Goal: Answer question/provide support: Share knowledge or assist other users

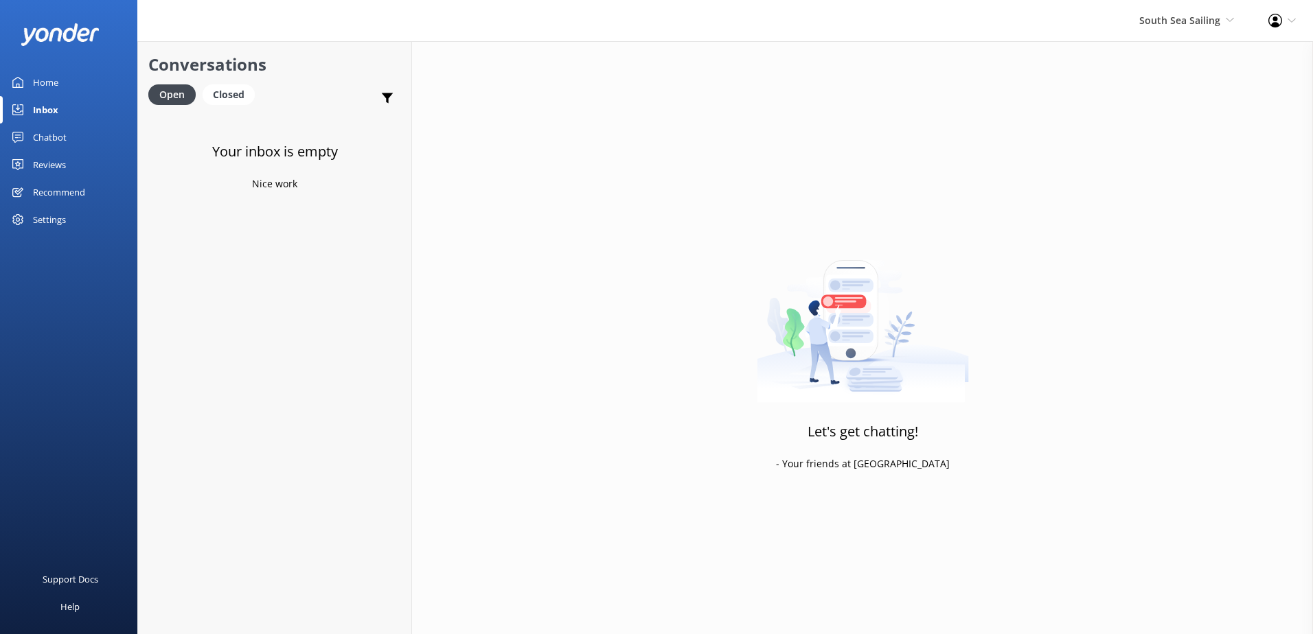
click at [1145, 30] on div "South Sea Sailing South Sea Sailing South Sea Cruises Malamala Beach Club Aweso…" at bounding box center [1186, 20] width 129 height 41
click at [1175, 51] on link "South Sea Sailing" at bounding box center [1182, 59] width 137 height 33
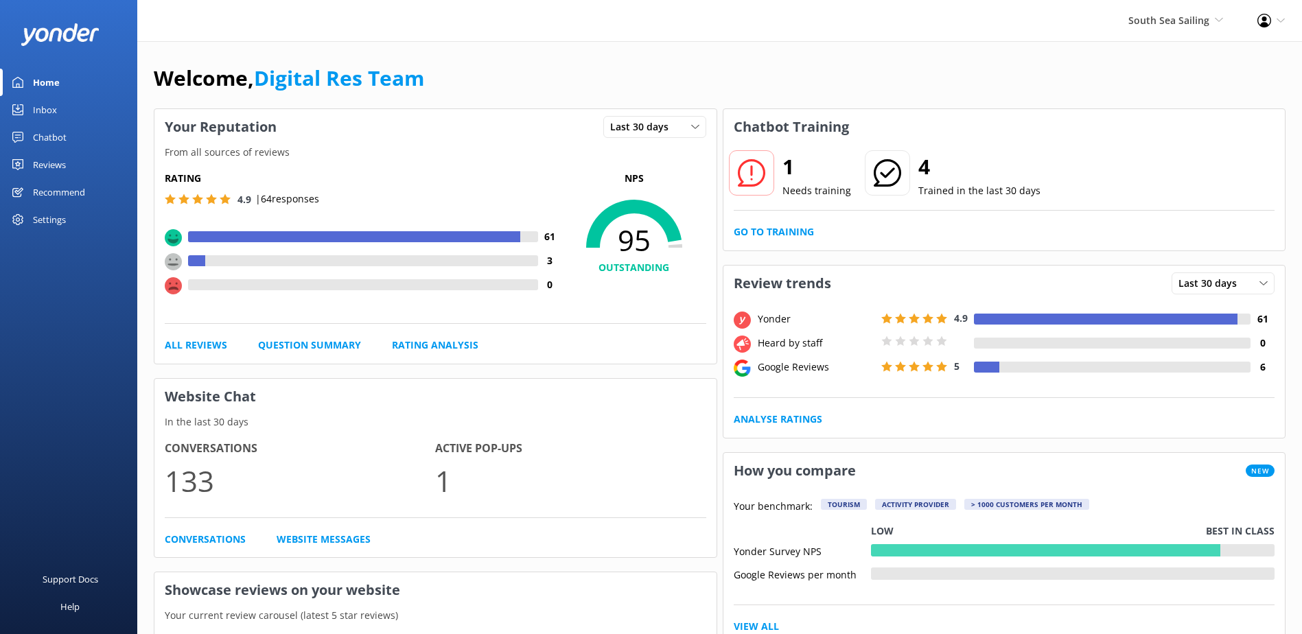
click at [785, 222] on div "1 Needs training 4 Trained in the last 30 days Go to Training" at bounding box center [1005, 198] width 562 height 106
click at [777, 229] on link "Go to Training" at bounding box center [774, 232] width 80 height 15
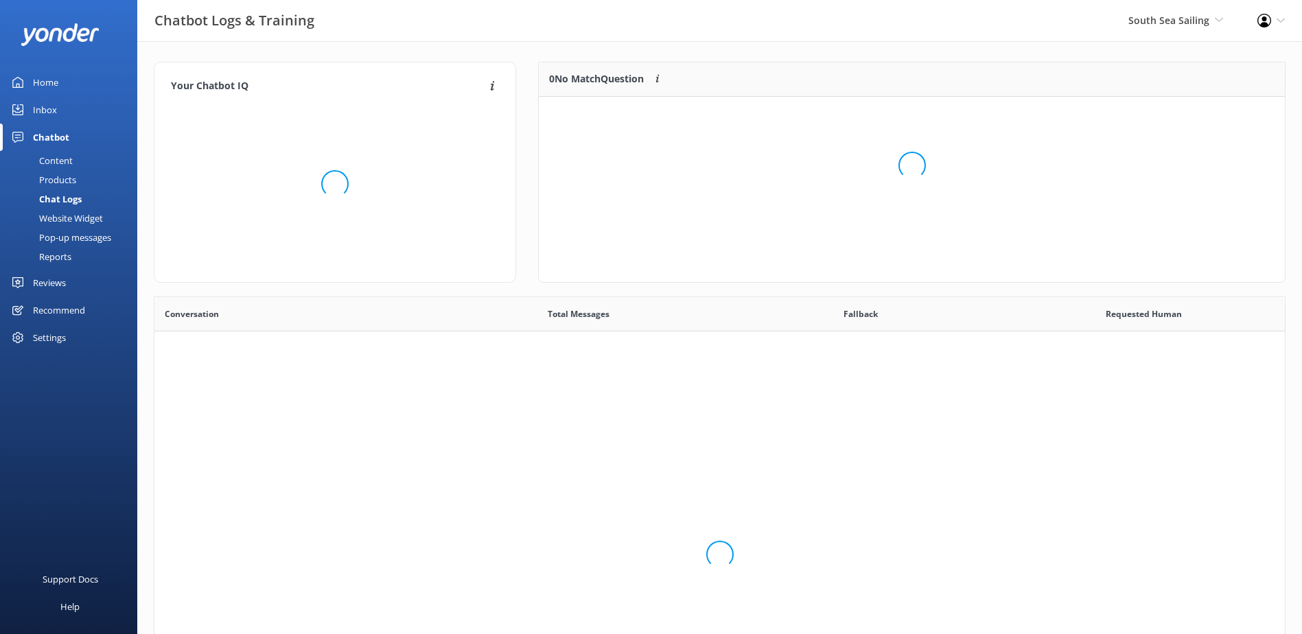
scroll to position [471, 1121]
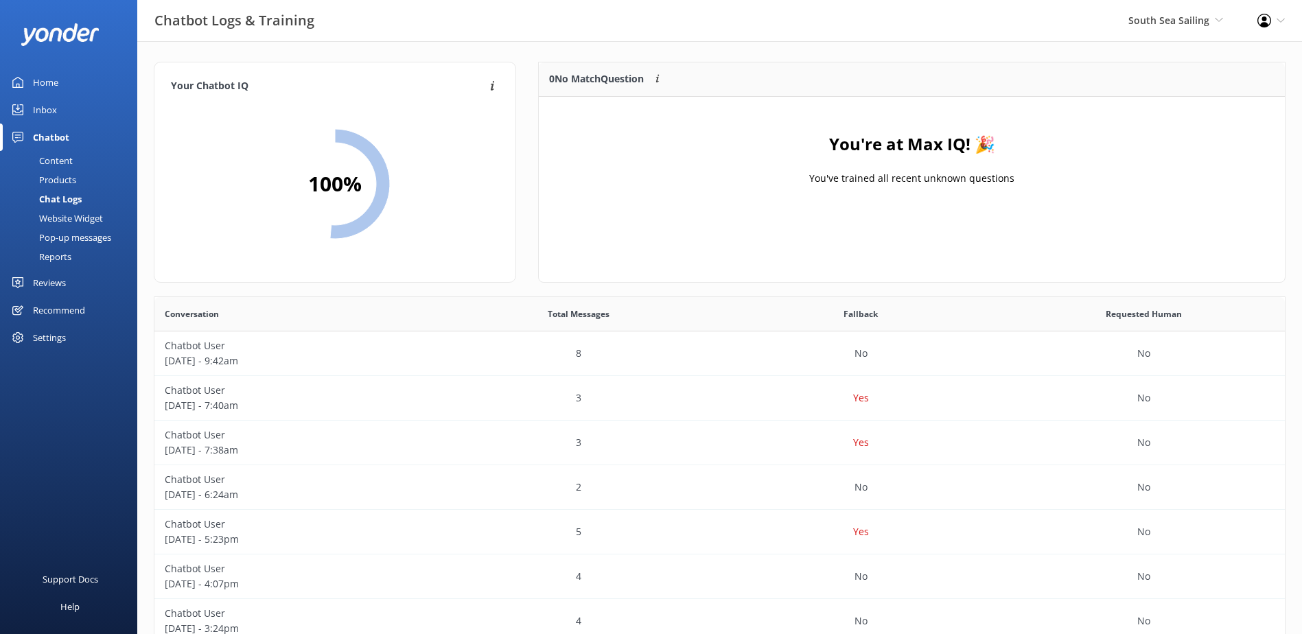
click at [34, 110] on div "Inbox" at bounding box center [45, 109] width 24 height 27
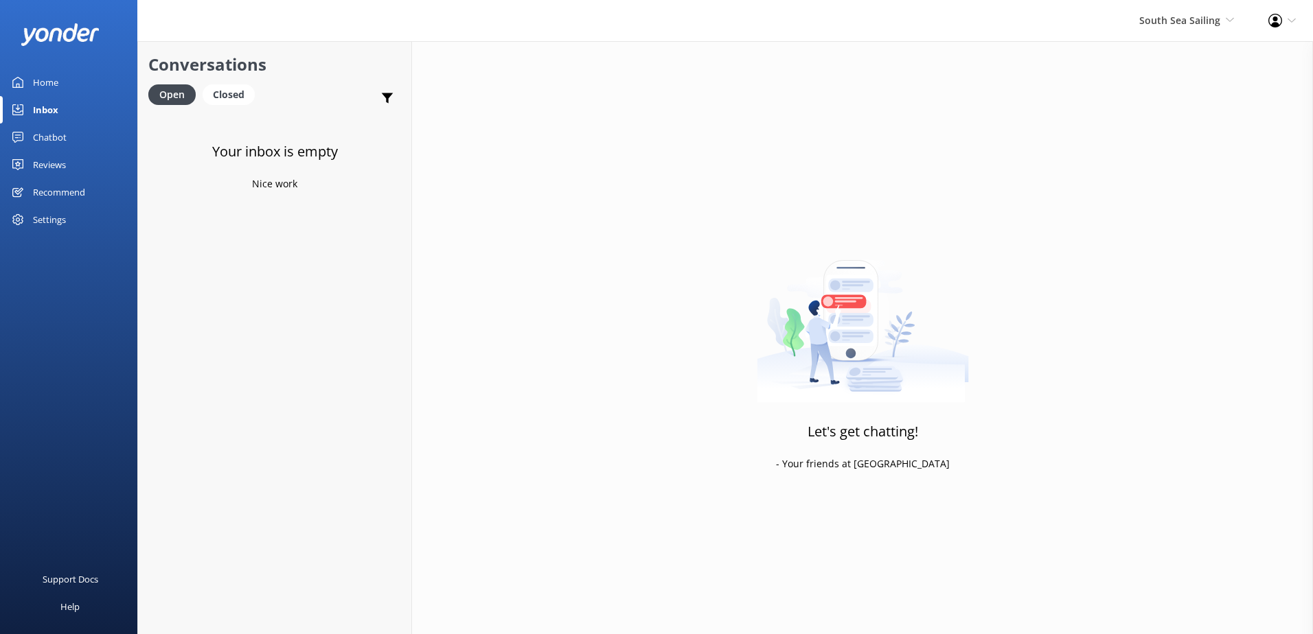
click at [1201, 30] on div "South Sea Sailing South Sea Sailing South Sea Cruises Malamala Beach Club Aweso…" at bounding box center [1186, 20] width 129 height 41
click at [1138, 113] on link "Malamala Beach Club" at bounding box center [1182, 124] width 137 height 33
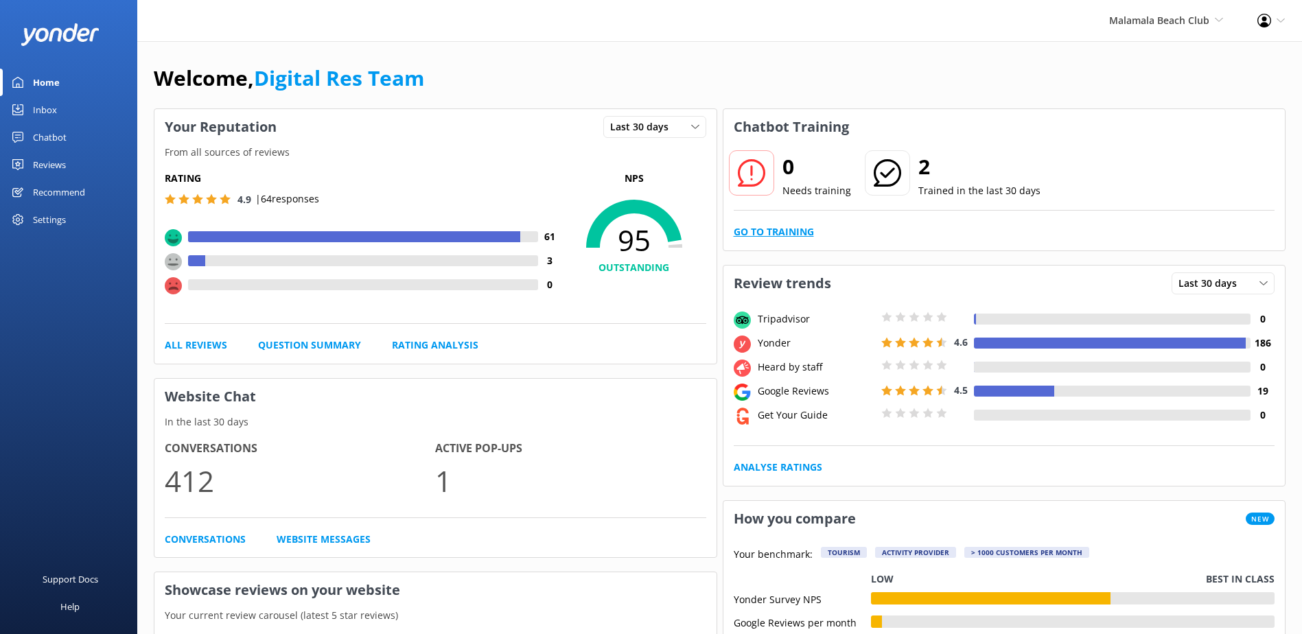
click at [761, 226] on link "Go to Training" at bounding box center [774, 232] width 80 height 15
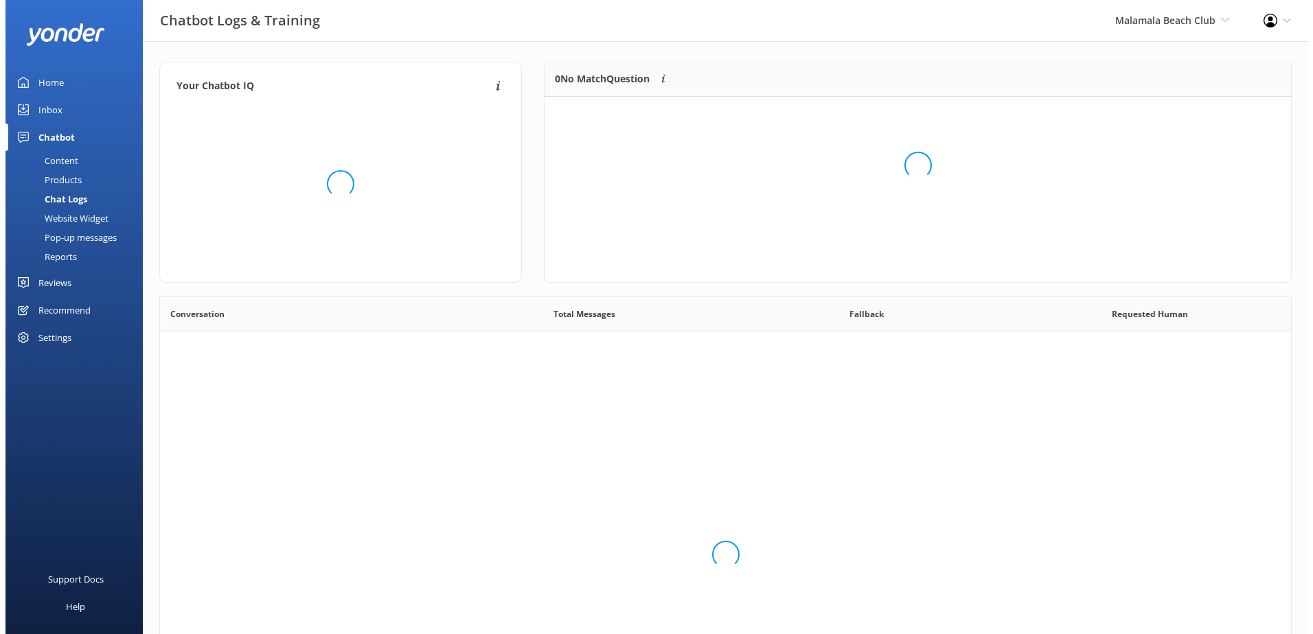
scroll to position [471, 1121]
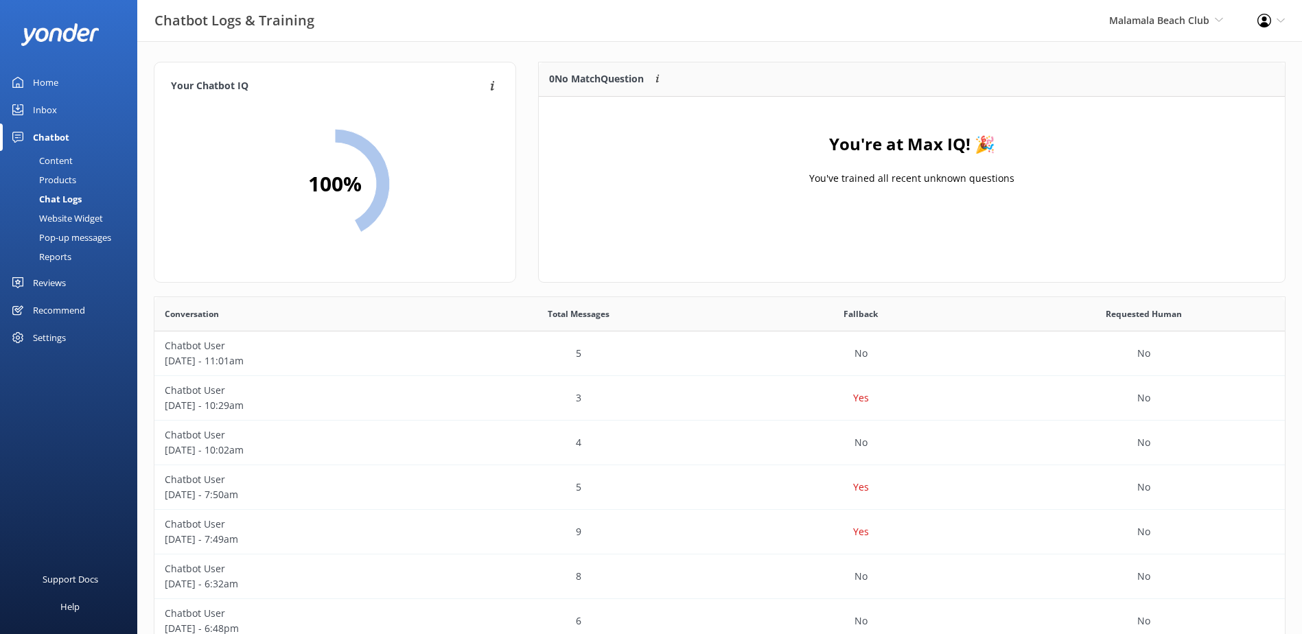
click at [59, 111] on link "Inbox" at bounding box center [68, 109] width 137 height 27
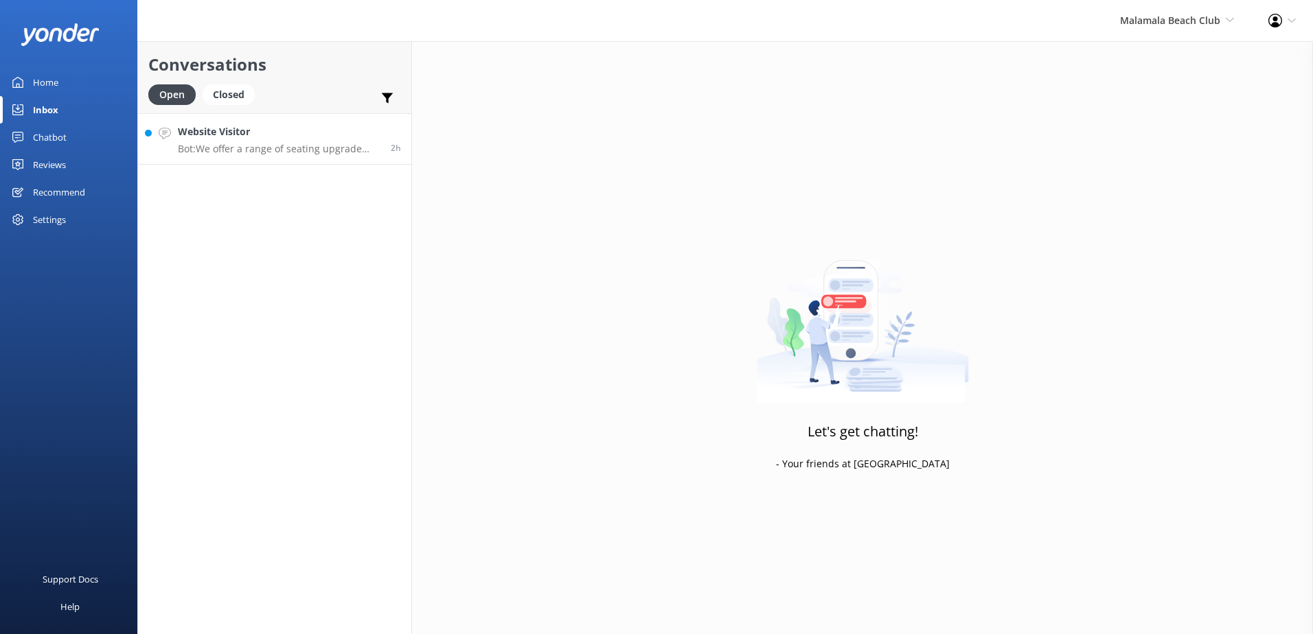
click at [268, 155] on link "Website Visitor Bot: We offer a range of seating upgrade options including pool…" at bounding box center [274, 138] width 273 height 51
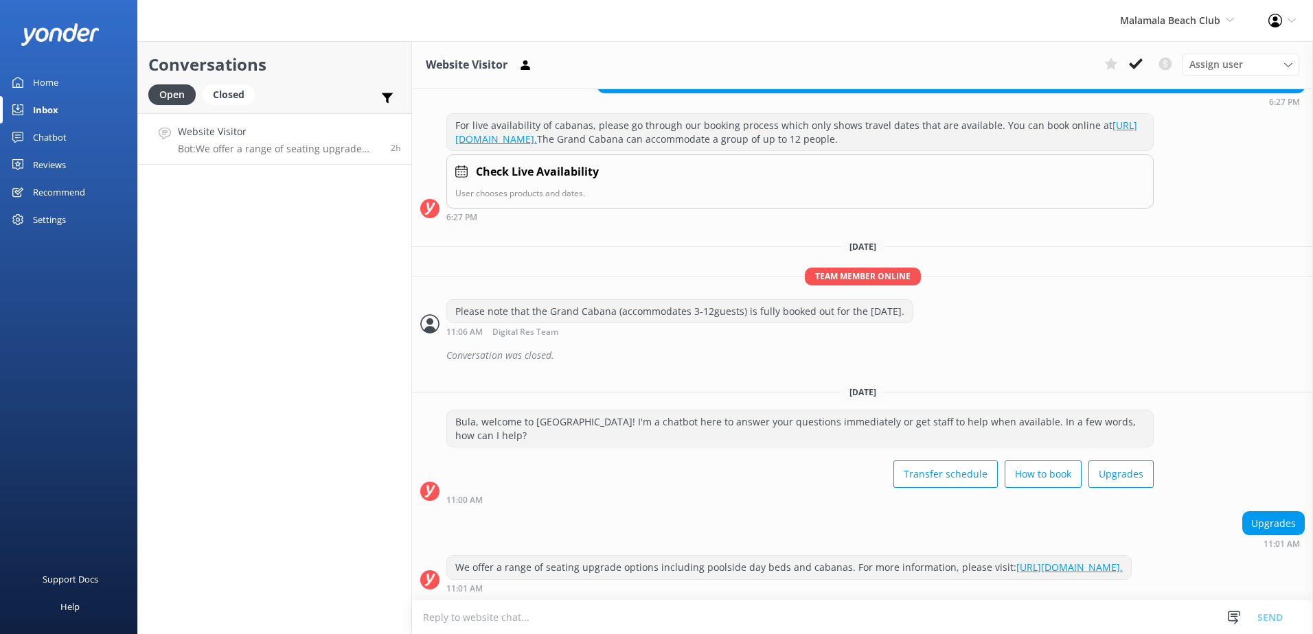
scroll to position [198, 0]
drag, startPoint x: 674, startPoint y: 568, endPoint x: 435, endPoint y: 542, distance: 240.4
click at [435, 555] on div "We offer a range of seating upgrade options including poolside day beds and cab…" at bounding box center [862, 574] width 901 height 38
copy div "We offer a range of seating upgrade options including poolside day beds and cab…"
click at [594, 634] on html "[GEOGRAPHIC_DATA] South Sea Sailing South Sea Cruises Malamala Beach Club Aweso…" at bounding box center [656, 317] width 1313 height 634
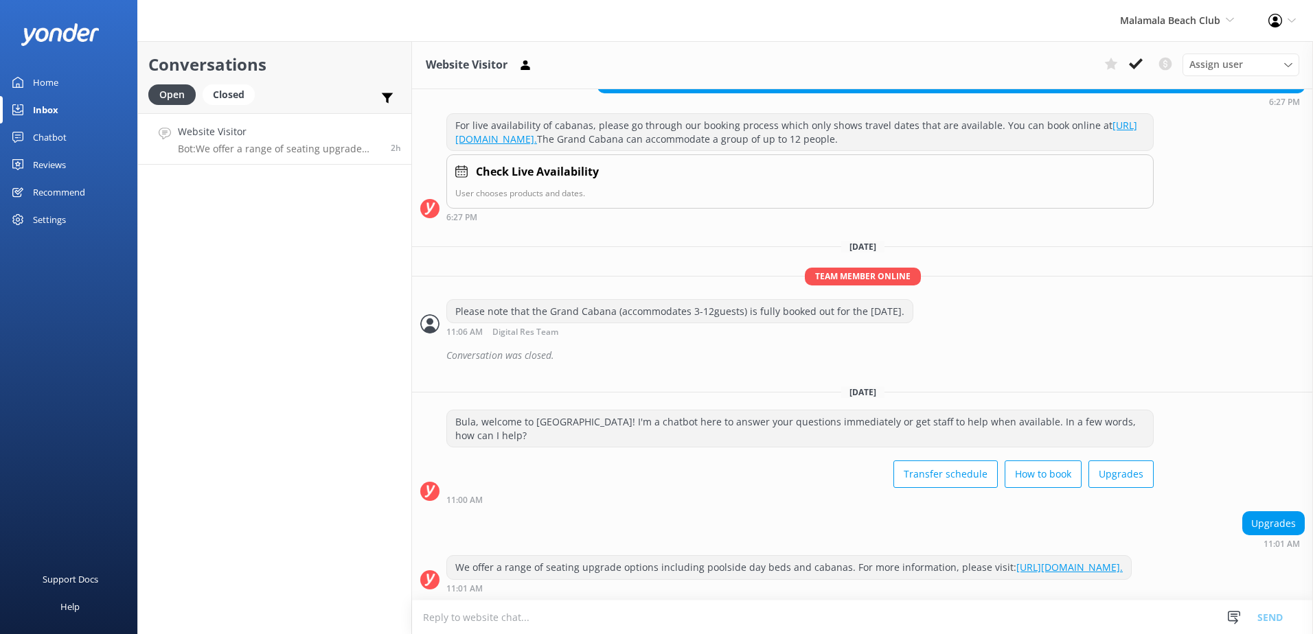
click at [600, 621] on textarea at bounding box center [862, 618] width 901 height 34
paste textarea "We offer a range of seating upgrade options including poolside day beds and cab…"
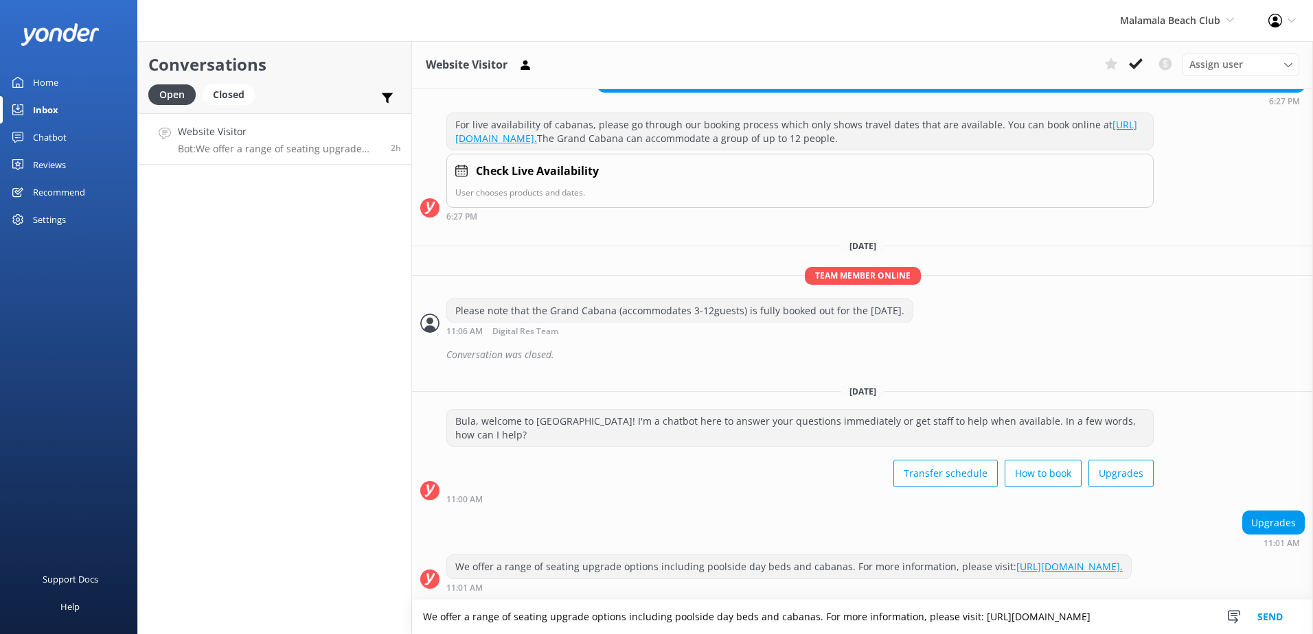
scroll to position [199, 0]
type textarea "We offer a range of seating upgrade options including poolside day beds and cab…"
click at [1270, 620] on button "Send" at bounding box center [1269, 617] width 51 height 34
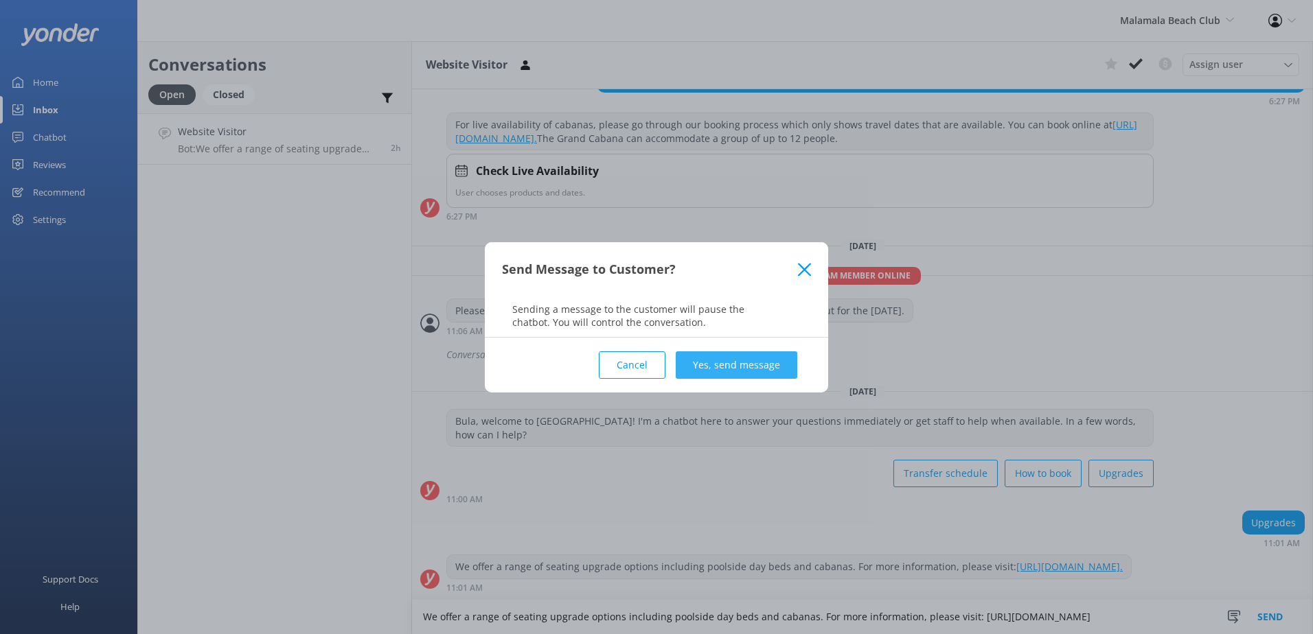
click at [757, 374] on button "Yes, send message" at bounding box center [737, 365] width 122 height 27
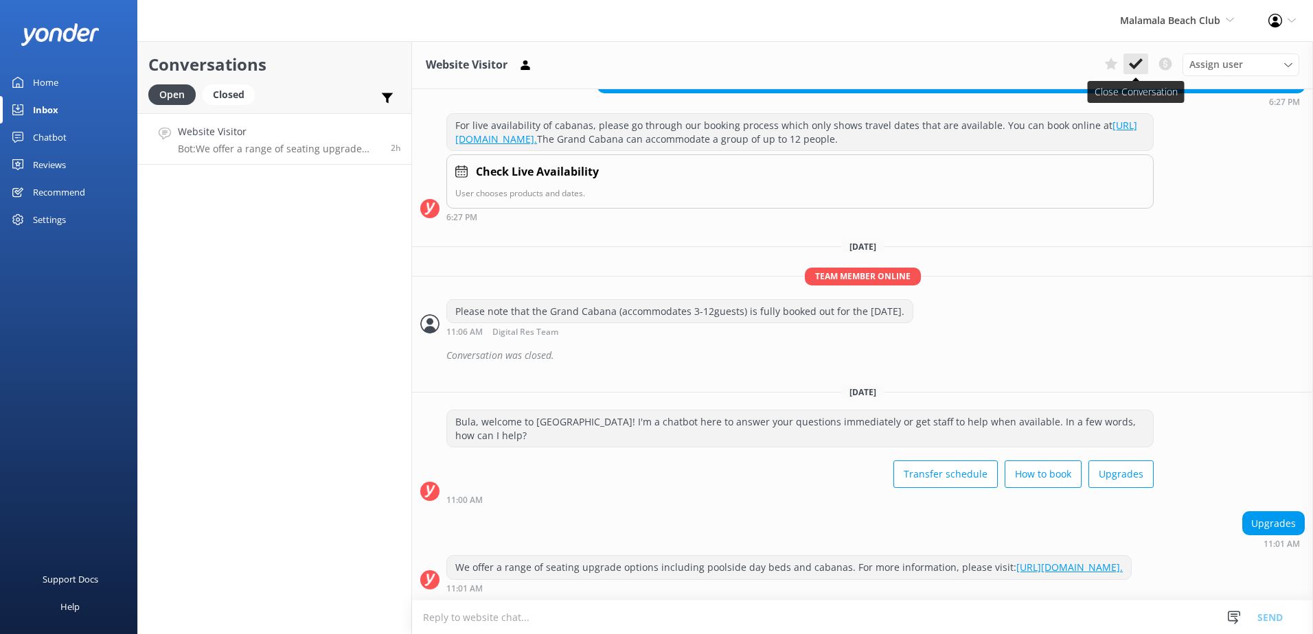
click at [1140, 66] on icon at bounding box center [1136, 64] width 14 height 14
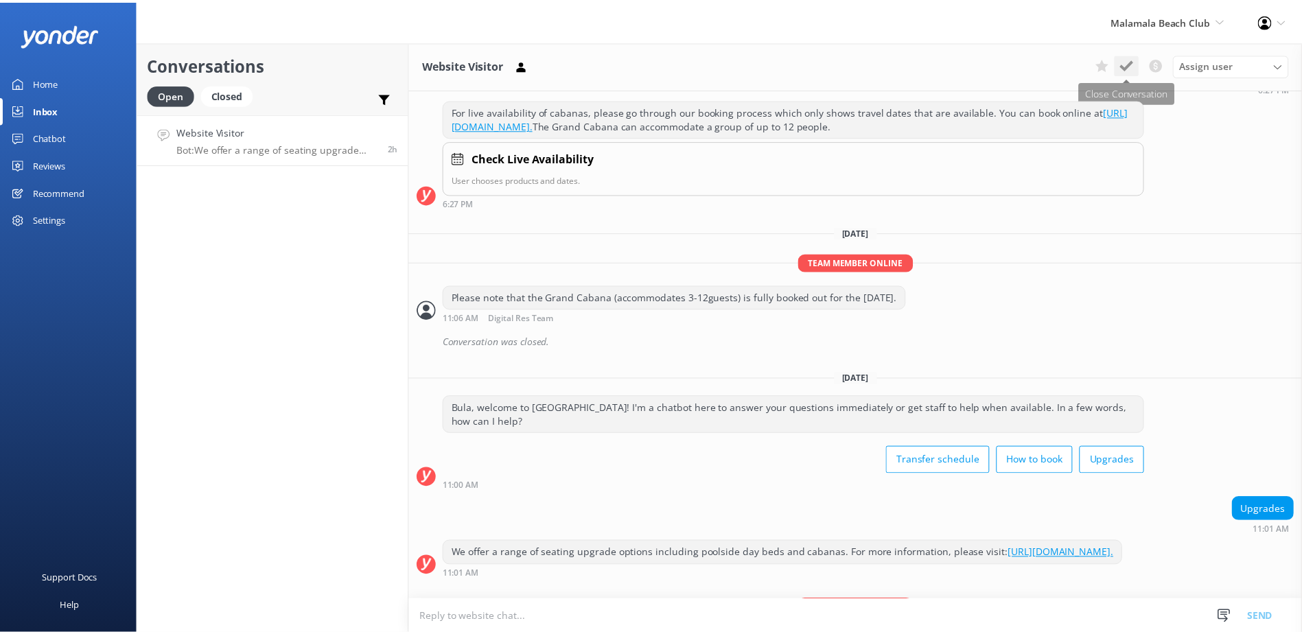
scroll to position [301, 0]
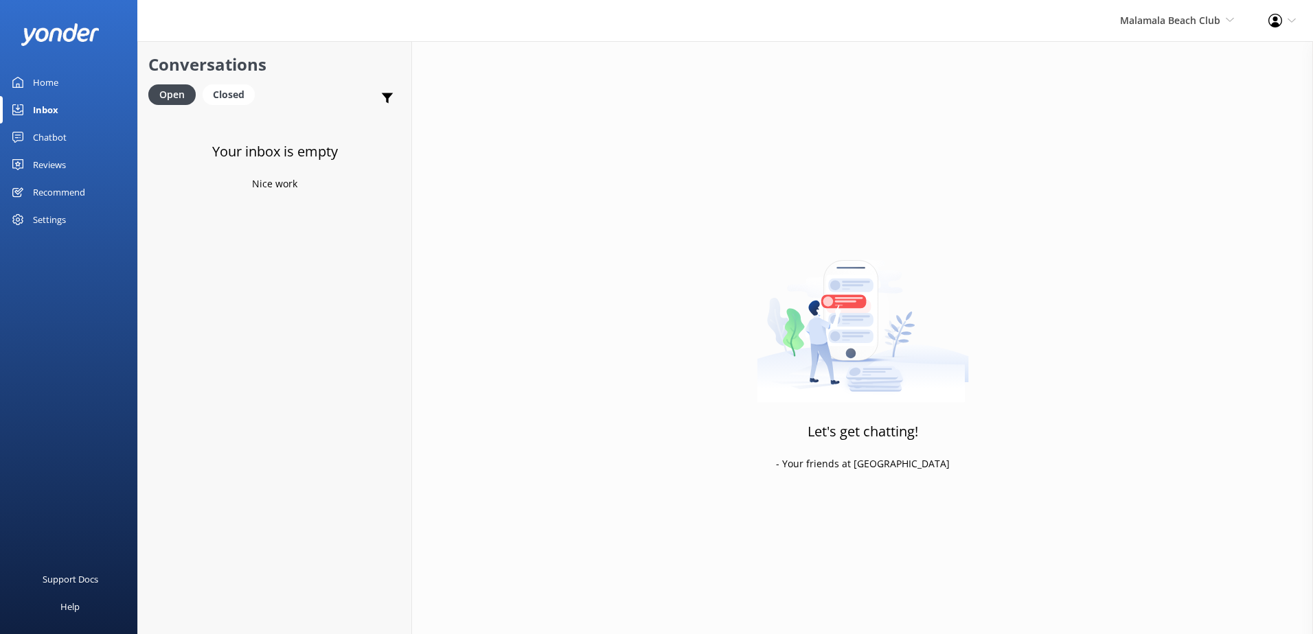
click at [1171, 34] on div "Malamala Beach Club South Sea Sailing South Sea Cruises Malamala Beach Club Awe…" at bounding box center [1177, 20] width 148 height 41
click at [1159, 88] on link "South Sea Cruises" at bounding box center [1182, 92] width 137 height 33
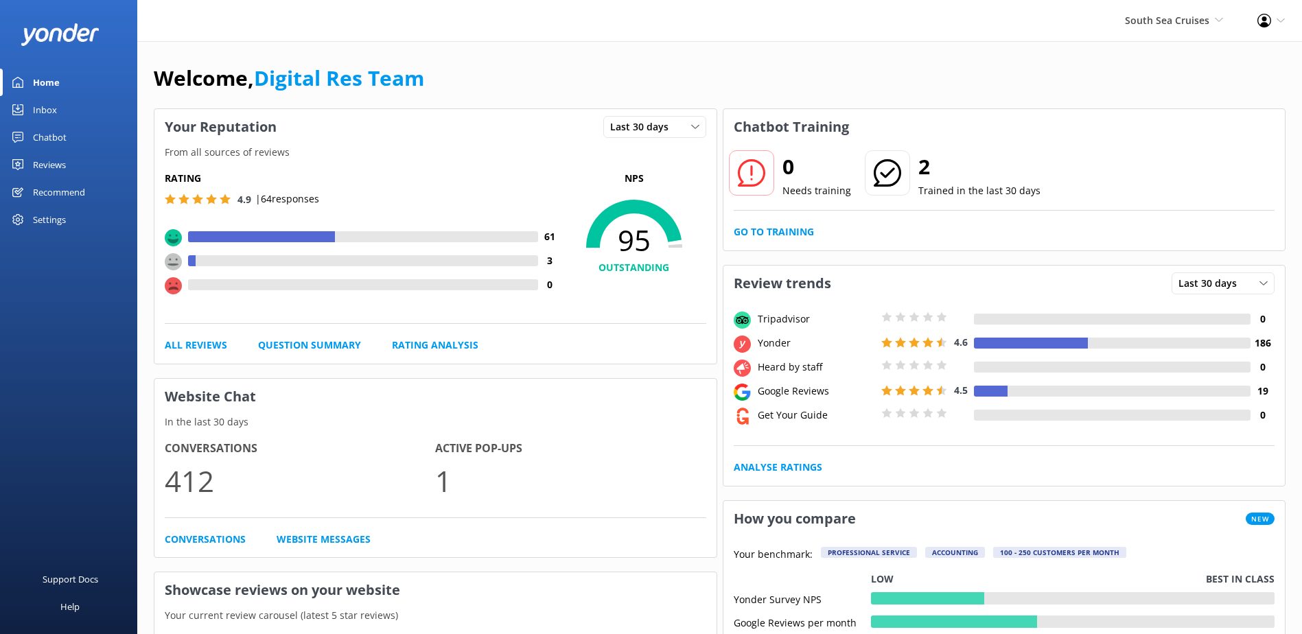
click at [71, 141] on link "Chatbot" at bounding box center [68, 137] width 137 height 27
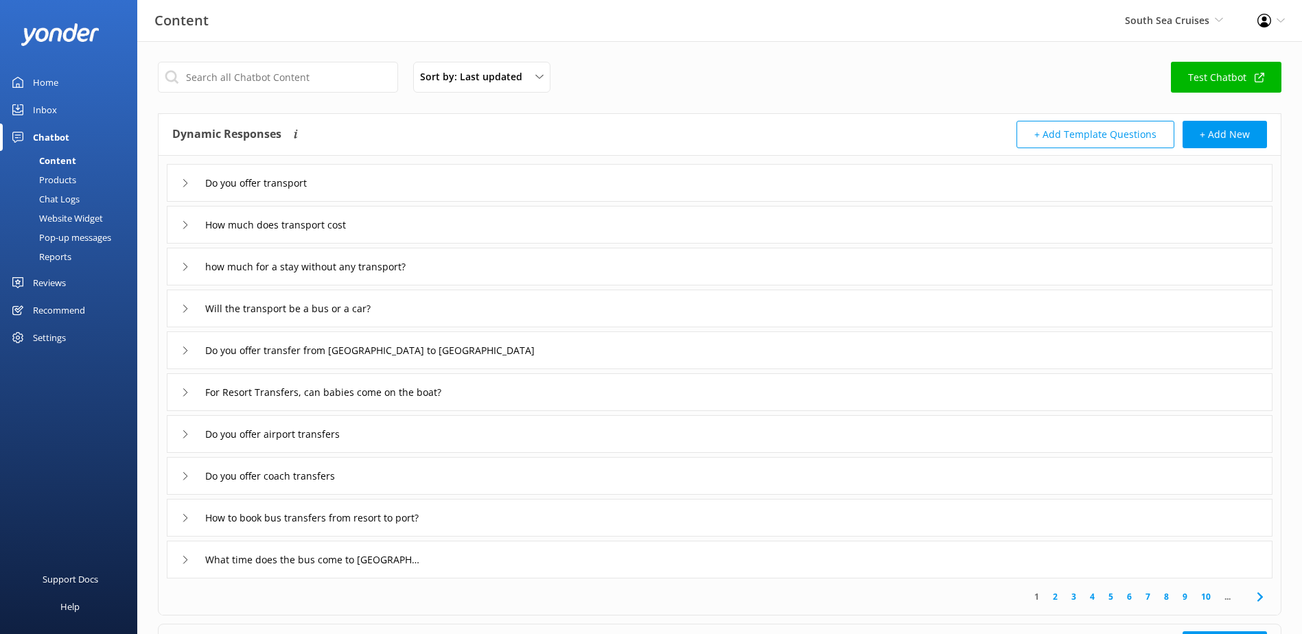
click at [39, 77] on div "Home" at bounding box center [45, 82] width 25 height 27
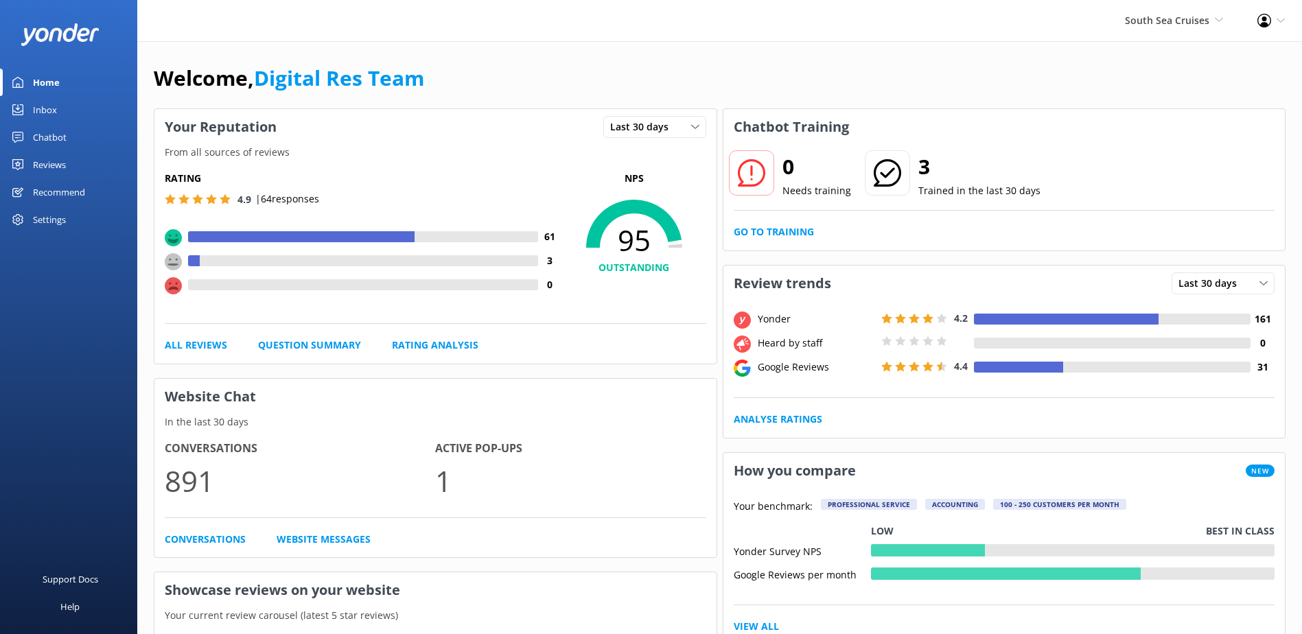
click at [766, 241] on div "0 Needs training 3 Trained in the last 30 days Go to Training" at bounding box center [1005, 198] width 562 height 106
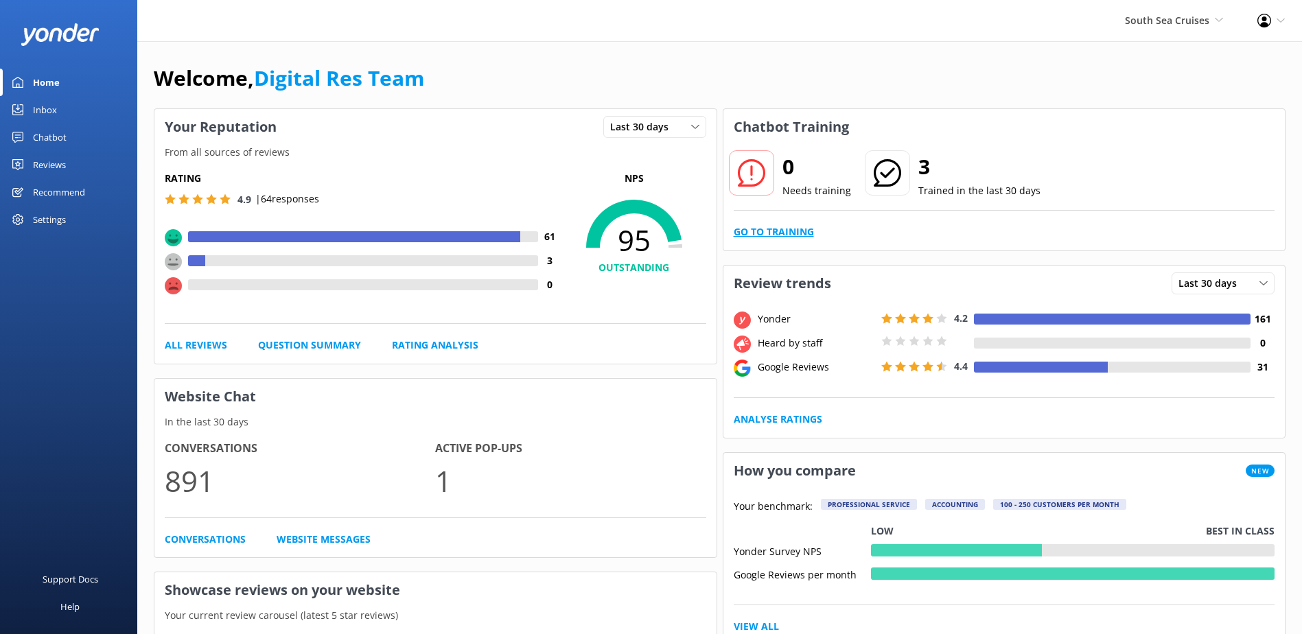
click at [779, 233] on link "Go to Training" at bounding box center [774, 232] width 80 height 15
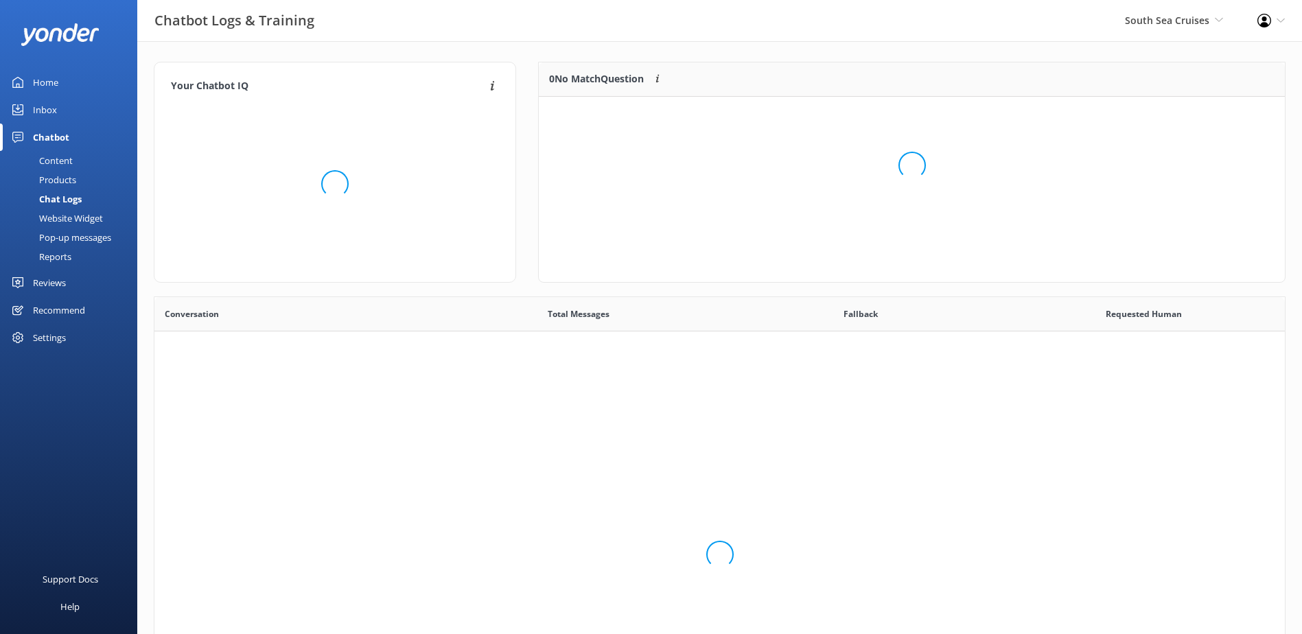
scroll to position [471, 1121]
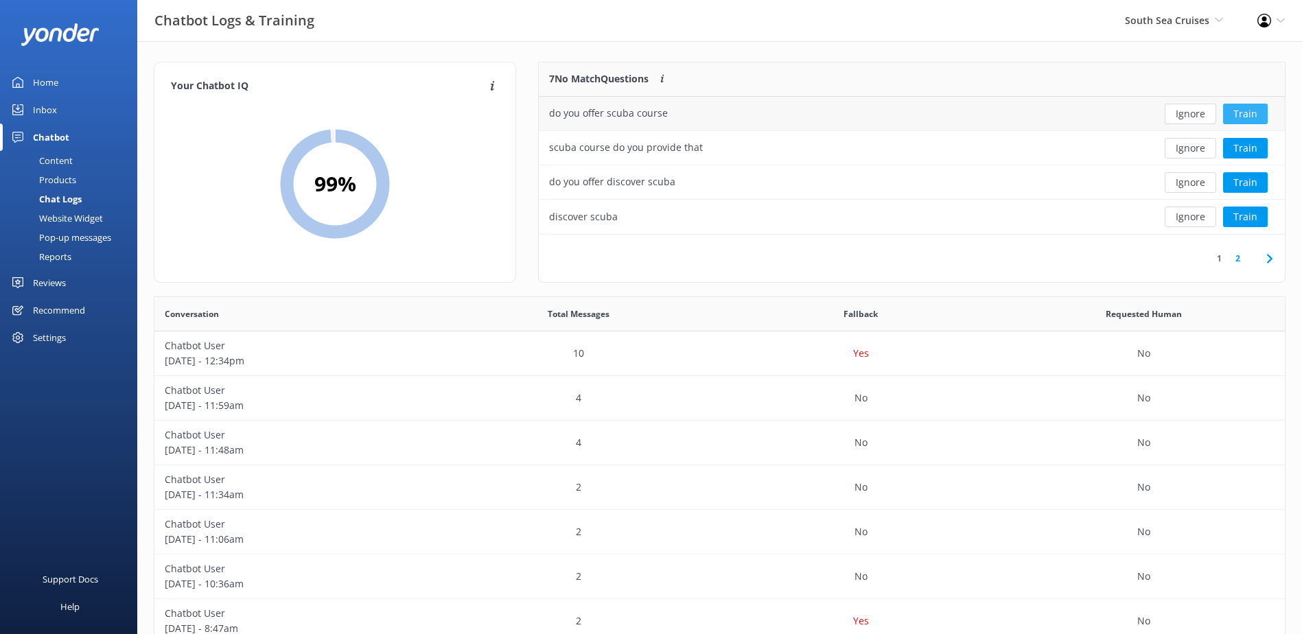
click at [1259, 115] on button "Train" at bounding box center [1246, 114] width 45 height 21
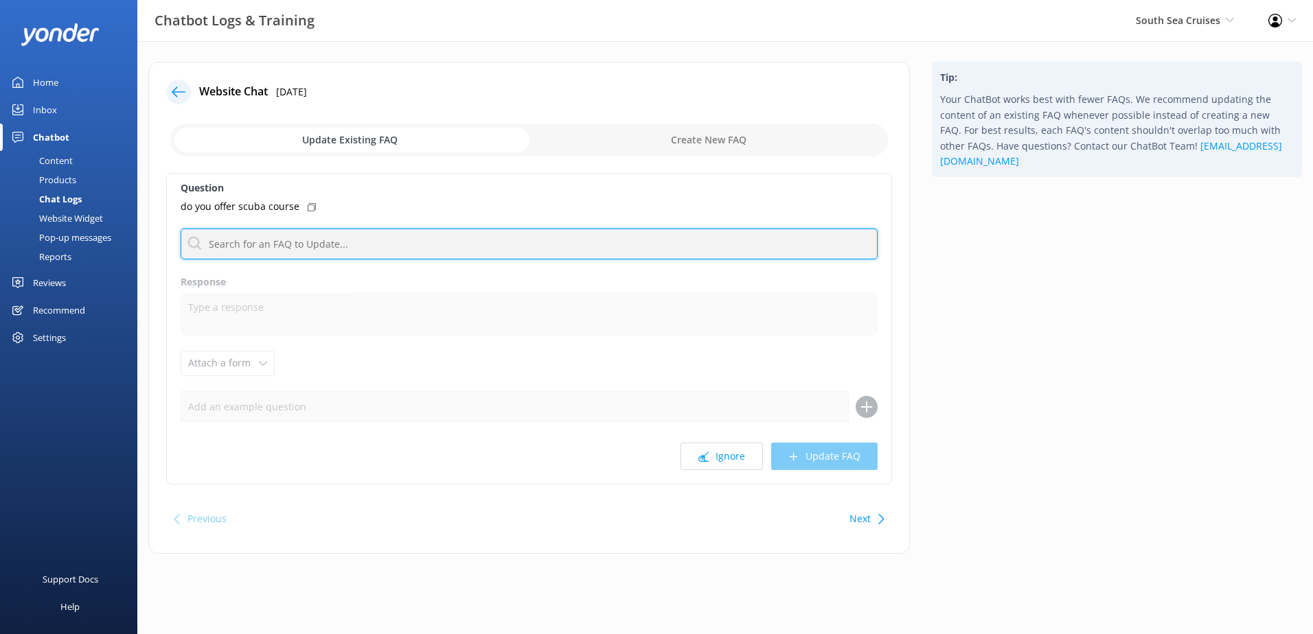
click at [306, 238] on input "text" at bounding box center [529, 244] width 697 height 31
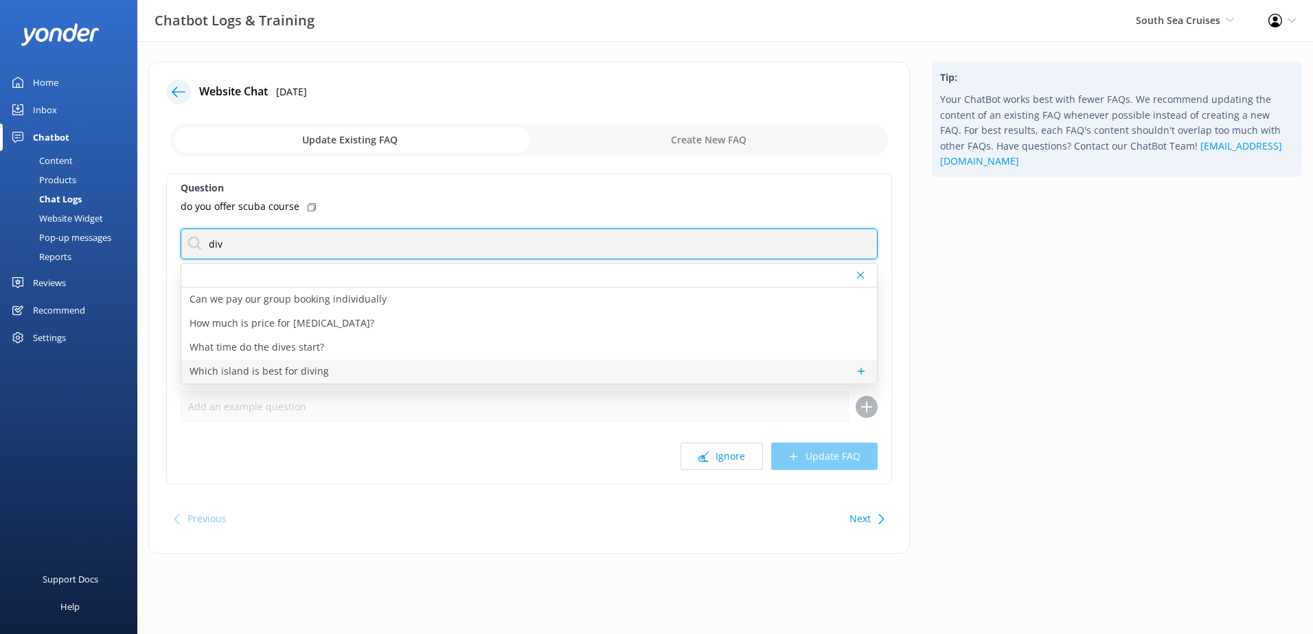
type input "div"
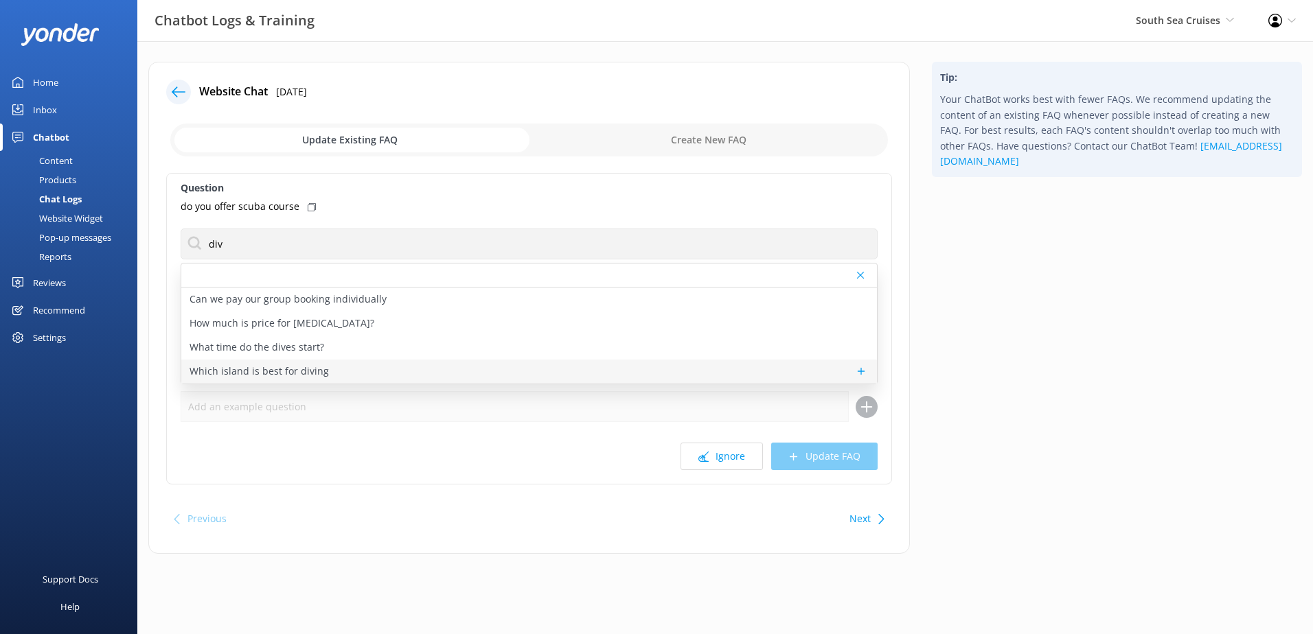
click at [303, 369] on p "Which island is best for diving" at bounding box center [259, 371] width 139 height 15
type textarea "Many of the island resorts have their own dive operators. We recommend [GEOGRAP…"
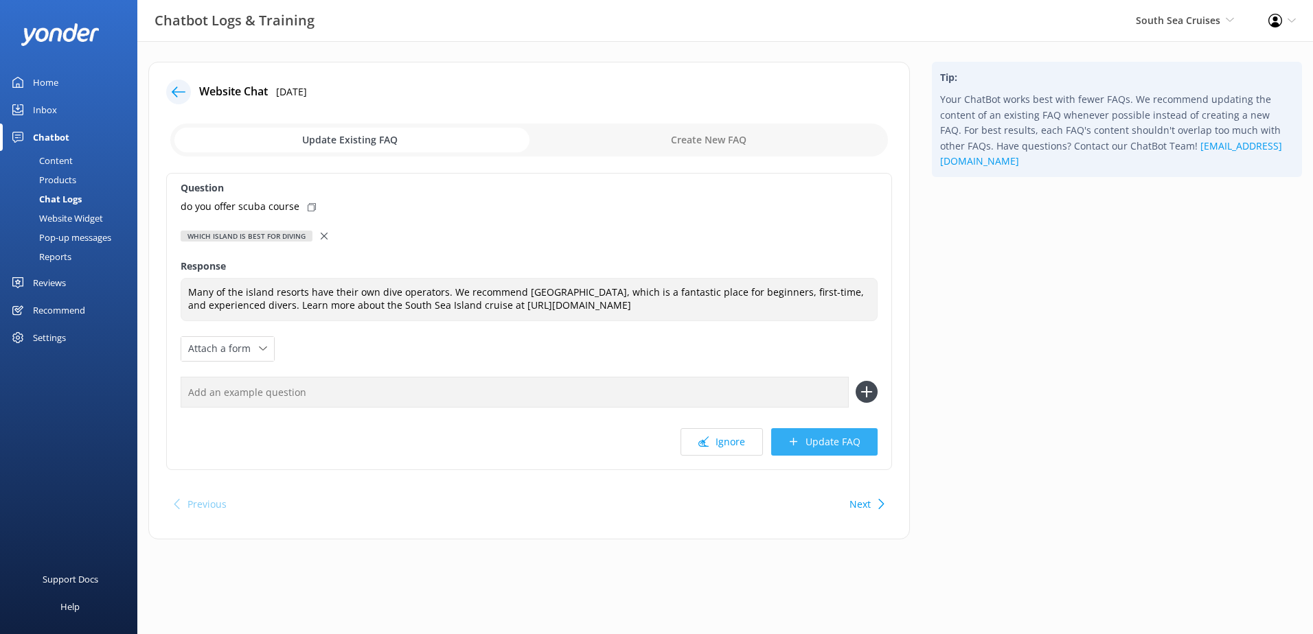
click at [825, 449] on button "Update FAQ" at bounding box center [824, 441] width 106 height 27
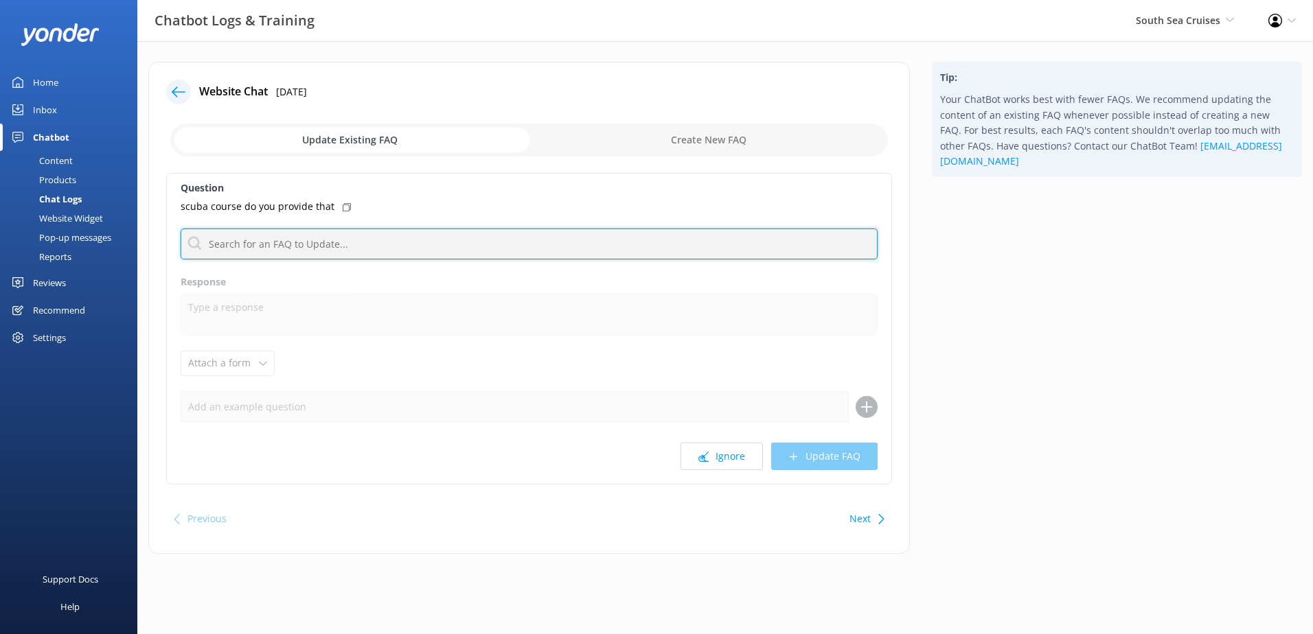
click at [376, 238] on input "text" at bounding box center [529, 244] width 697 height 31
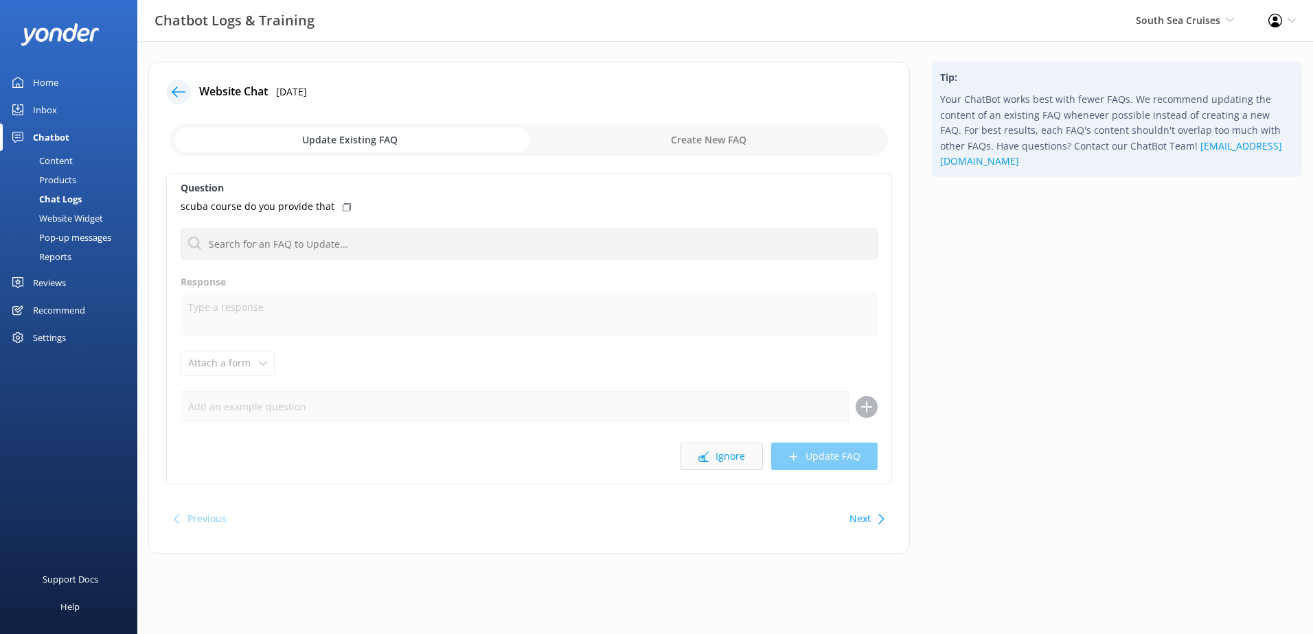
click at [733, 458] on button "Ignore" at bounding box center [721, 456] width 82 height 27
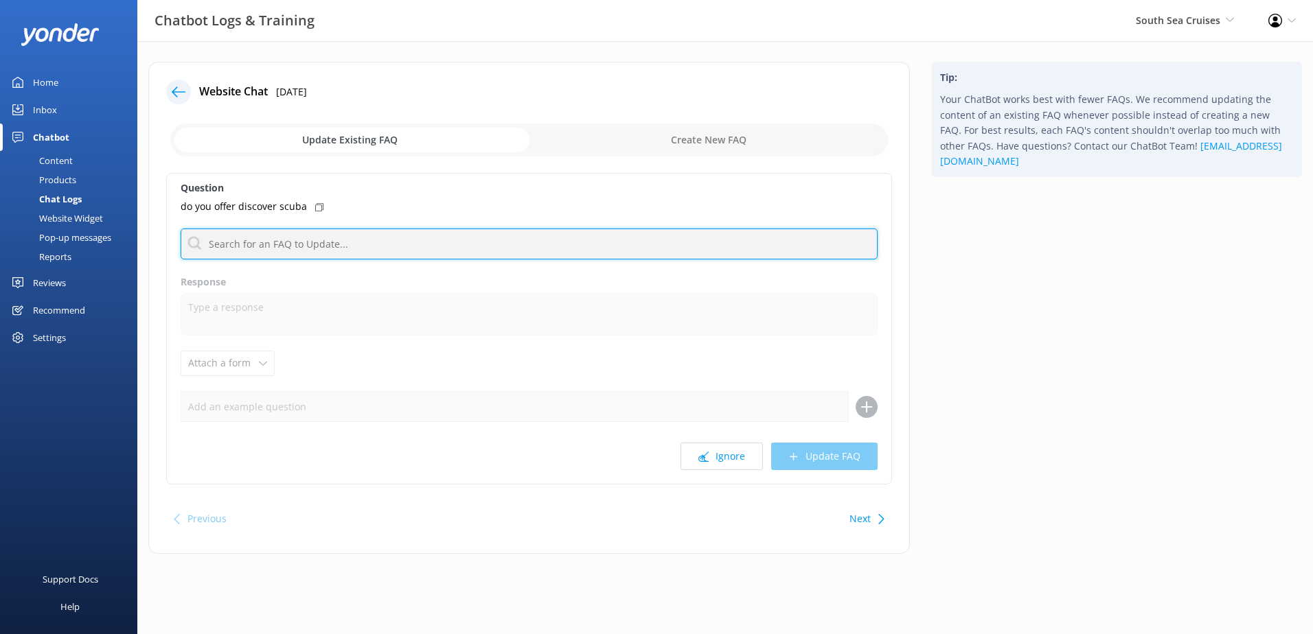
click at [371, 253] on input "text" at bounding box center [529, 244] width 697 height 31
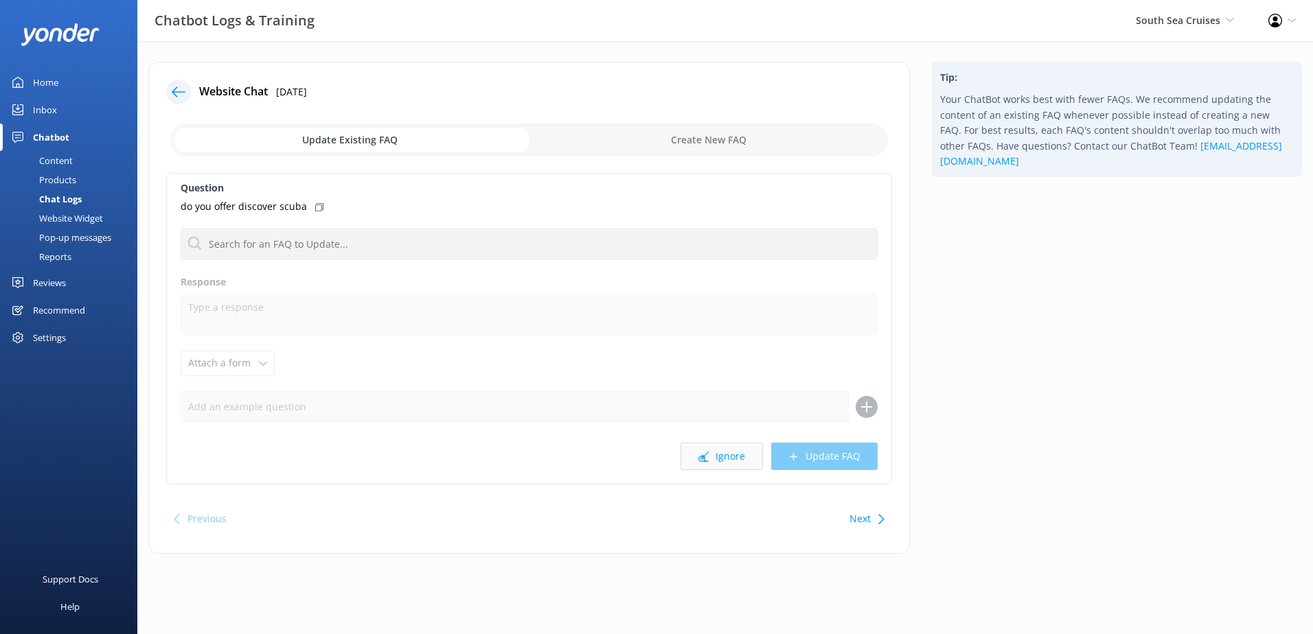
click at [728, 464] on button "Ignore" at bounding box center [721, 456] width 82 height 27
click at [707, 459] on icon at bounding box center [703, 457] width 10 height 10
click at [706, 457] on use at bounding box center [703, 457] width 10 height 10
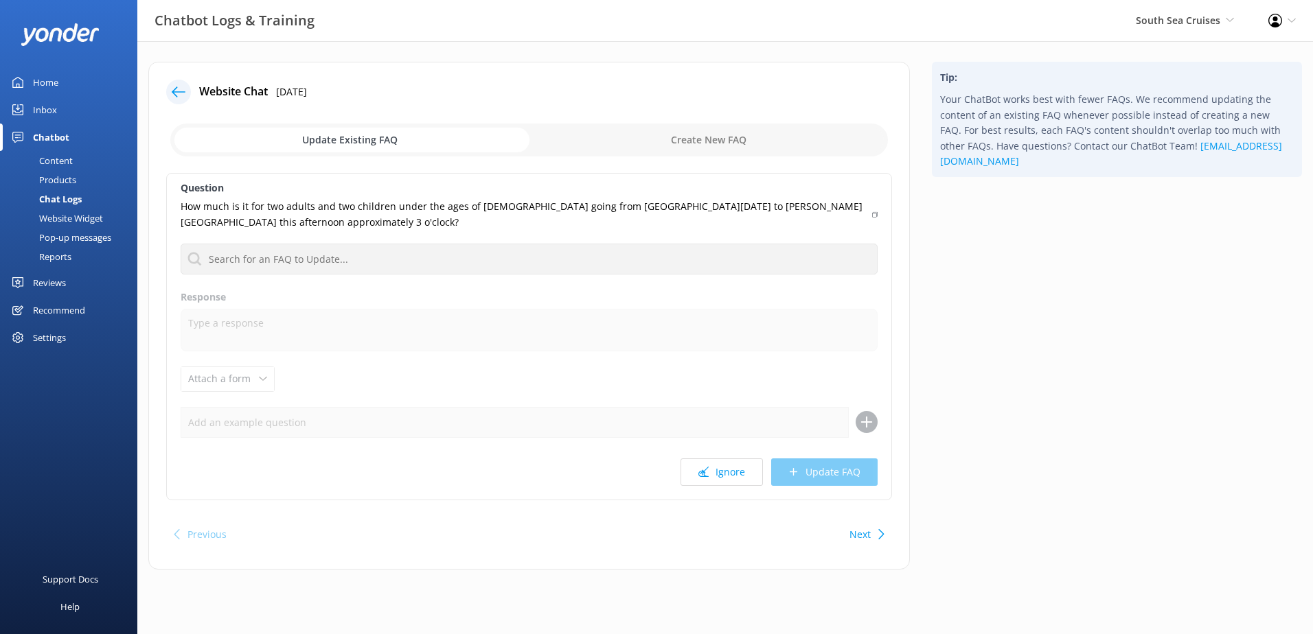
click at [706, 467] on use at bounding box center [703, 472] width 10 height 10
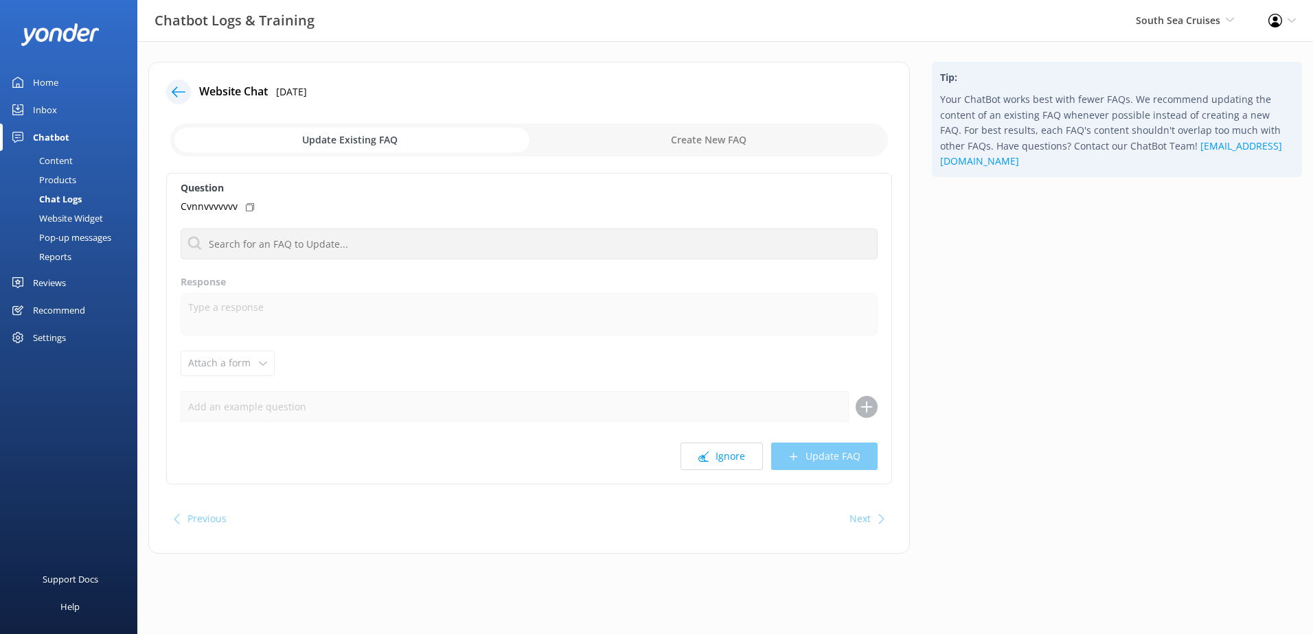
click at [706, 457] on use at bounding box center [703, 457] width 10 height 10
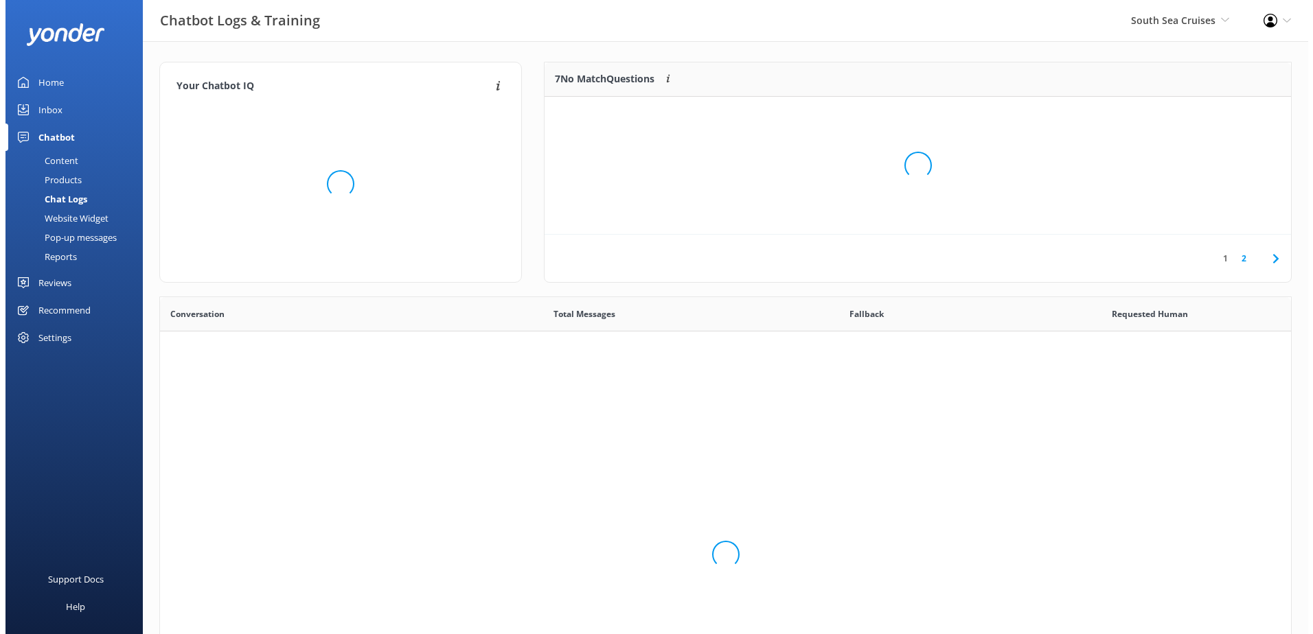
scroll to position [161, 735]
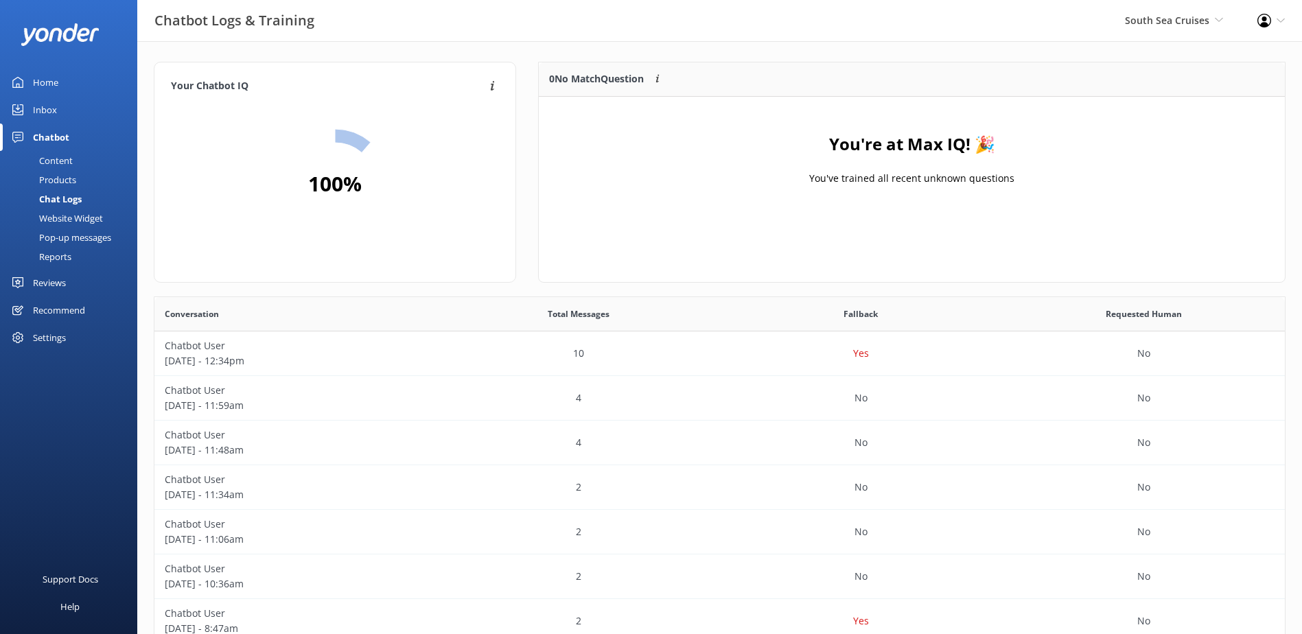
click at [51, 113] on div "Inbox" at bounding box center [45, 109] width 24 height 27
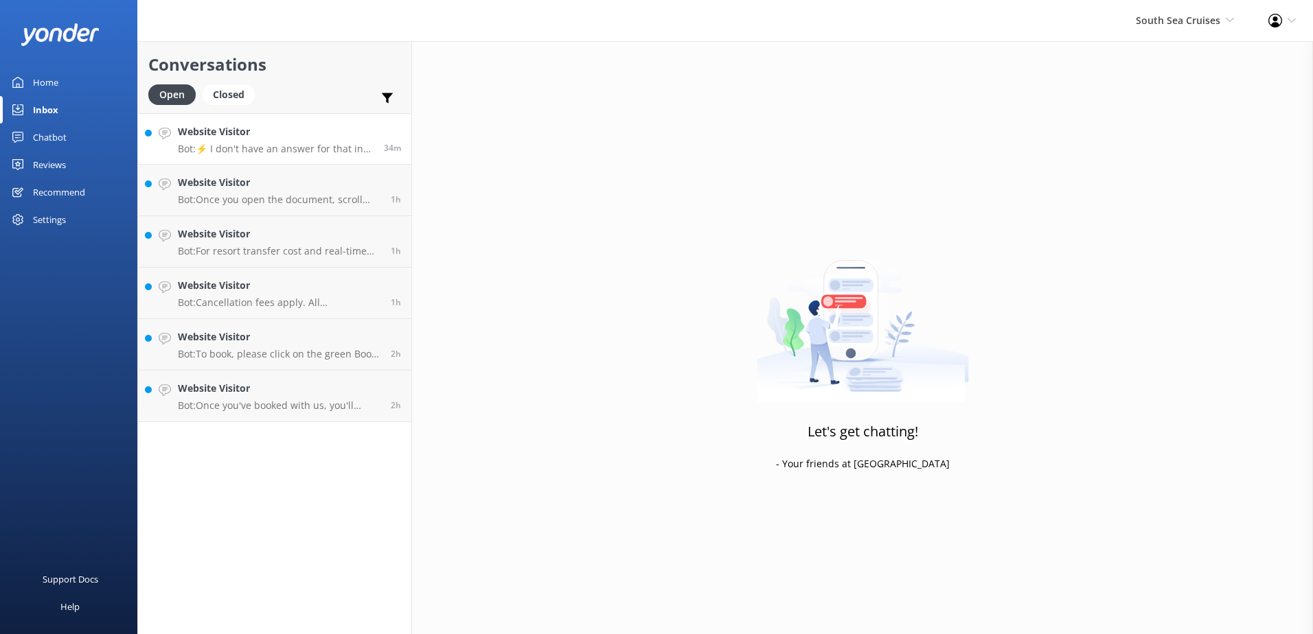
click at [284, 146] on p "Bot: ⚡ I don't have an answer for that in my knowledge base. Please try and rep…" at bounding box center [276, 149] width 196 height 12
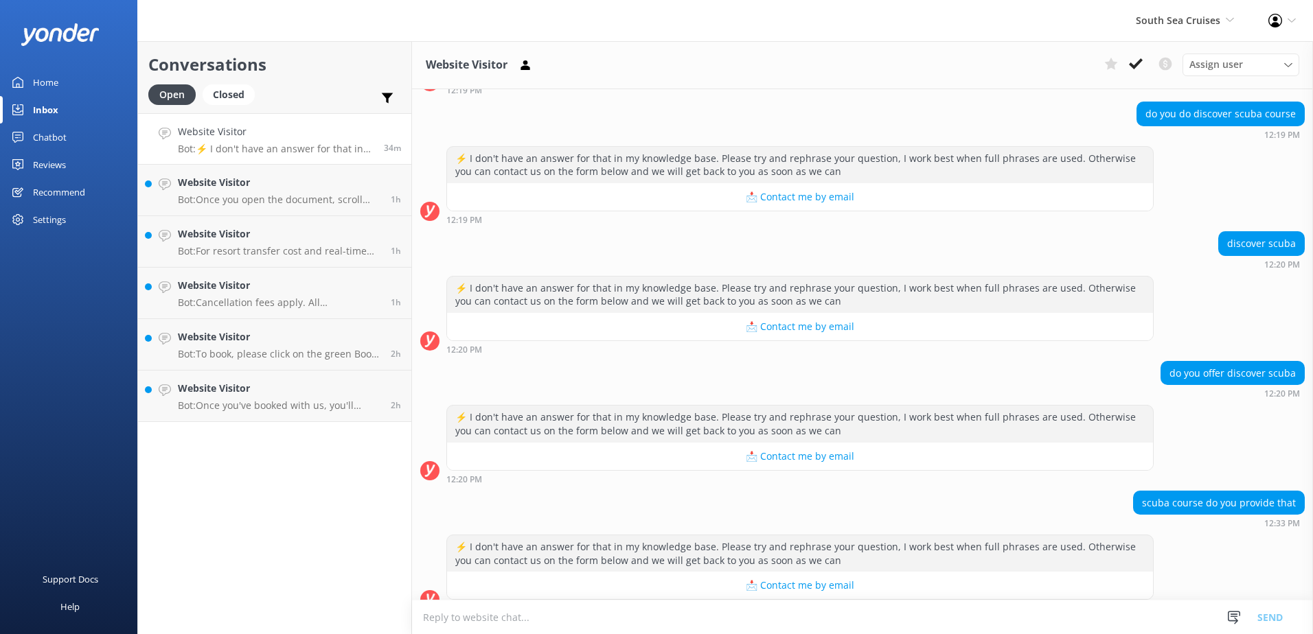
scroll to position [275, 0]
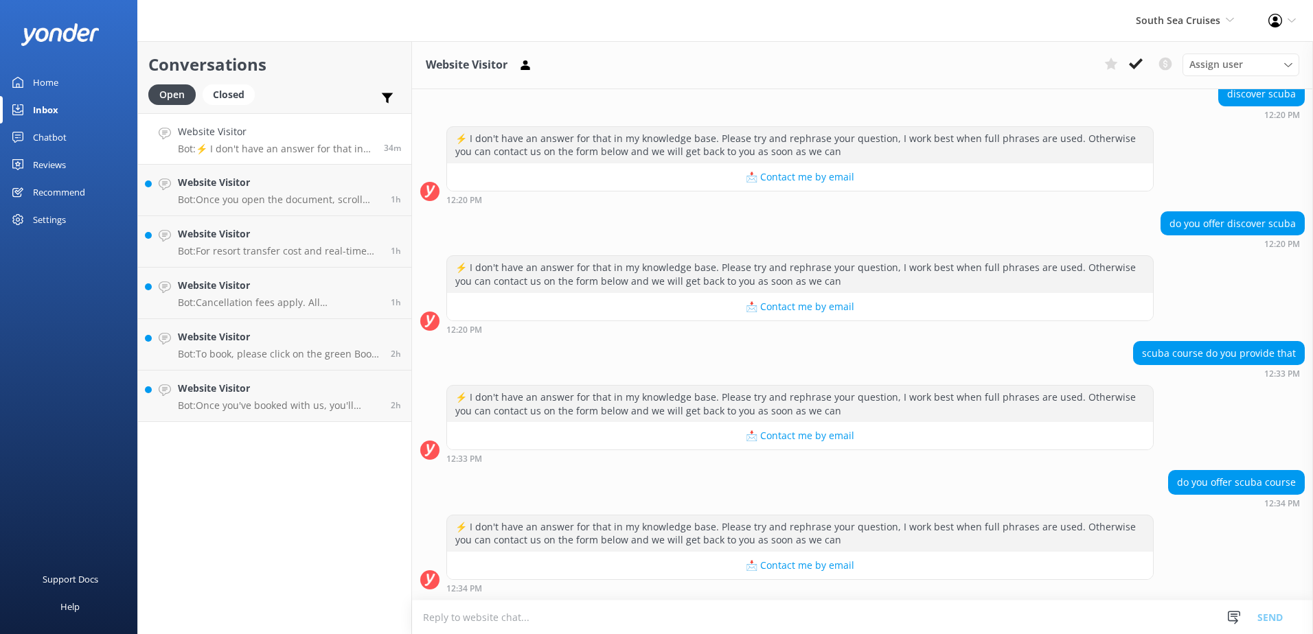
click at [836, 617] on textarea at bounding box center [862, 618] width 901 height 34
type textarea "[GEOGRAPHIC_DATA] and Barefoot Kuata"
click at [257, 183] on h4 "Website Visitor" at bounding box center [279, 182] width 203 height 15
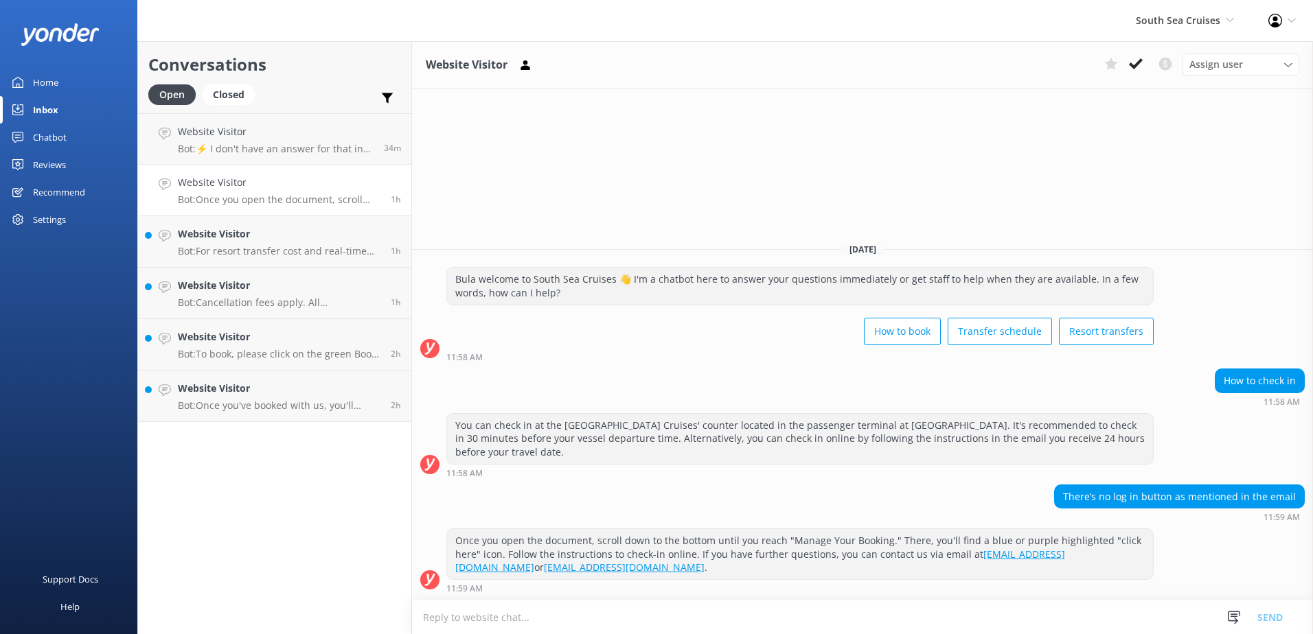
click at [47, 155] on div "Reviews" at bounding box center [49, 164] width 33 height 27
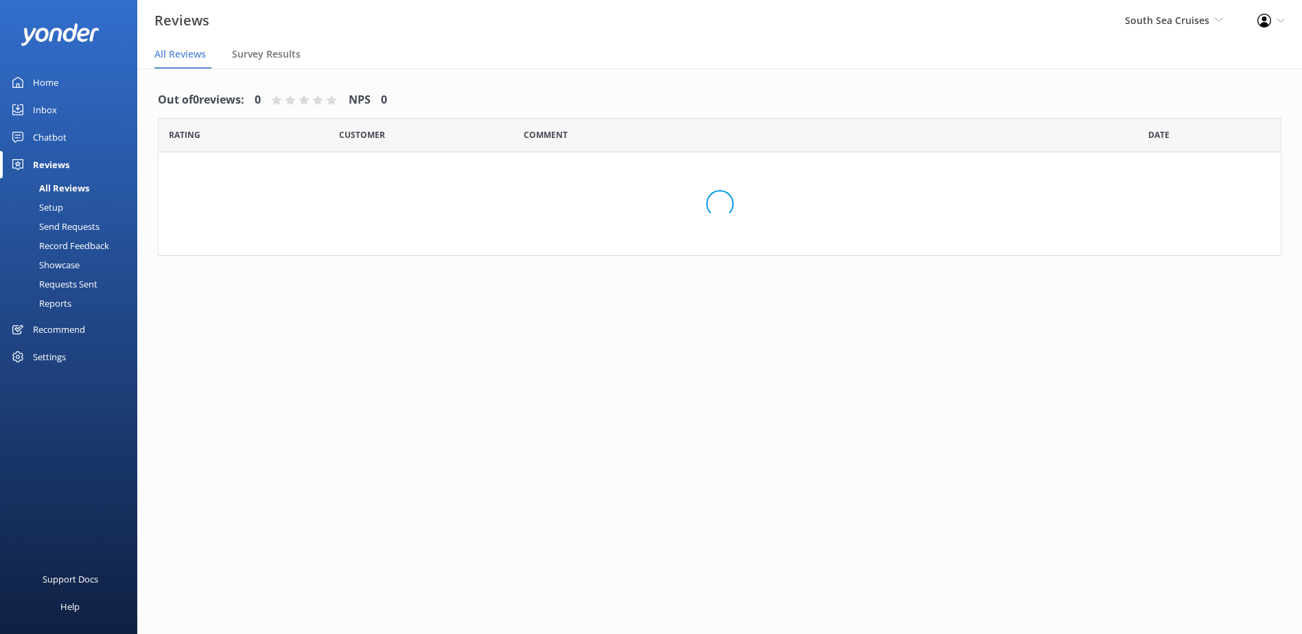
click at [53, 139] on div "Chatbot" at bounding box center [50, 137] width 34 height 27
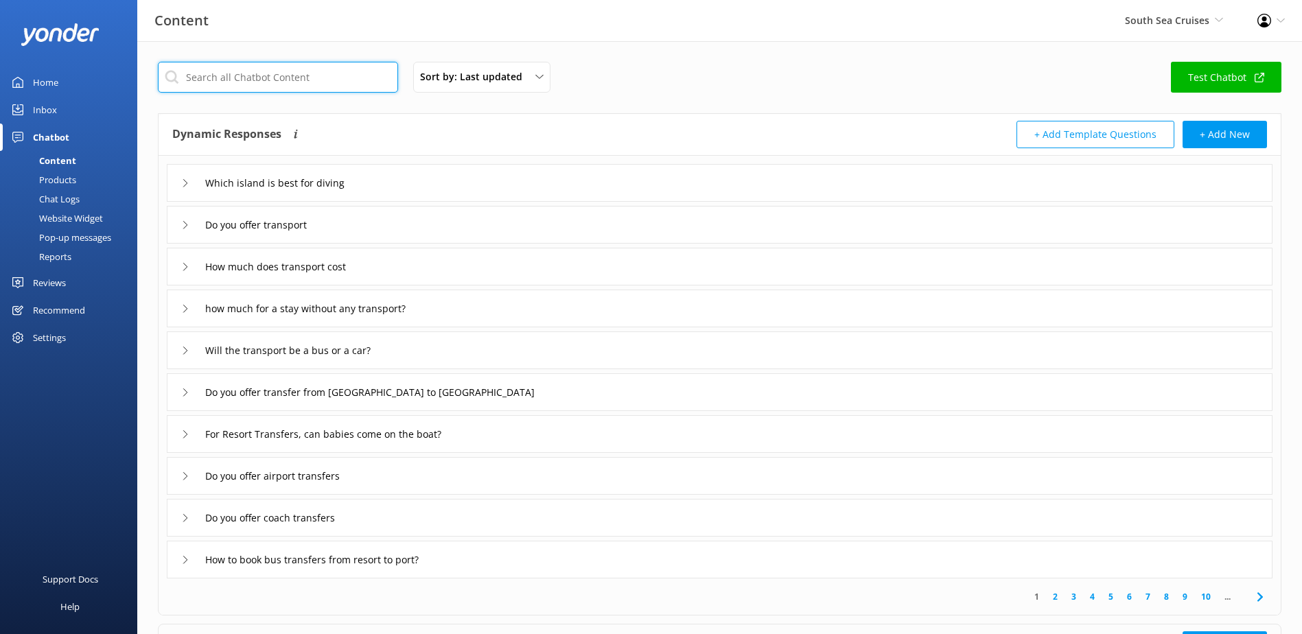
click at [250, 79] on input "text" at bounding box center [278, 77] width 240 height 31
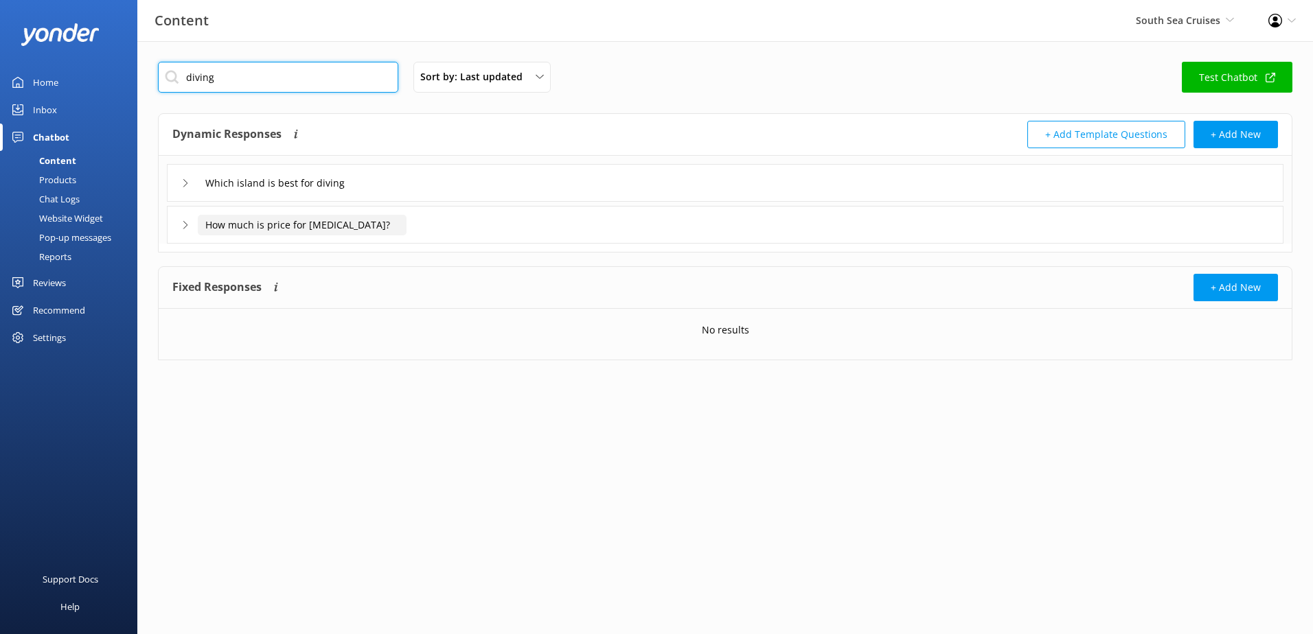
type input "diving"
click at [365, 229] on input "How much is price for [MEDICAL_DATA]?" at bounding box center [302, 225] width 209 height 21
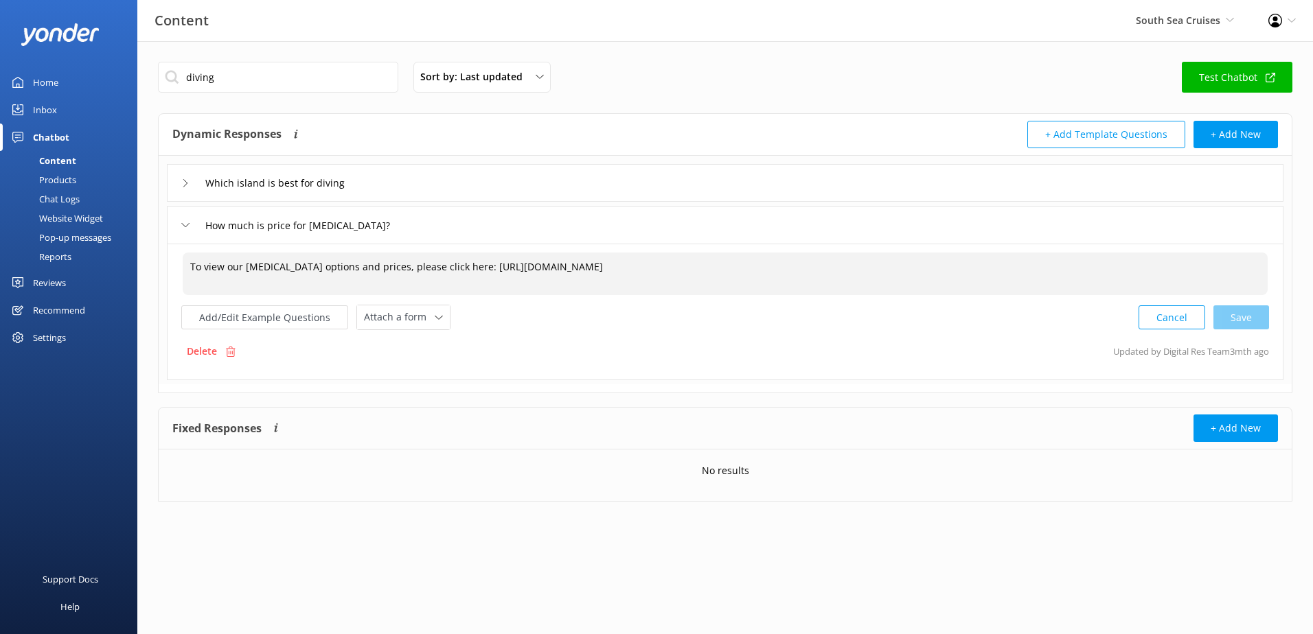
drag, startPoint x: 795, startPoint y: 272, endPoint x: 93, endPoint y: 266, distance: 701.7
click at [93, 266] on div "Content South Sea Cruises South Sea Sailing South Sea Cruises Malamala Beach Cl…" at bounding box center [656, 292] width 1313 height 502
click at [800, 265] on textarea "To view our [MEDICAL_DATA] options and prices, please click here: [URL][DOMAIN_…" at bounding box center [725, 274] width 1085 height 43
drag, startPoint x: 783, startPoint y: 268, endPoint x: 470, endPoint y: 262, distance: 313.1
click at [470, 262] on textarea "To view our [MEDICAL_DATA] options and prices, please click here: [URL][DOMAIN_…" at bounding box center [725, 274] width 1085 height 43
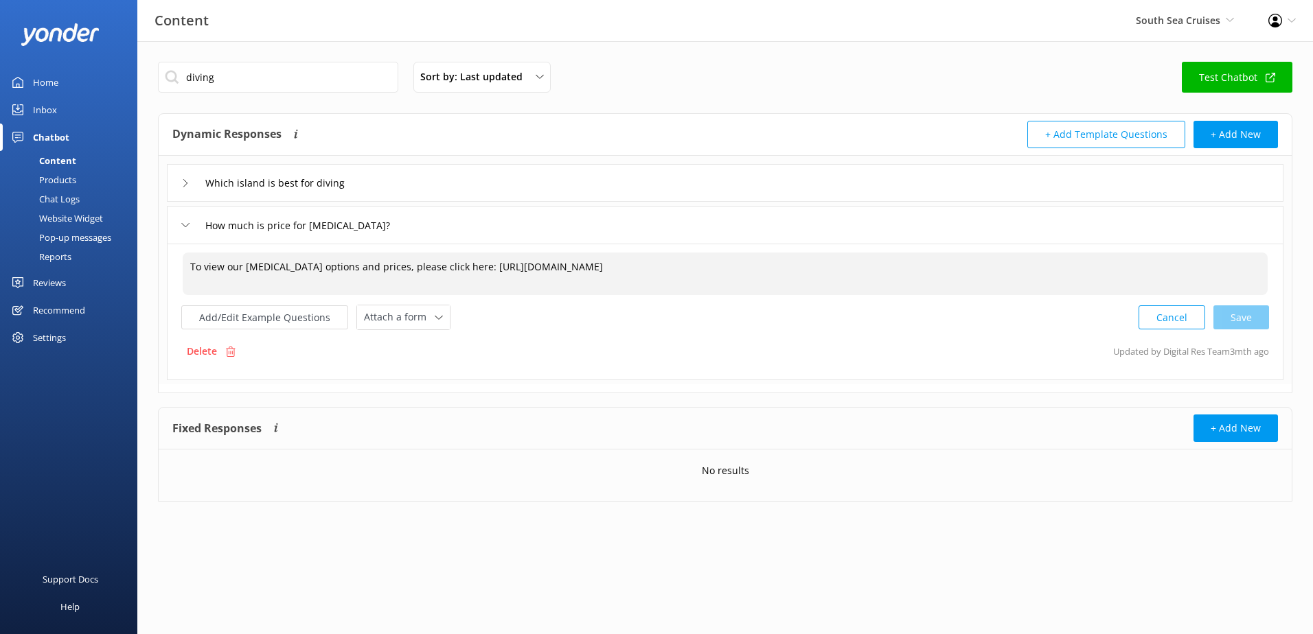
click at [845, 268] on textarea "To view our [MEDICAL_DATA] options and prices, please click here: [URL][DOMAIN_…" at bounding box center [725, 274] width 1085 height 43
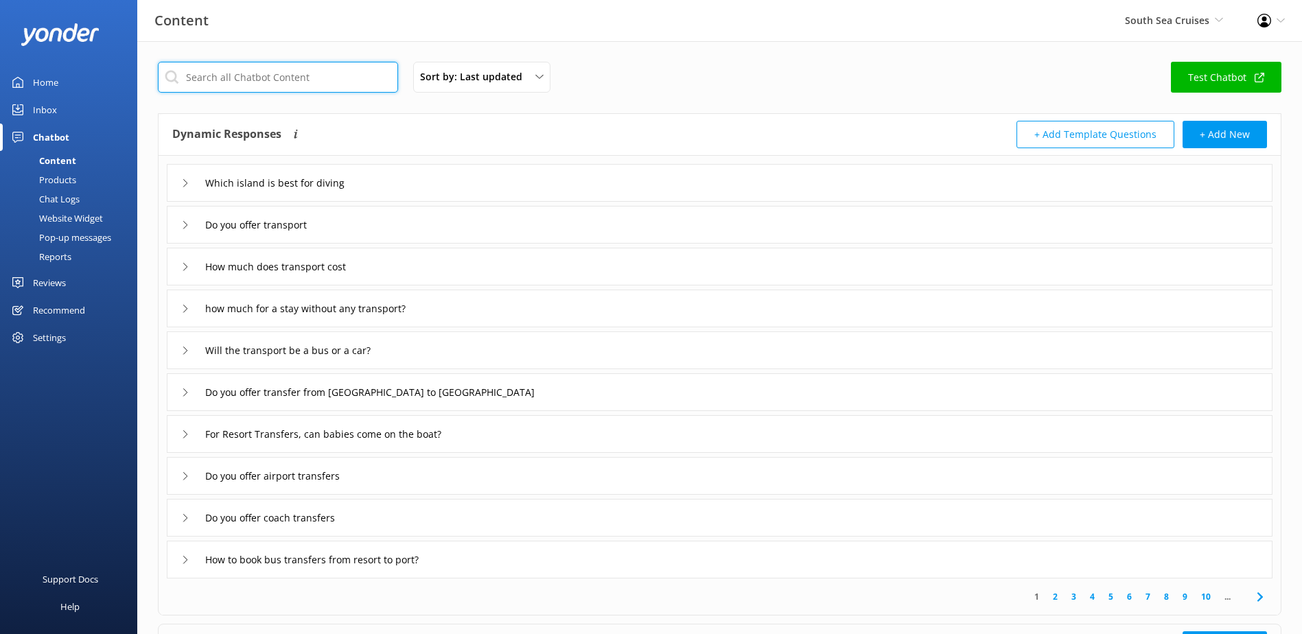
click at [249, 76] on input "text" at bounding box center [278, 77] width 240 height 31
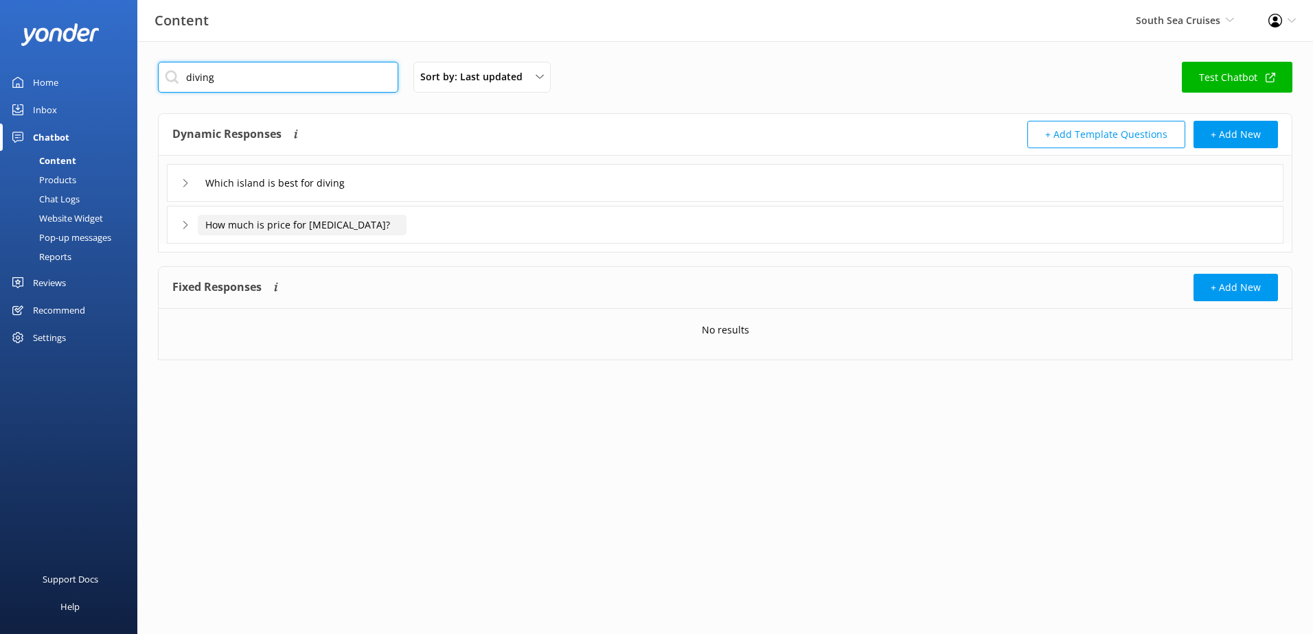
type input "diving"
click at [340, 231] on input "How much is price for [MEDICAL_DATA]?" at bounding box center [302, 225] width 209 height 21
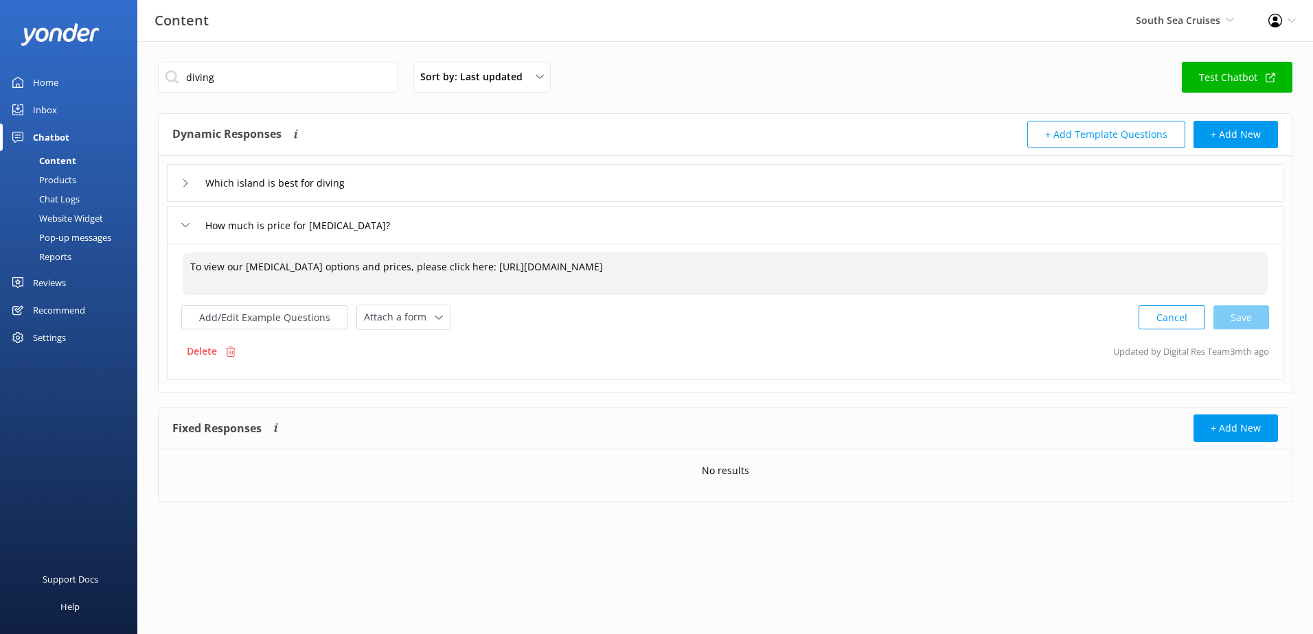
drag, startPoint x: 799, startPoint y: 270, endPoint x: 140, endPoint y: 271, distance: 658.5
click at [140, 271] on div "diving Sort by: Last updated Title (A-Z) Last updated Test Chatbot Dynamic Resp…" at bounding box center [724, 292] width 1175 height 502
click at [25, 108] on link "Inbox" at bounding box center [68, 109] width 137 height 27
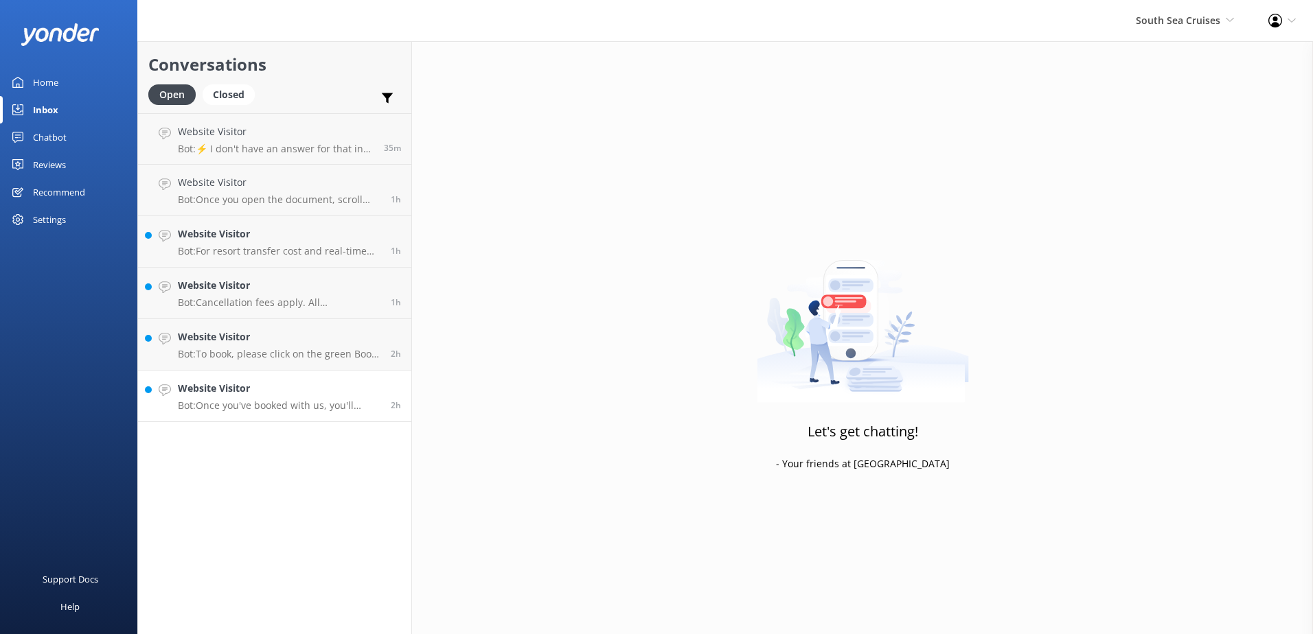
click at [267, 402] on p "Bot: Once you've booked with us, you'll receive an email 24 hours before your t…" at bounding box center [279, 406] width 203 height 12
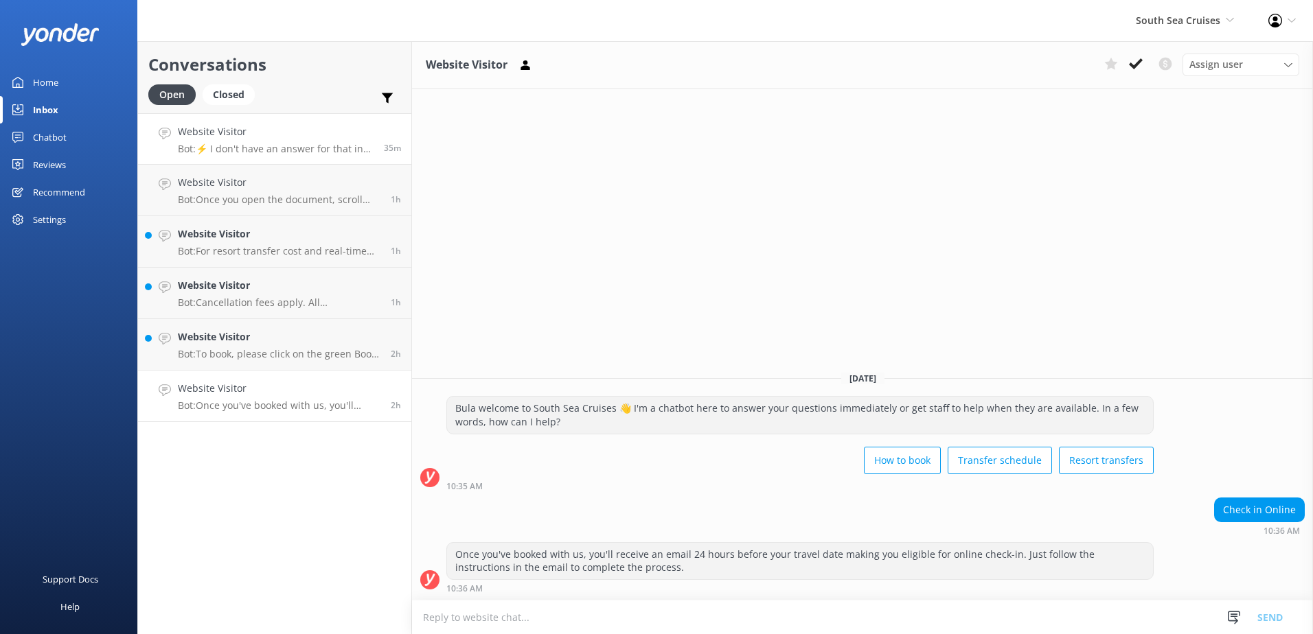
click at [237, 133] on h4 "Website Visitor" at bounding box center [276, 131] width 196 height 15
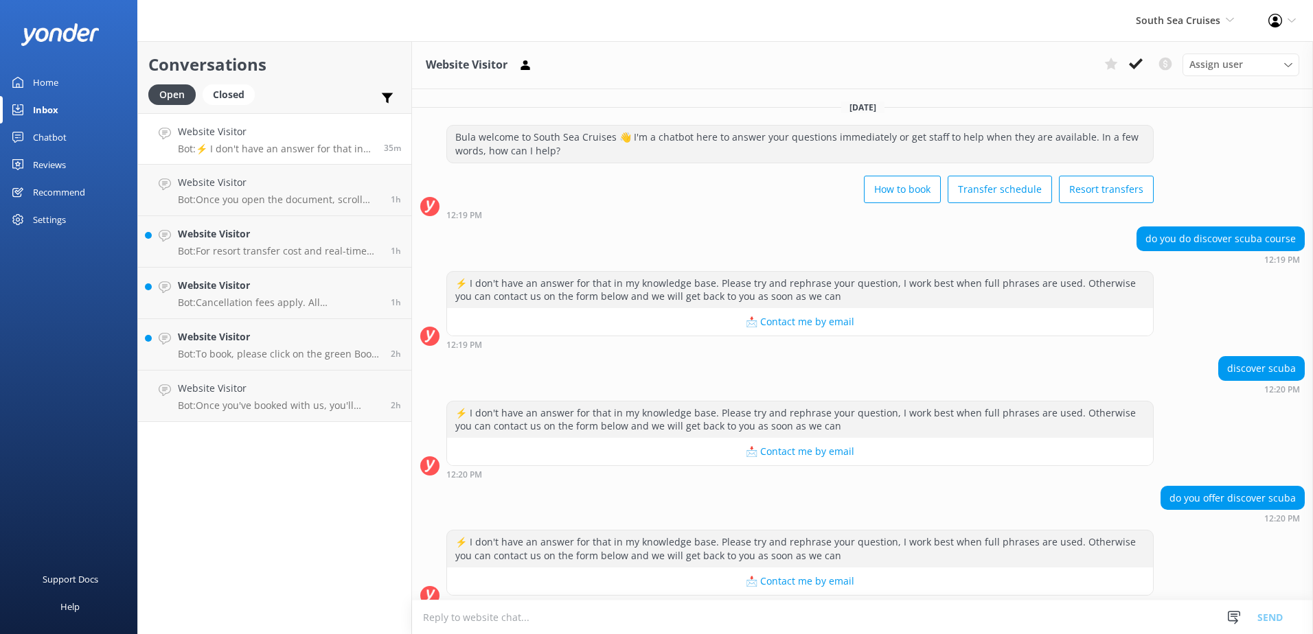
scroll to position [275, 0]
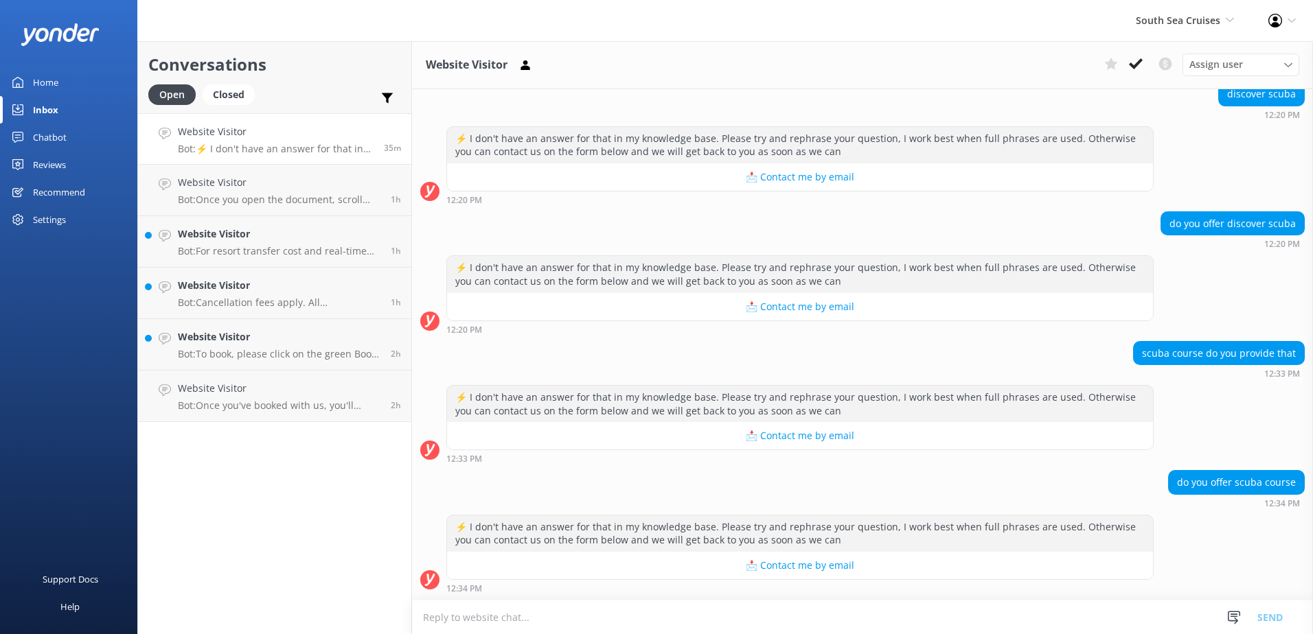
click at [728, 621] on textarea at bounding box center [862, 618] width 901 height 34
type textarea "To view our [MEDICAL_DATA] options and prices, please click here: [URL][DOMAIN_…"
click at [1278, 610] on button "Send" at bounding box center [1269, 617] width 51 height 34
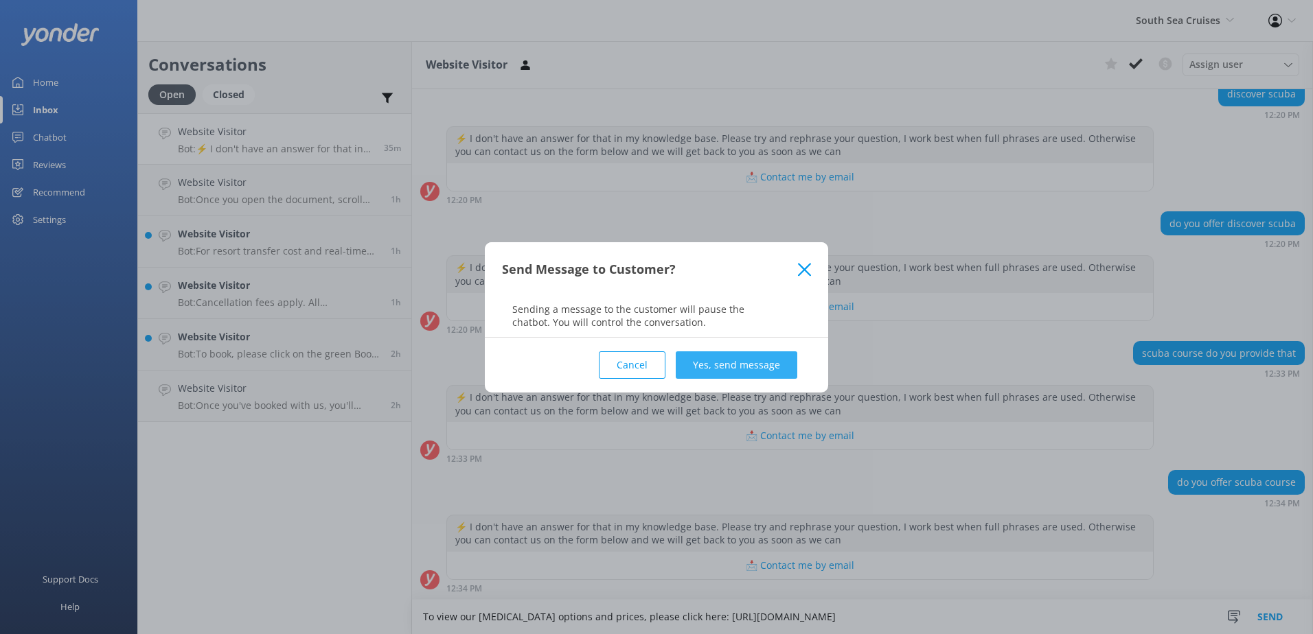
click at [729, 366] on button "Yes, send message" at bounding box center [737, 365] width 122 height 27
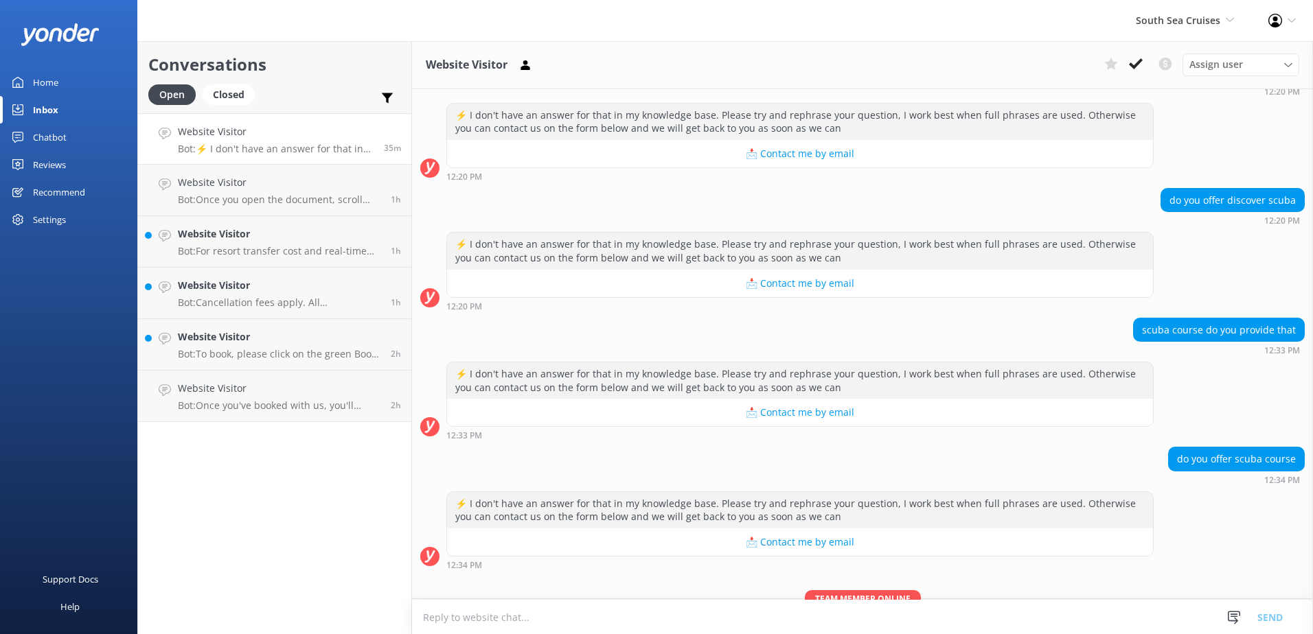
scroll to position [364, 0]
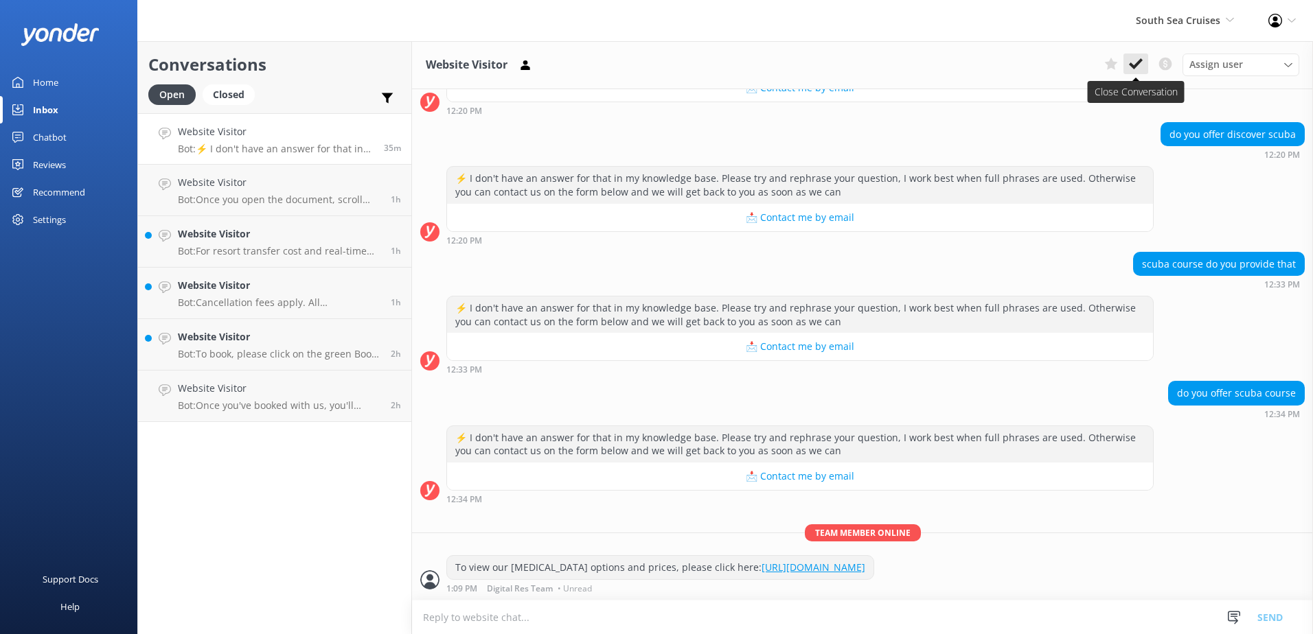
click at [1140, 61] on use at bounding box center [1136, 63] width 14 height 11
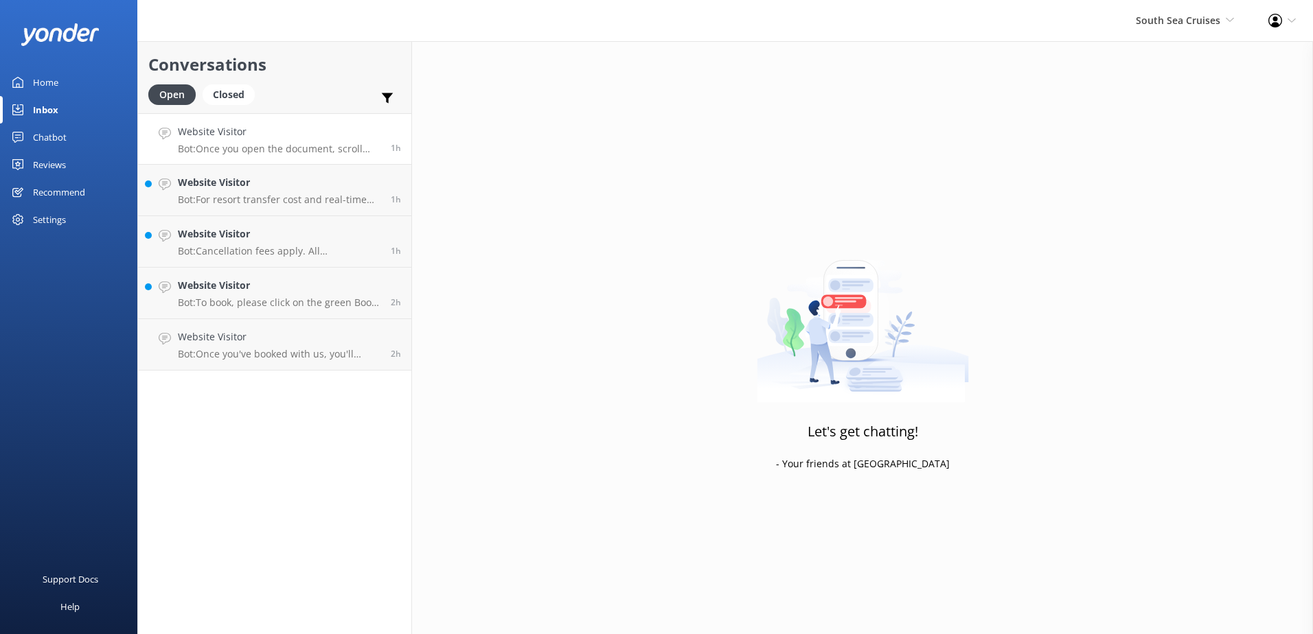
click at [262, 148] on p "Bot: Once you open the document, scroll down to the bottom until you reach "Man…" at bounding box center [279, 149] width 203 height 12
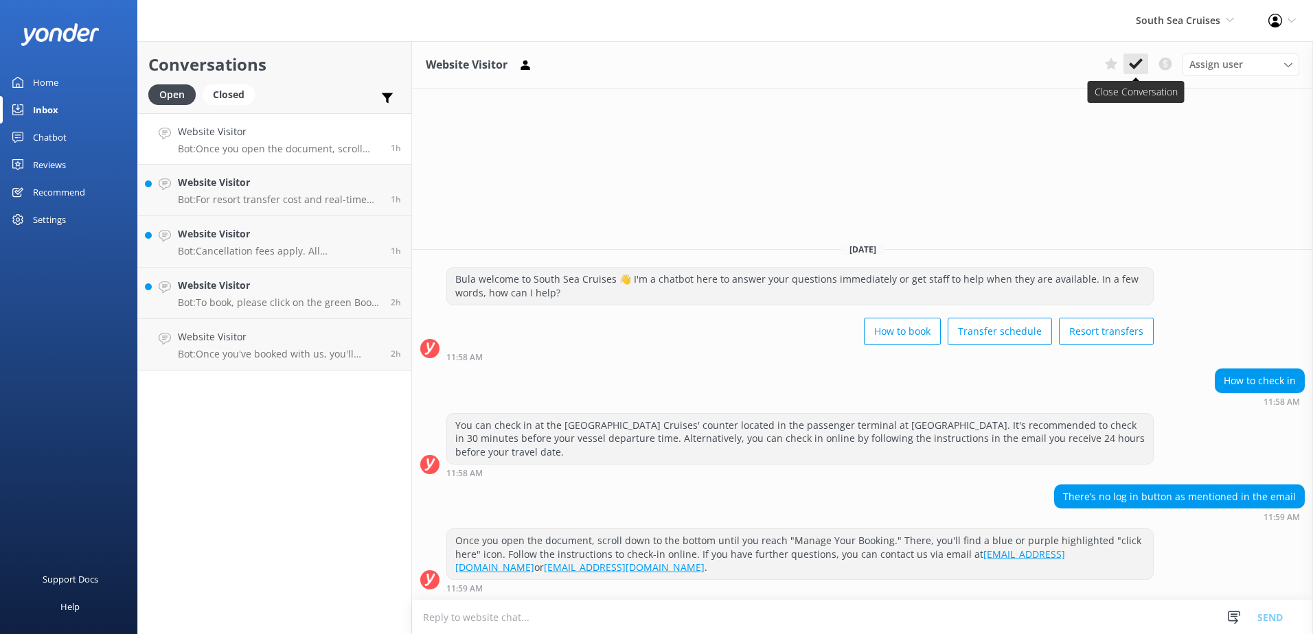
click at [1129, 63] on icon at bounding box center [1136, 64] width 14 height 14
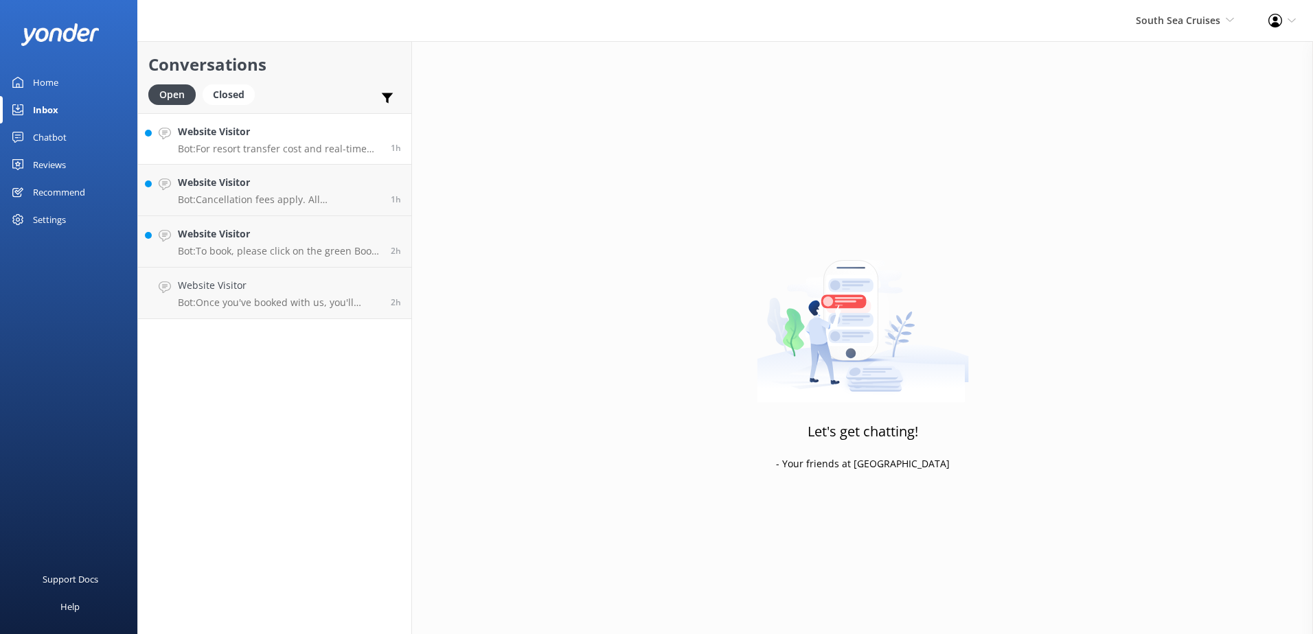
click at [279, 158] on link "Website Visitor Bot: For resort transfer cost and real-time availability from P…" at bounding box center [274, 138] width 273 height 51
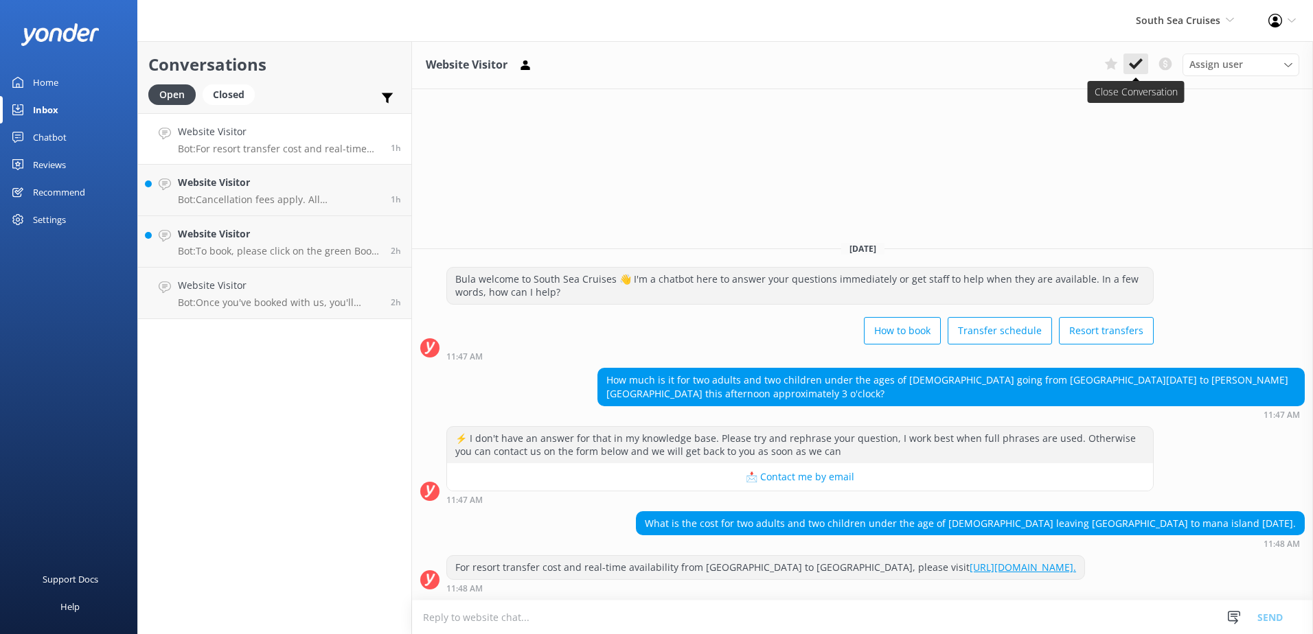
click at [1133, 62] on icon at bounding box center [1136, 64] width 14 height 14
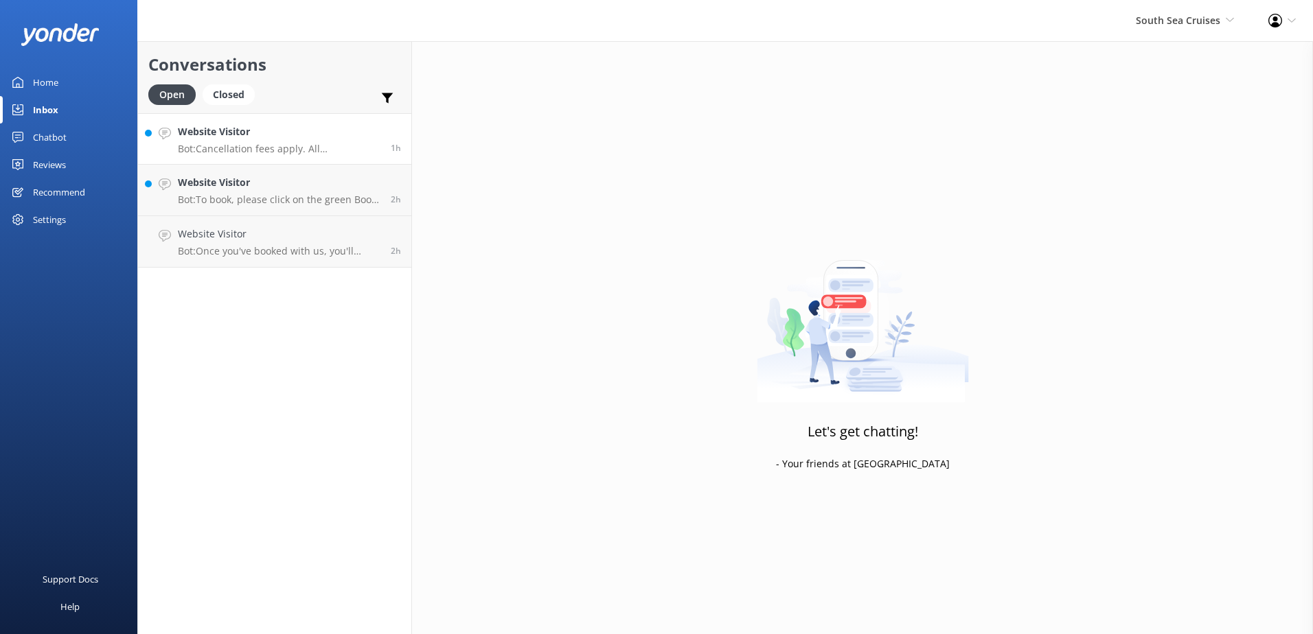
click at [317, 146] on p "Bot: Cancellation fees apply. All cancellations must be received in writing by …" at bounding box center [279, 149] width 203 height 12
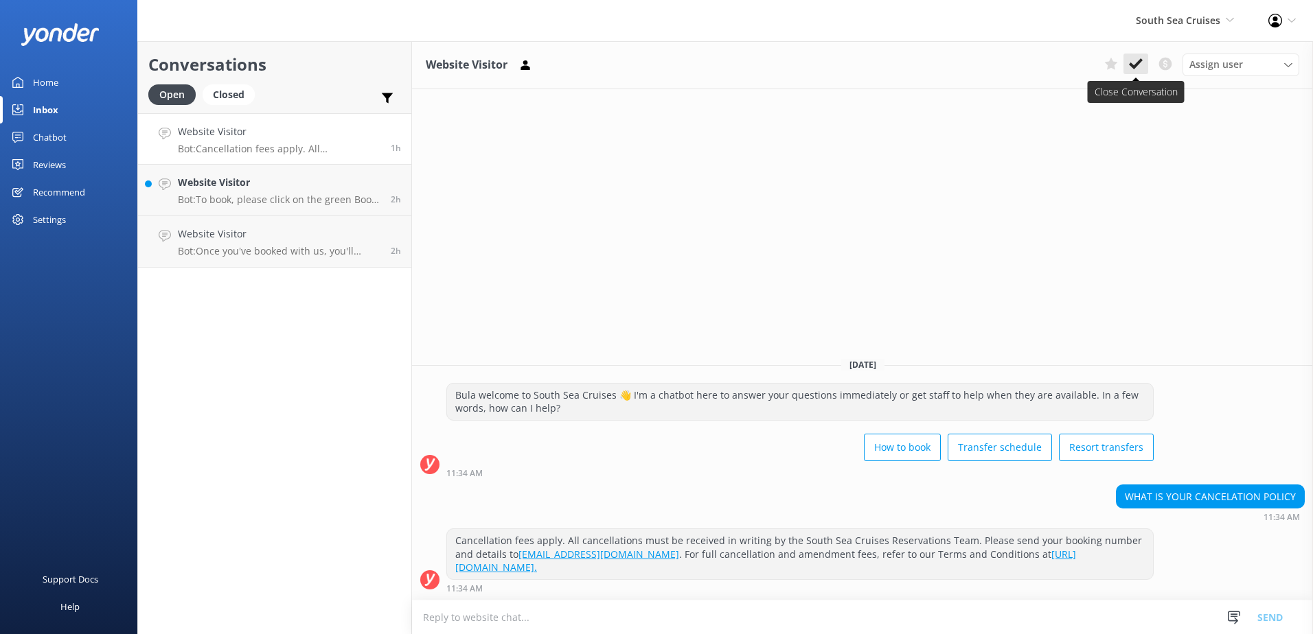
click at [1138, 62] on use at bounding box center [1136, 63] width 14 height 11
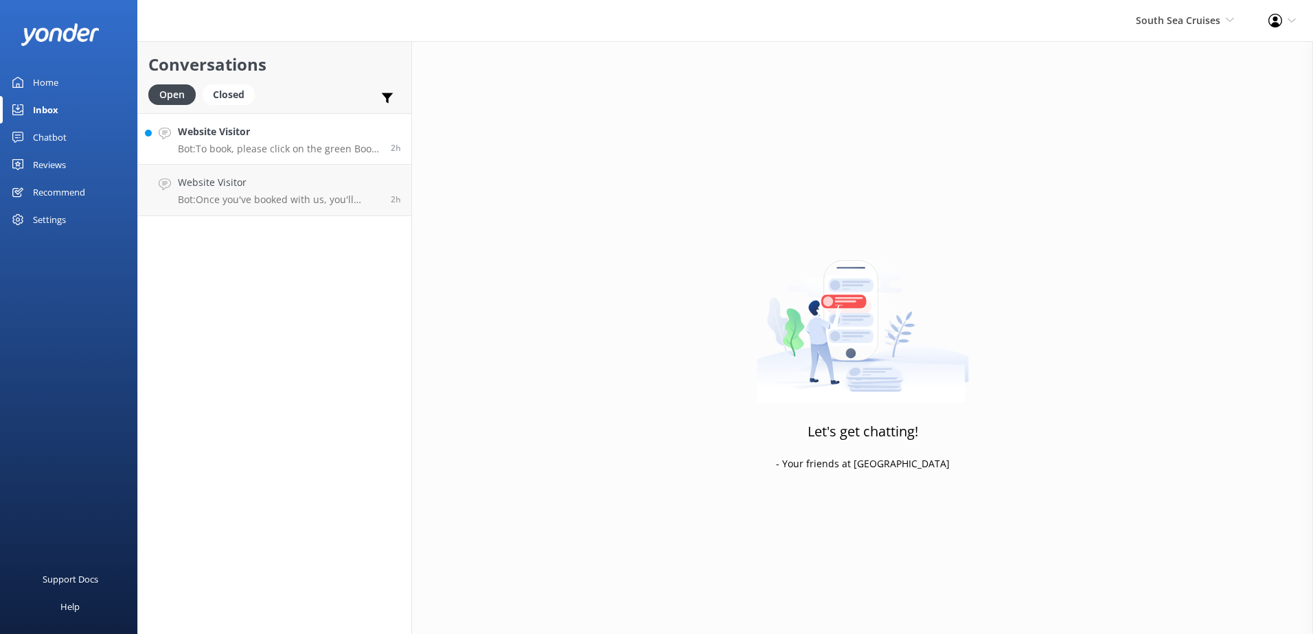
click at [264, 139] on h4 "Website Visitor" at bounding box center [279, 131] width 203 height 15
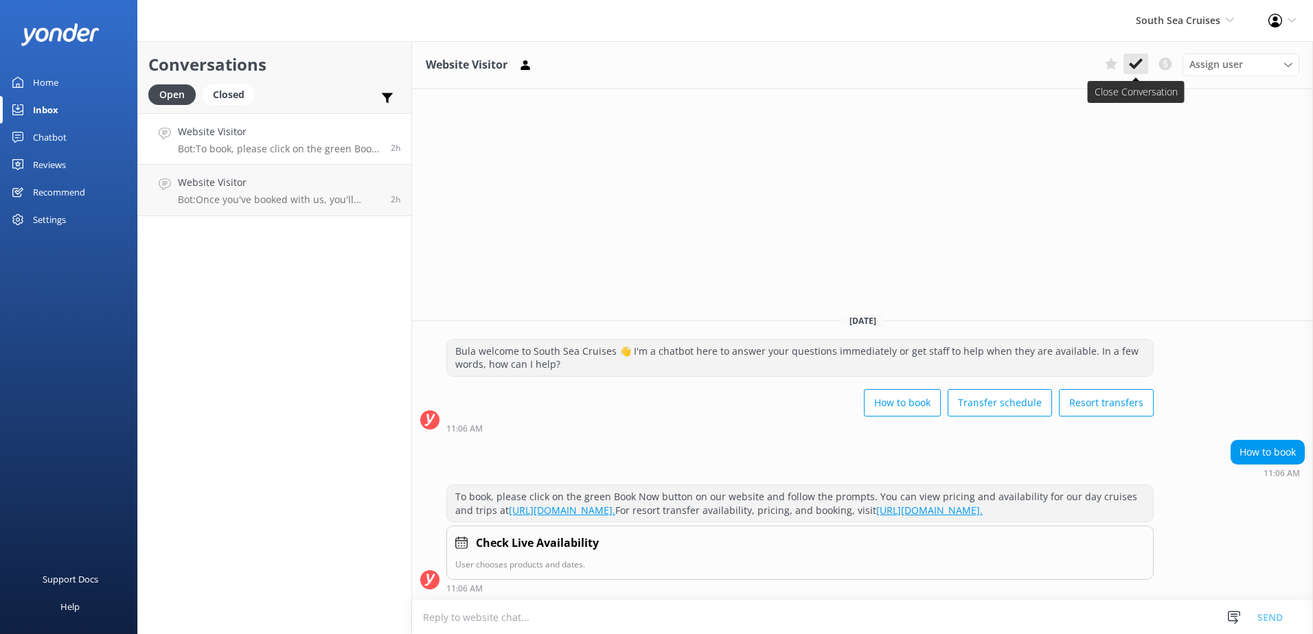
click at [1138, 62] on use at bounding box center [1136, 63] width 14 height 11
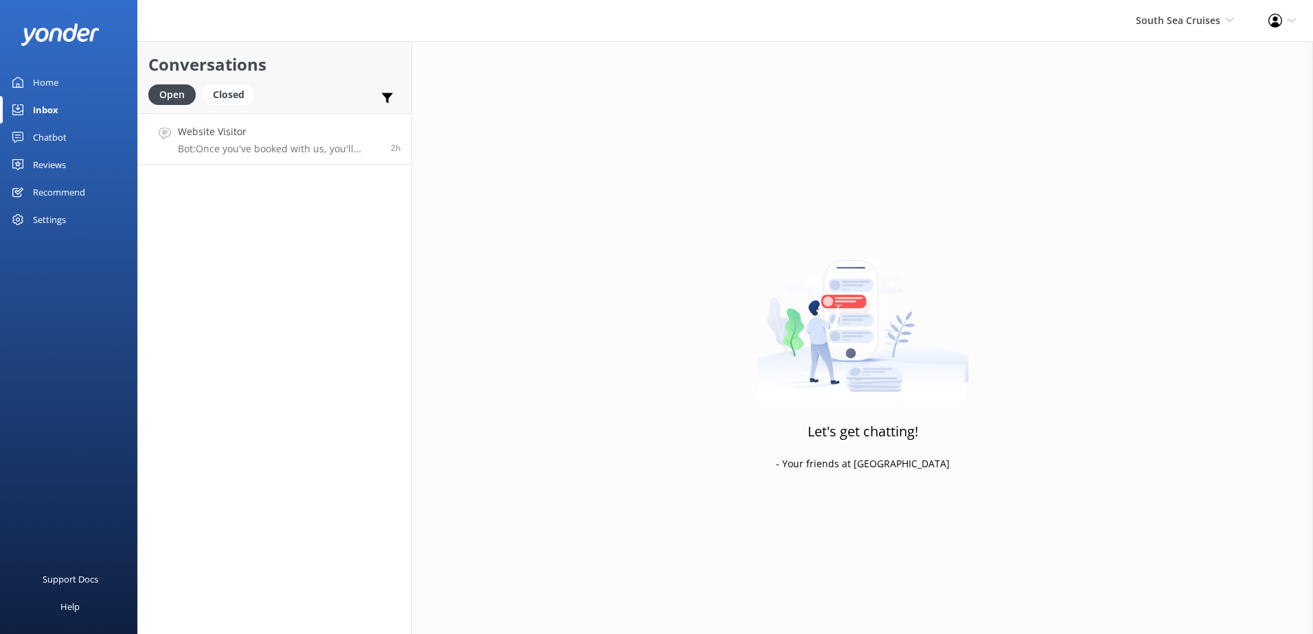
click at [296, 144] on p "Bot: Once you've booked with us, you'll receive an email 24 hours before your t…" at bounding box center [279, 149] width 203 height 12
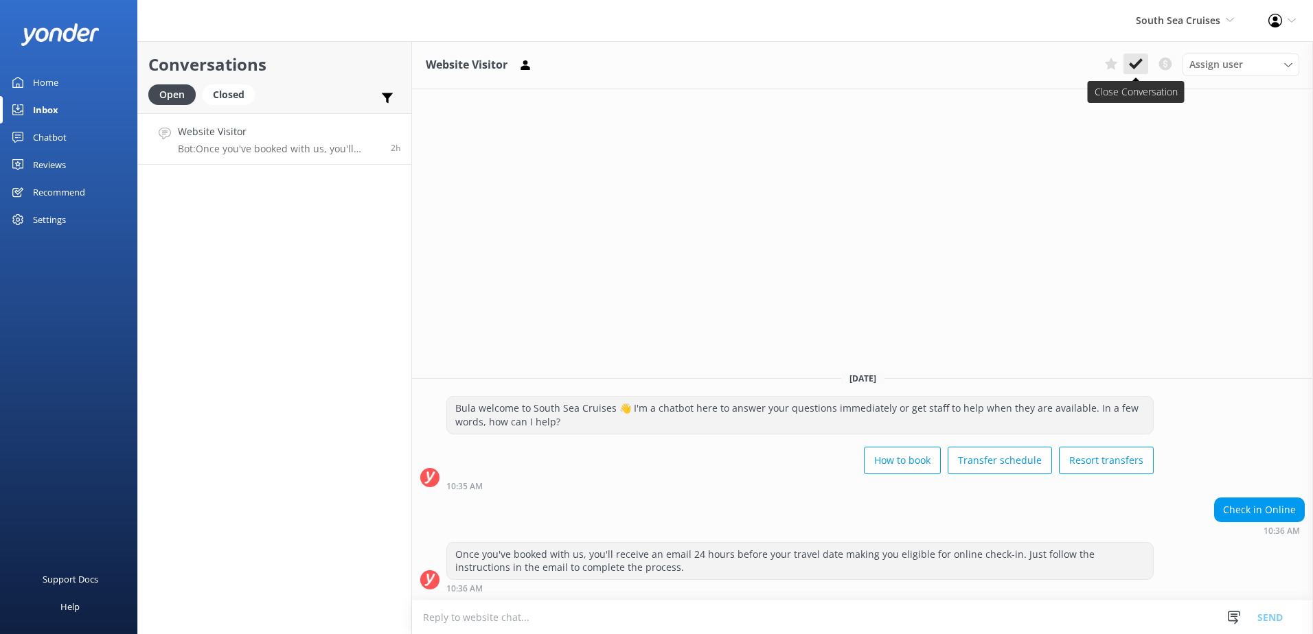
click at [1134, 71] on icon at bounding box center [1136, 64] width 14 height 14
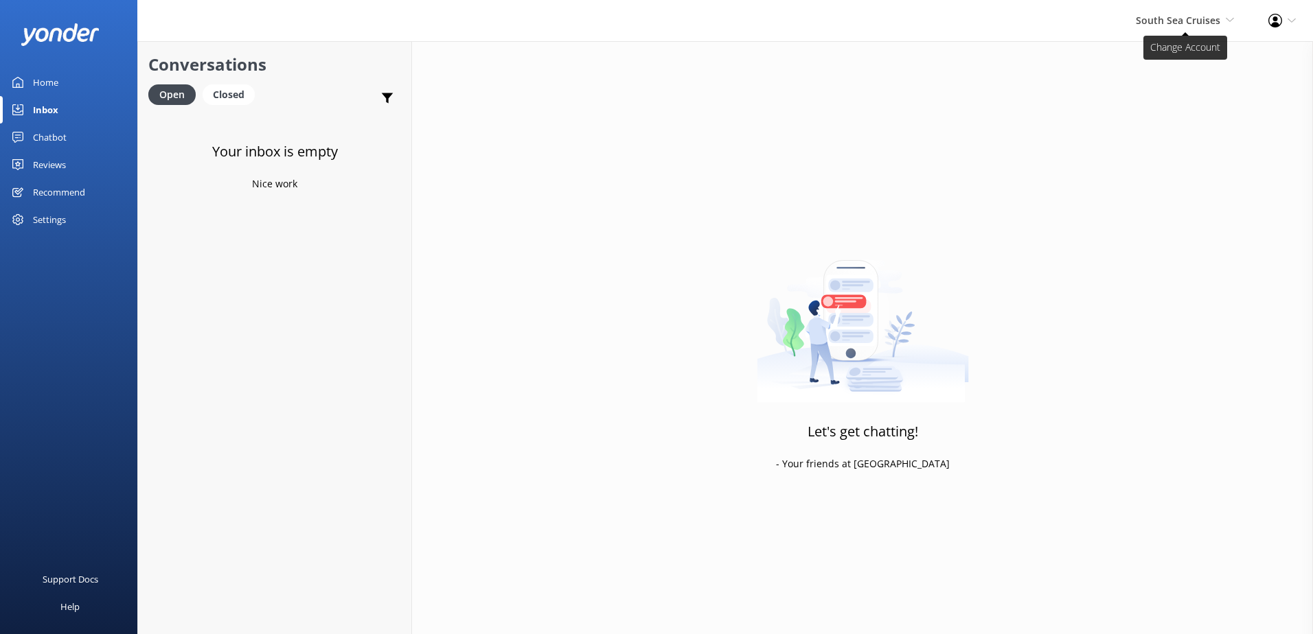
click at [1182, 22] on span "South Sea Cruises" at bounding box center [1178, 20] width 84 height 13
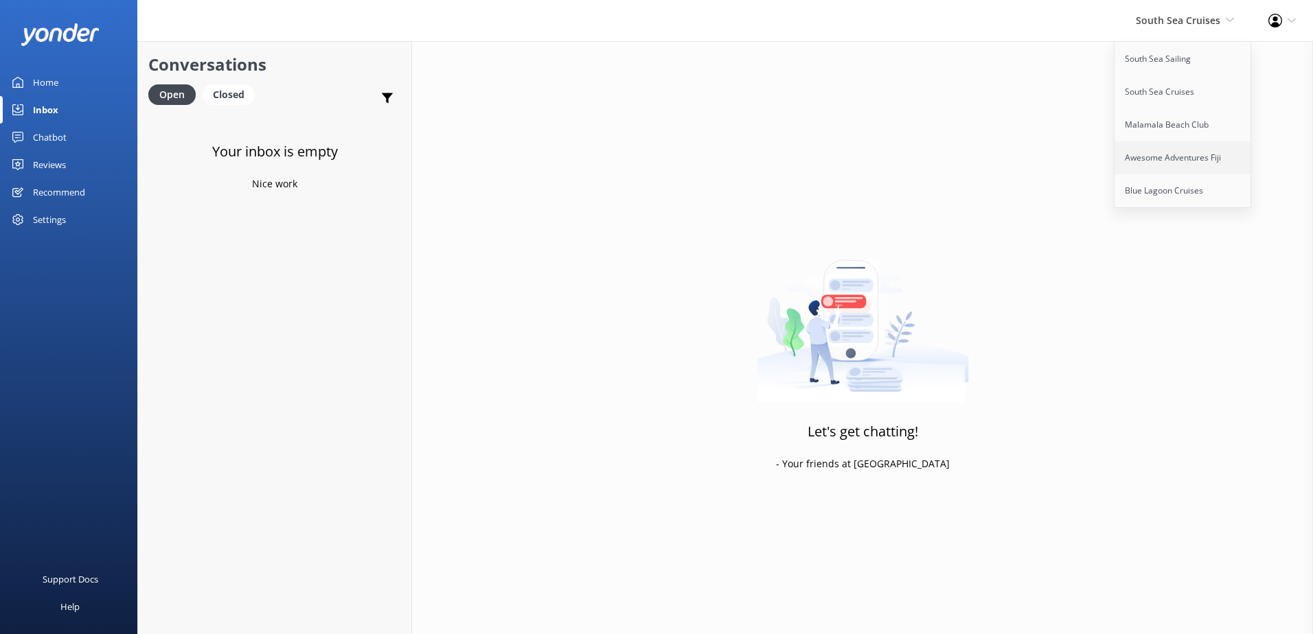
click at [1149, 150] on link "Awesome Adventures Fiji" at bounding box center [1182, 157] width 137 height 33
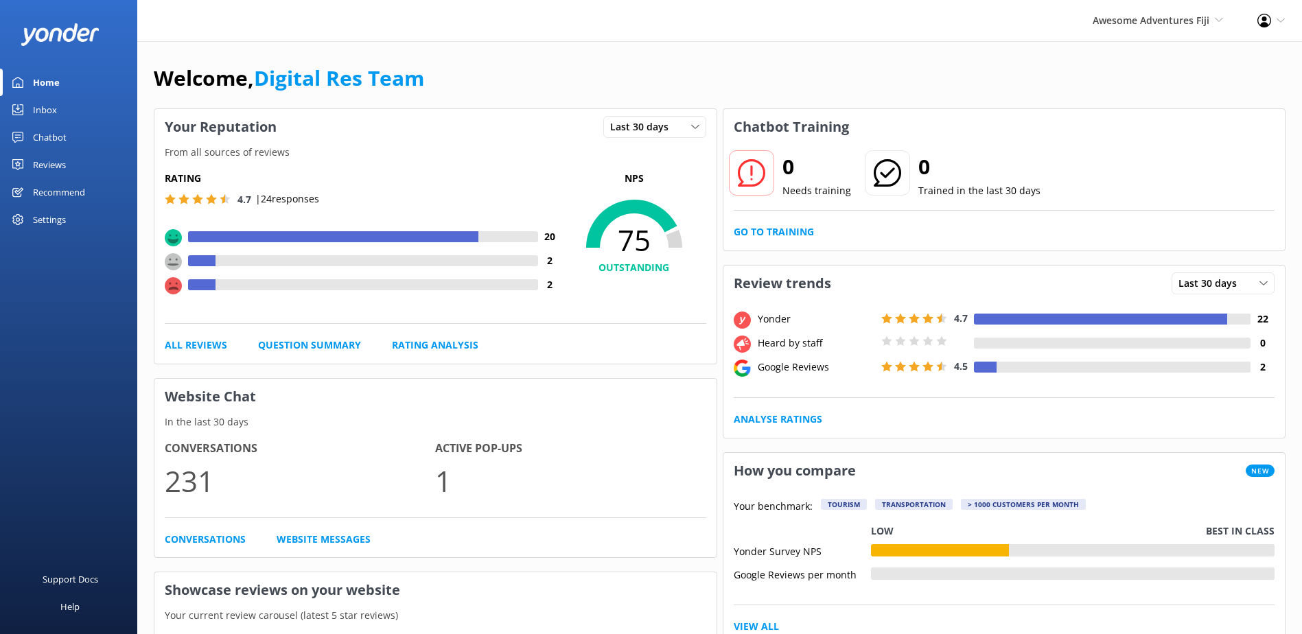
click at [756, 224] on div "0 Needs training 0 Trained in the last 30 days Go to Training" at bounding box center [1005, 198] width 562 height 106
click at [755, 233] on link "Go to Training" at bounding box center [774, 232] width 80 height 15
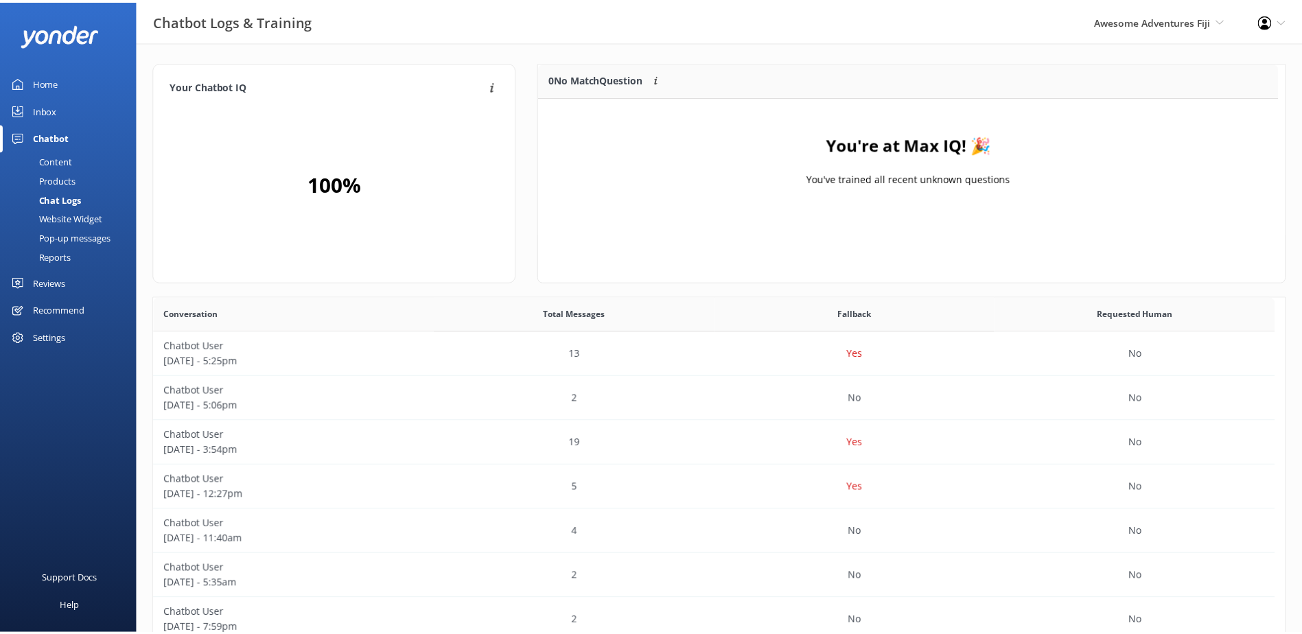
scroll to position [161, 735]
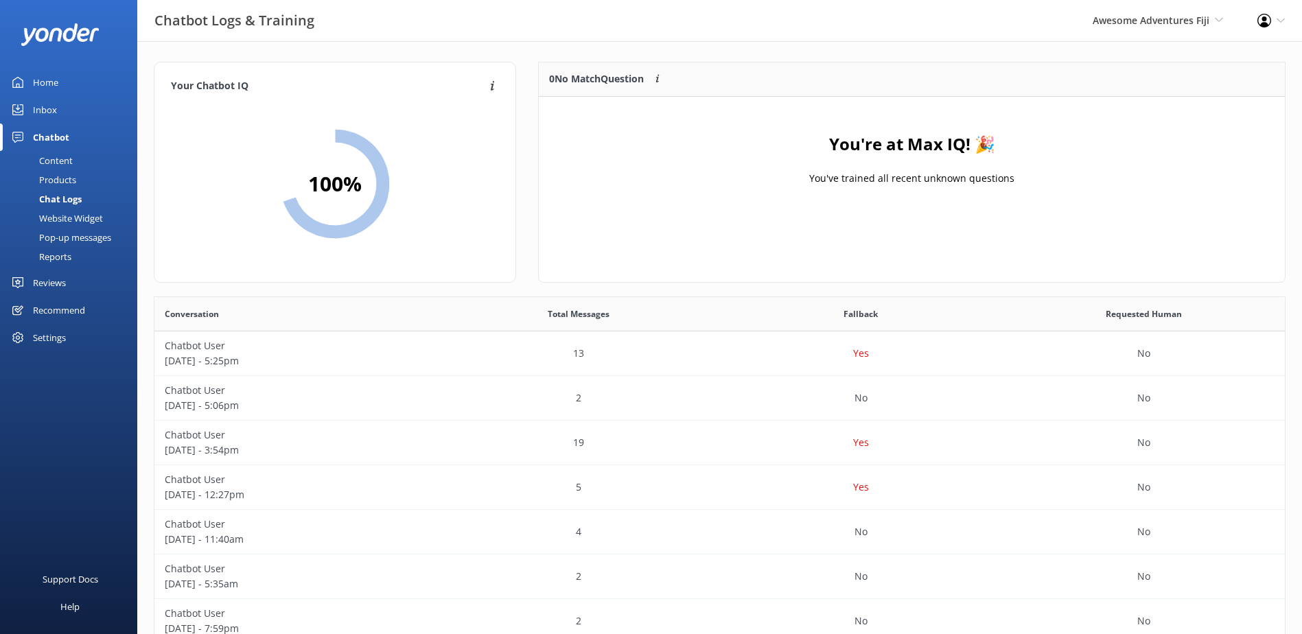
click at [54, 110] on div "Inbox" at bounding box center [45, 109] width 24 height 27
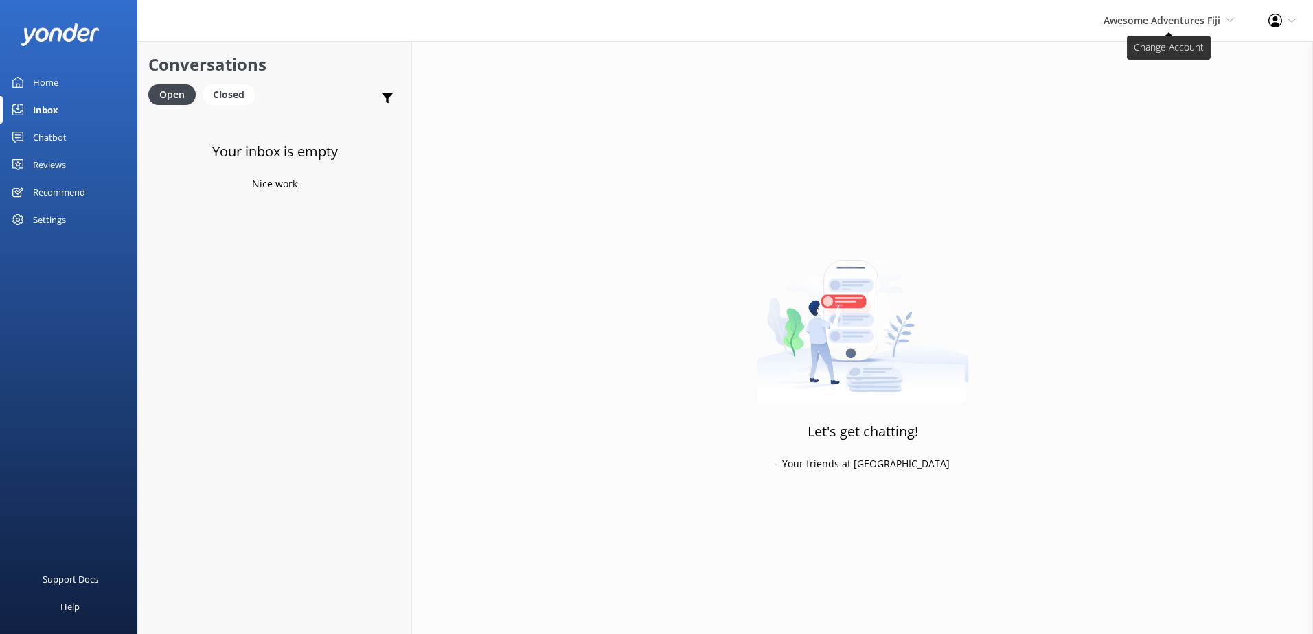
click at [1184, 27] on span "Awesome Adventures Fiji South Sea Sailing South Sea Cruises Malamala Beach Club…" at bounding box center [1168, 20] width 130 height 15
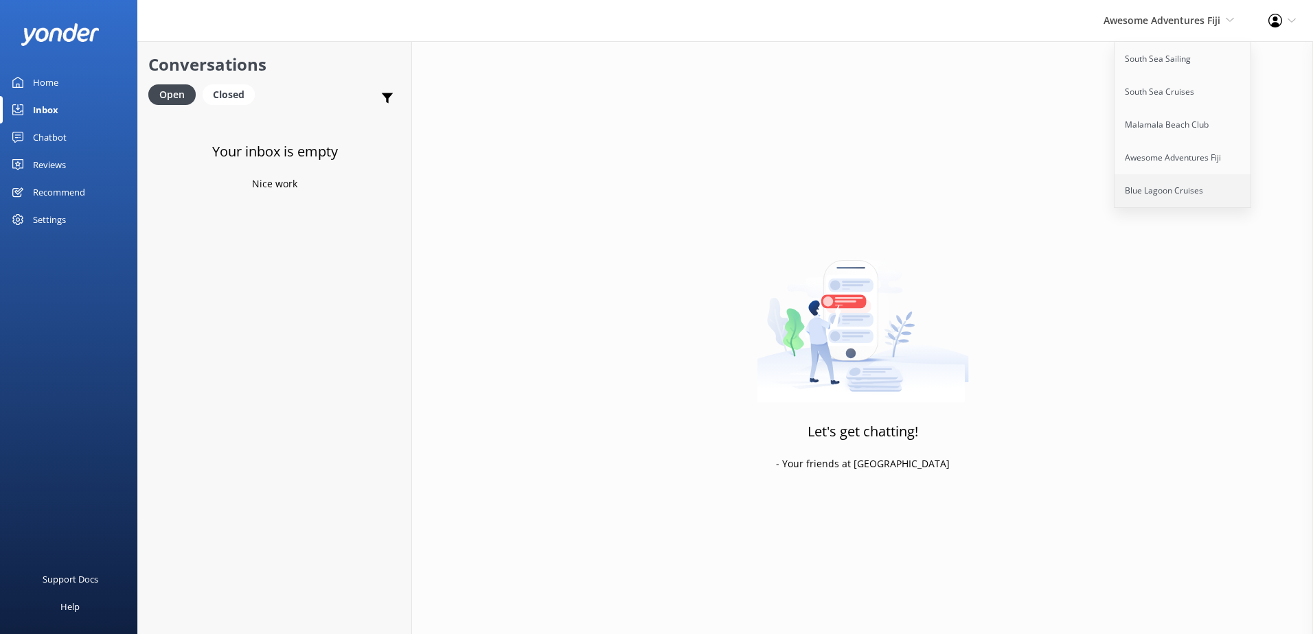
click at [1171, 191] on link "Blue Lagoon Cruises" at bounding box center [1182, 190] width 137 height 33
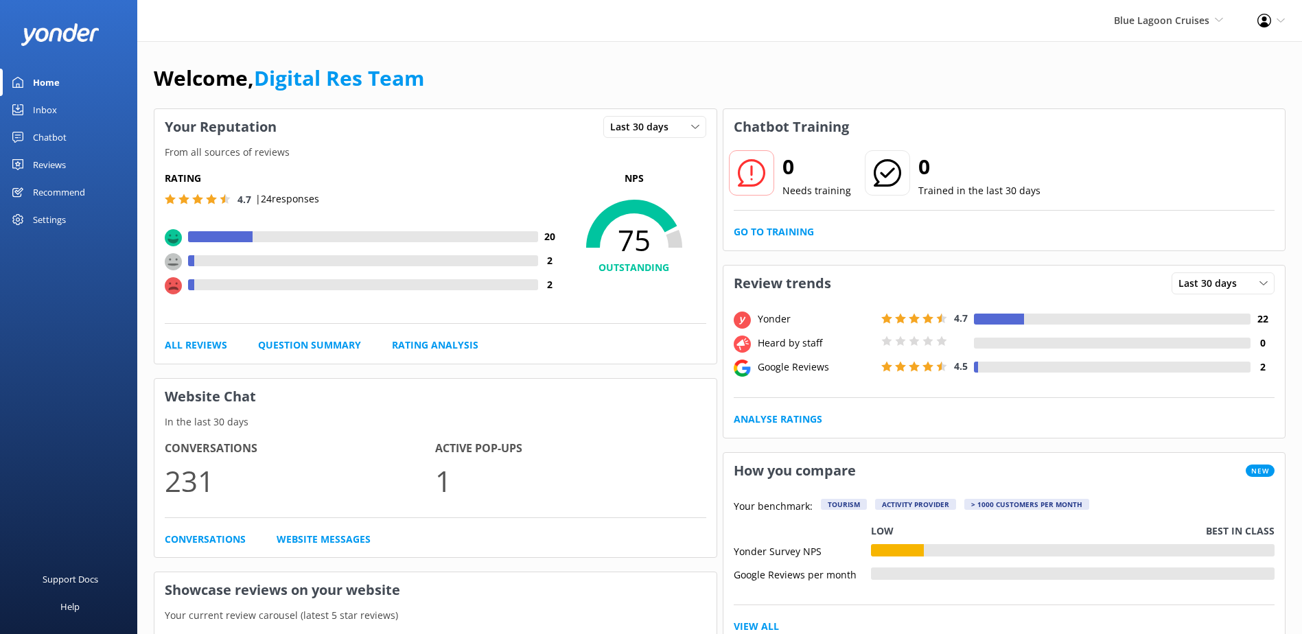
click at [53, 109] on div "Inbox" at bounding box center [45, 109] width 24 height 27
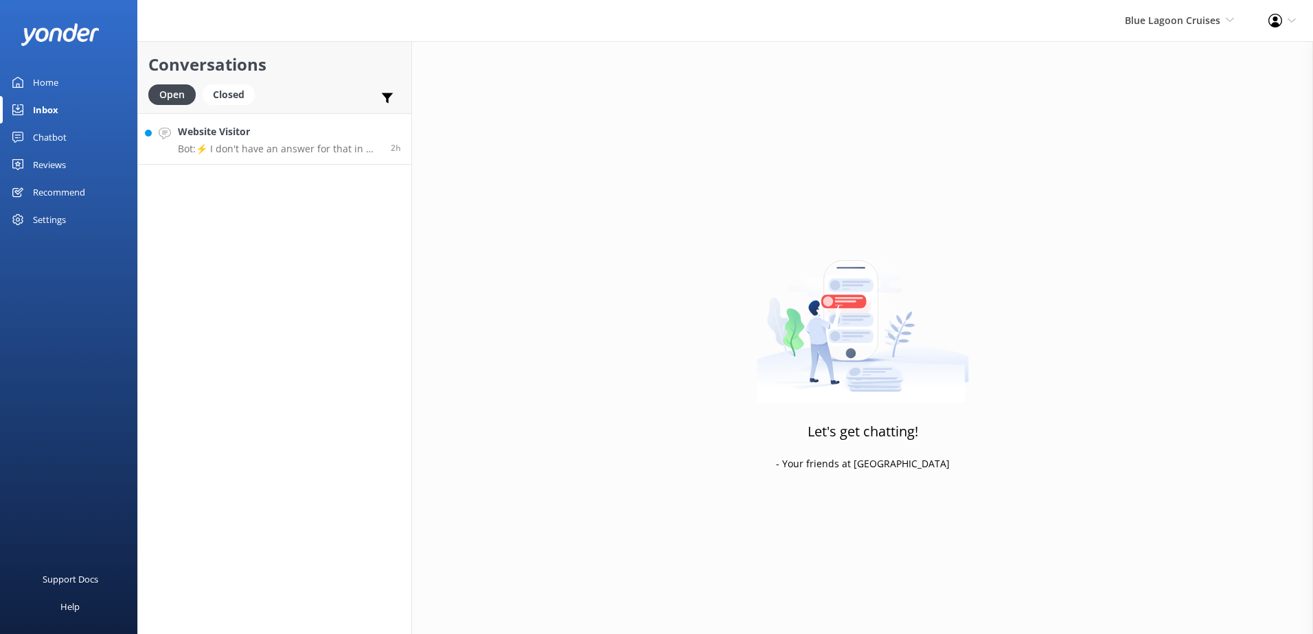
click at [299, 154] on p "Bot: ⚡ I don't have an answer for that in my knowledge base. Please try and rep…" at bounding box center [279, 149] width 203 height 12
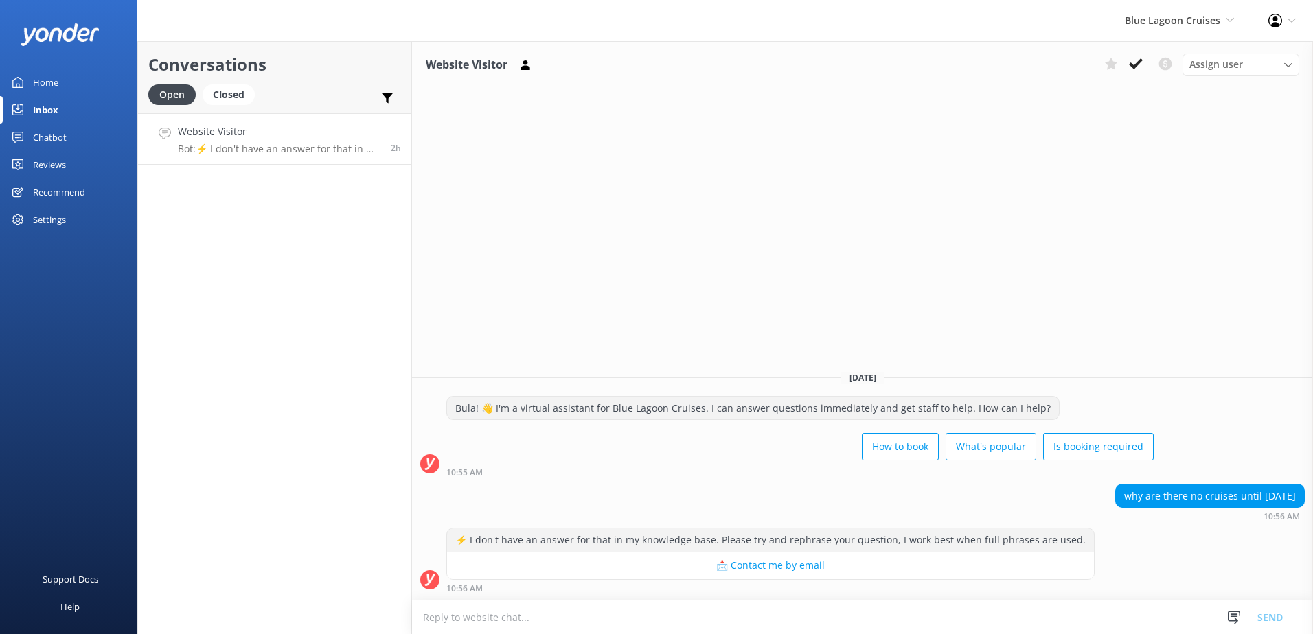
click at [586, 615] on textarea at bounding box center [862, 618] width 901 height 34
click at [707, 610] on textarea "Blue lagoon cruises will be on annual maintenance" at bounding box center [862, 617] width 901 height 34
type textarea "Blue lagoon cruises will be on annual maintenance from 31st October to 18th Dec…"
click at [1279, 619] on button "Send" at bounding box center [1269, 617] width 51 height 34
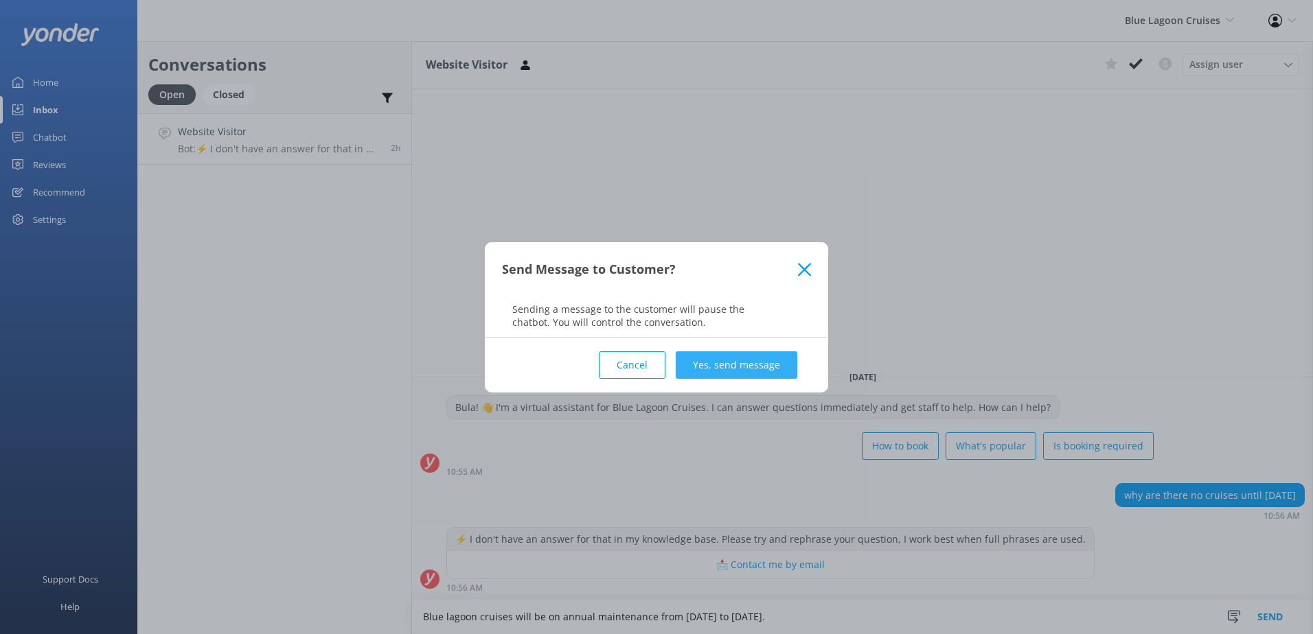
click at [794, 365] on button "Yes, send message" at bounding box center [737, 365] width 122 height 27
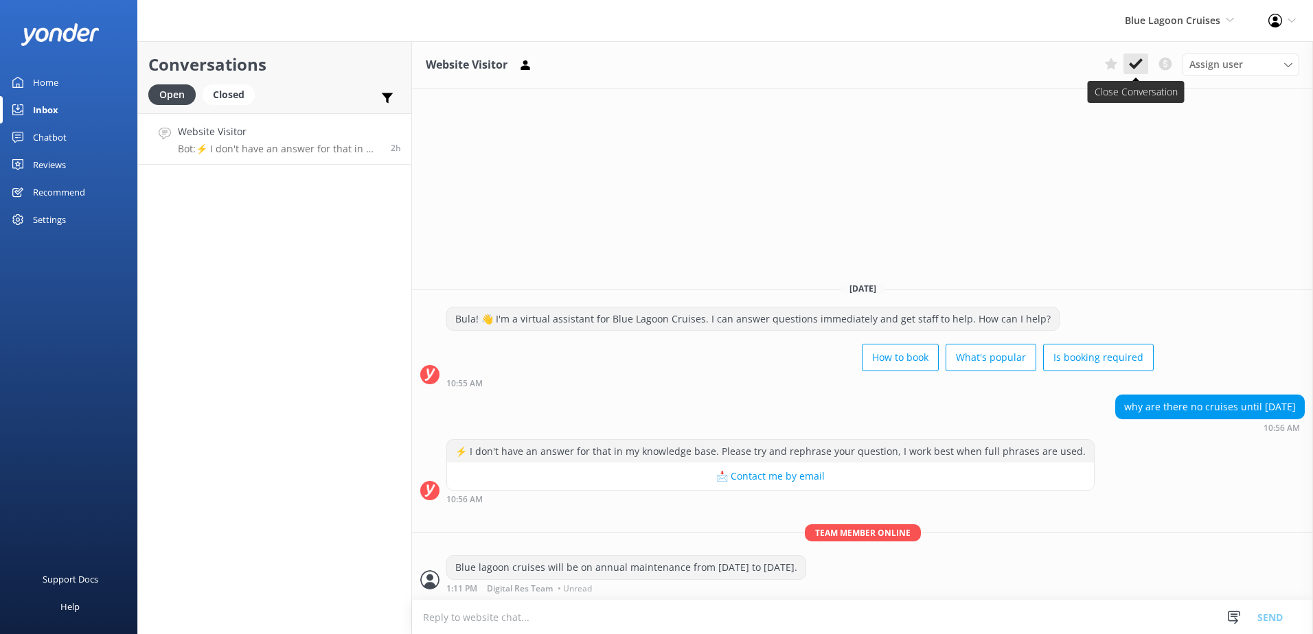
click at [1142, 59] on icon at bounding box center [1136, 64] width 14 height 14
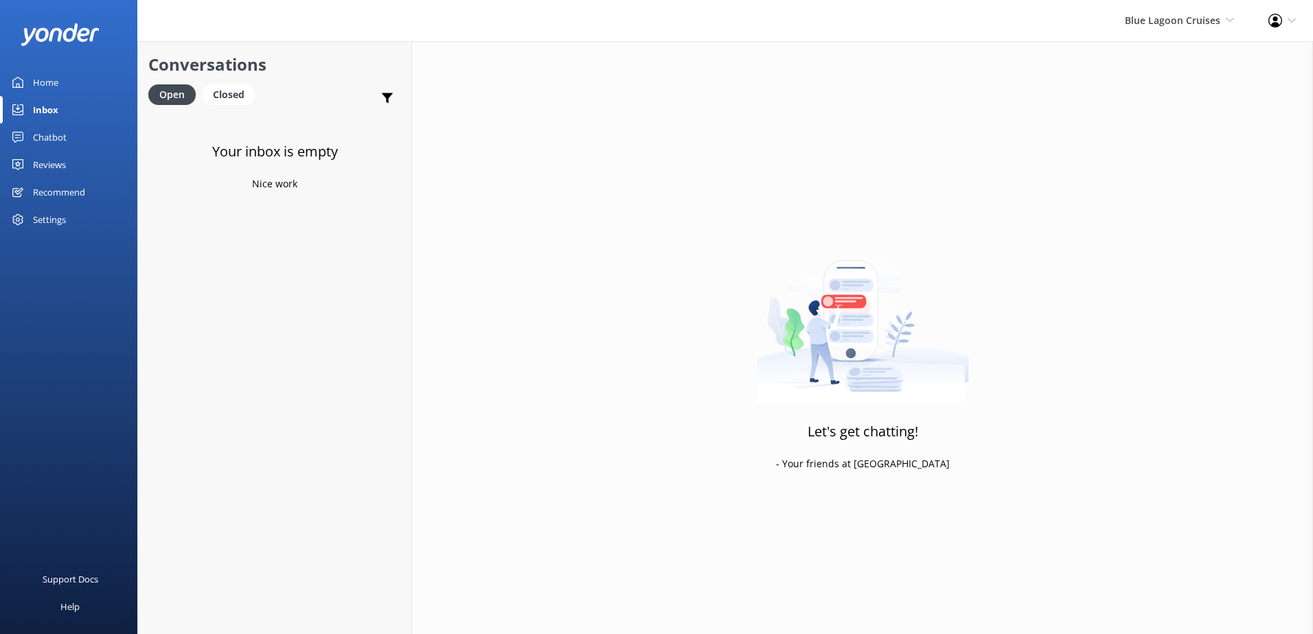
click at [70, 91] on link "Home" at bounding box center [68, 82] width 137 height 27
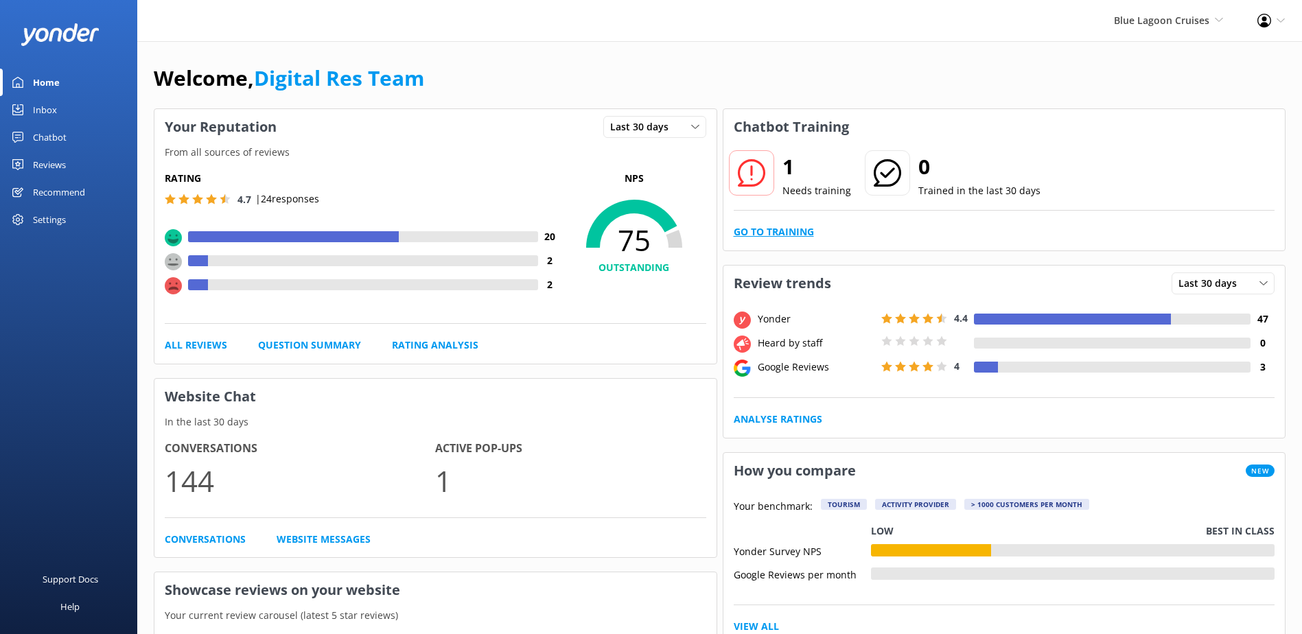
click at [781, 225] on link "Go to Training" at bounding box center [774, 232] width 80 height 15
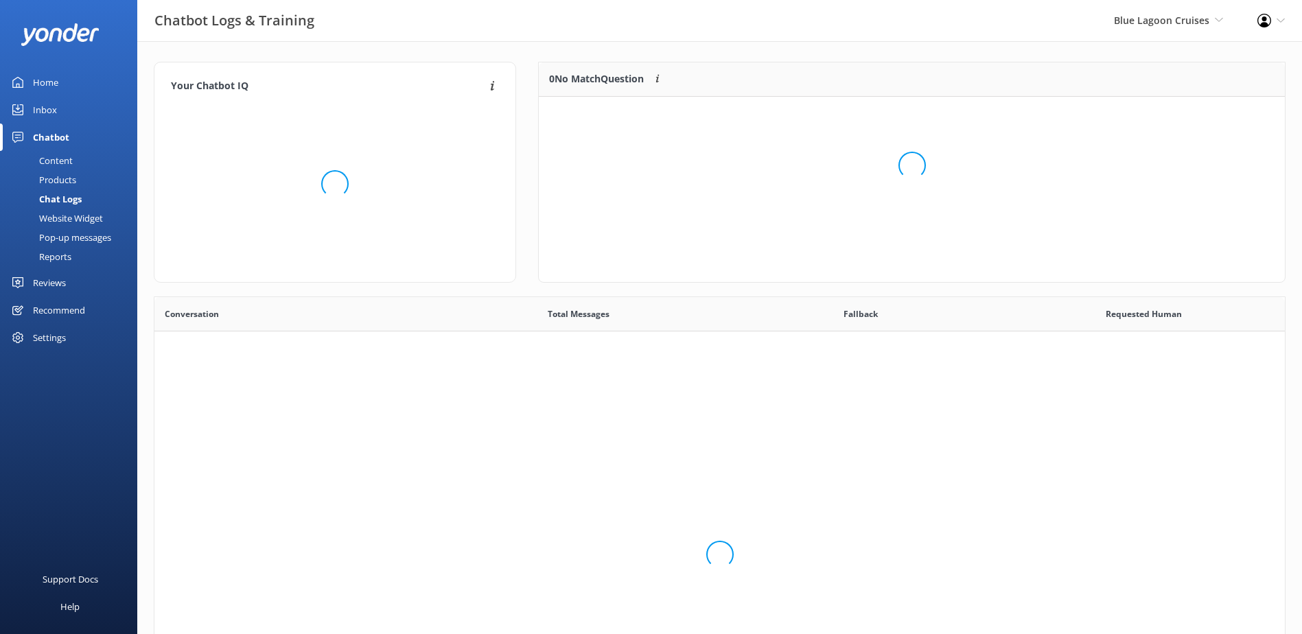
scroll to position [59, 735]
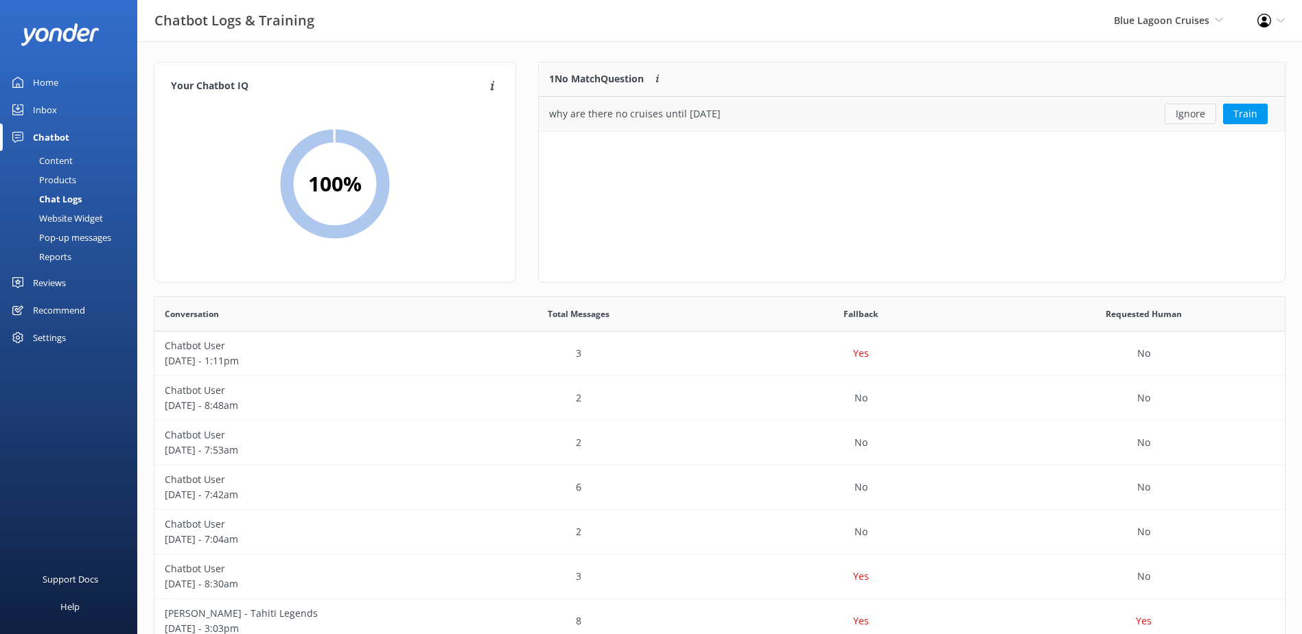
click at [1203, 115] on button "Ignore" at bounding box center [1190, 114] width 51 height 21
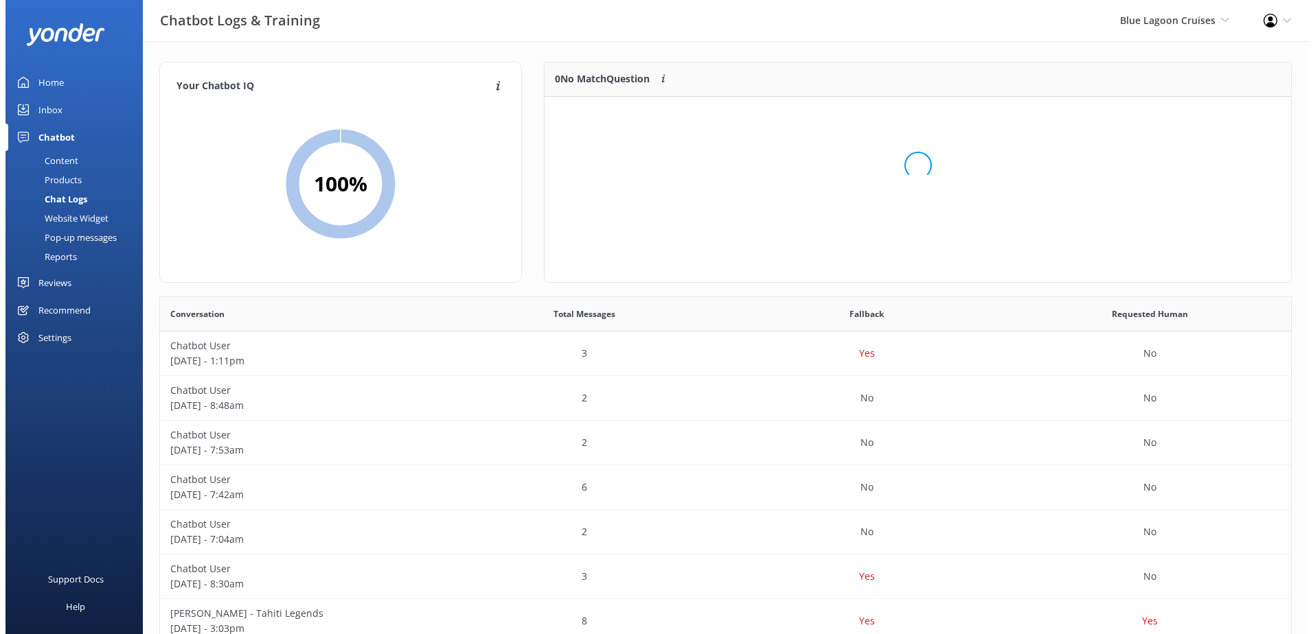
scroll to position [161, 735]
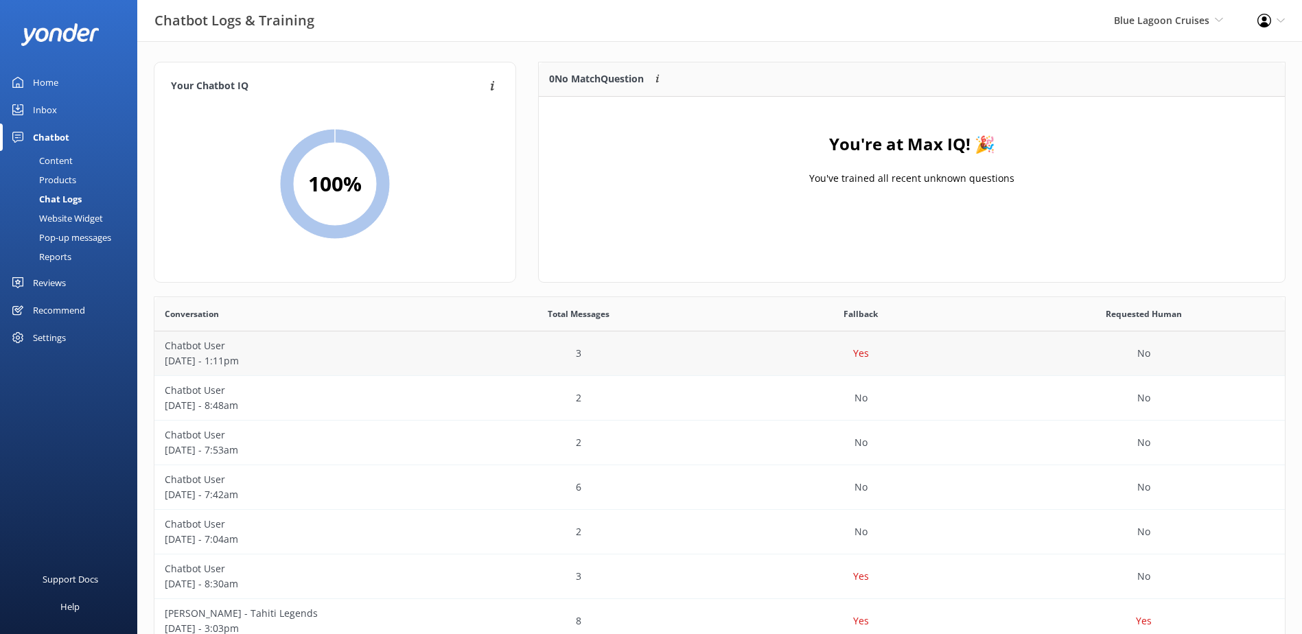
click at [860, 349] on p "Yes" at bounding box center [861, 353] width 16 height 15
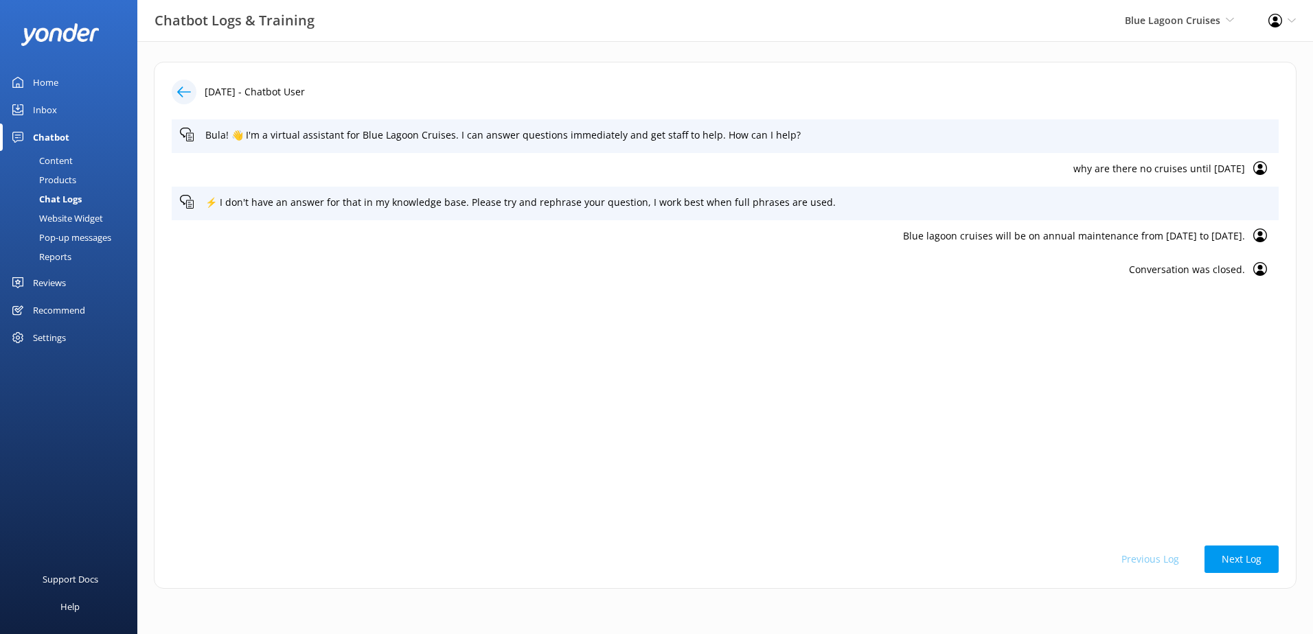
click at [57, 200] on div "Chat Logs" at bounding box center [44, 199] width 73 height 19
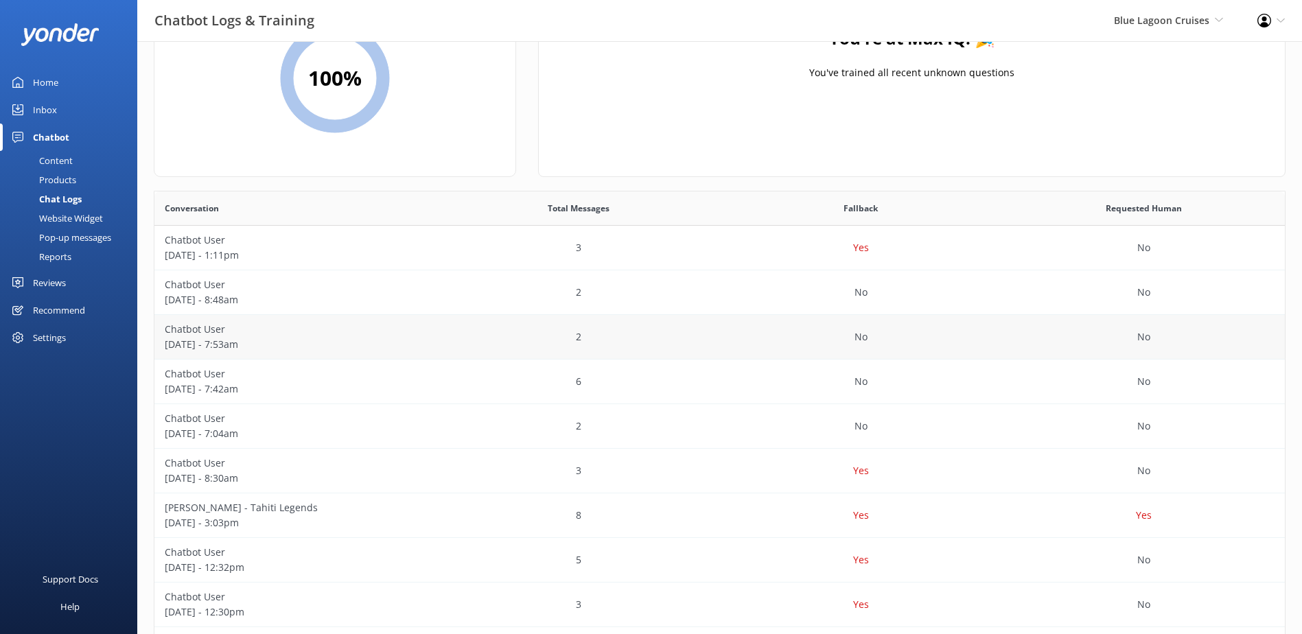
scroll to position [220, 0]
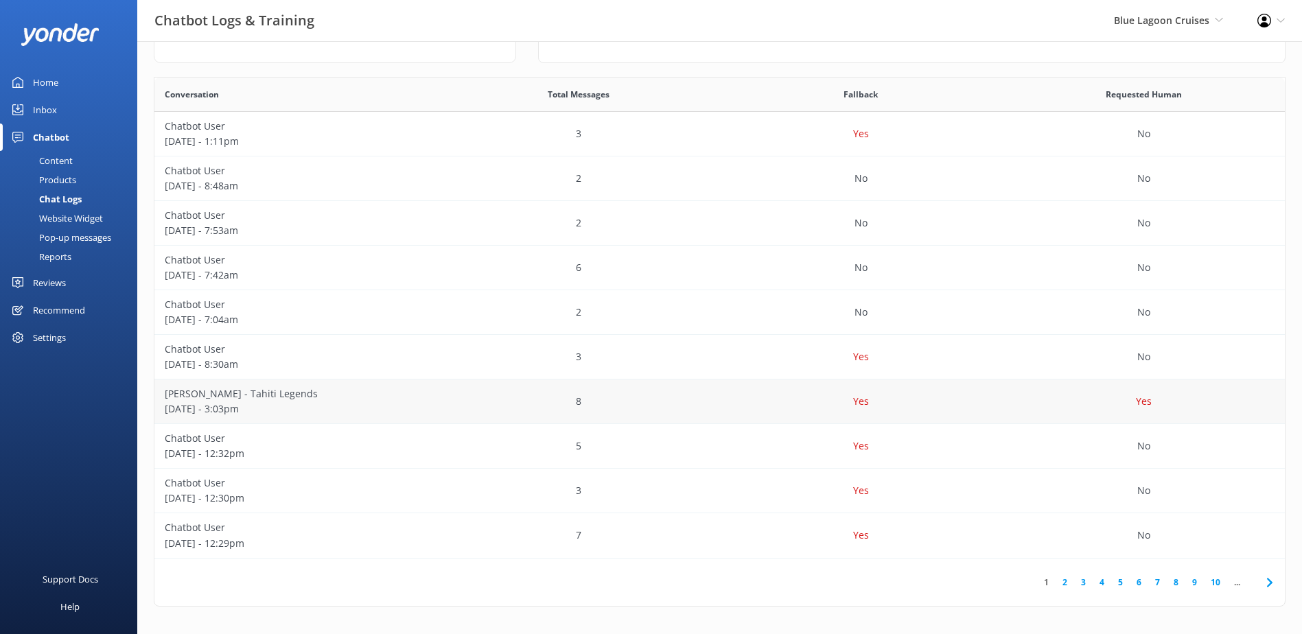
click at [1156, 400] on div "Yes" at bounding box center [1143, 402] width 283 height 45
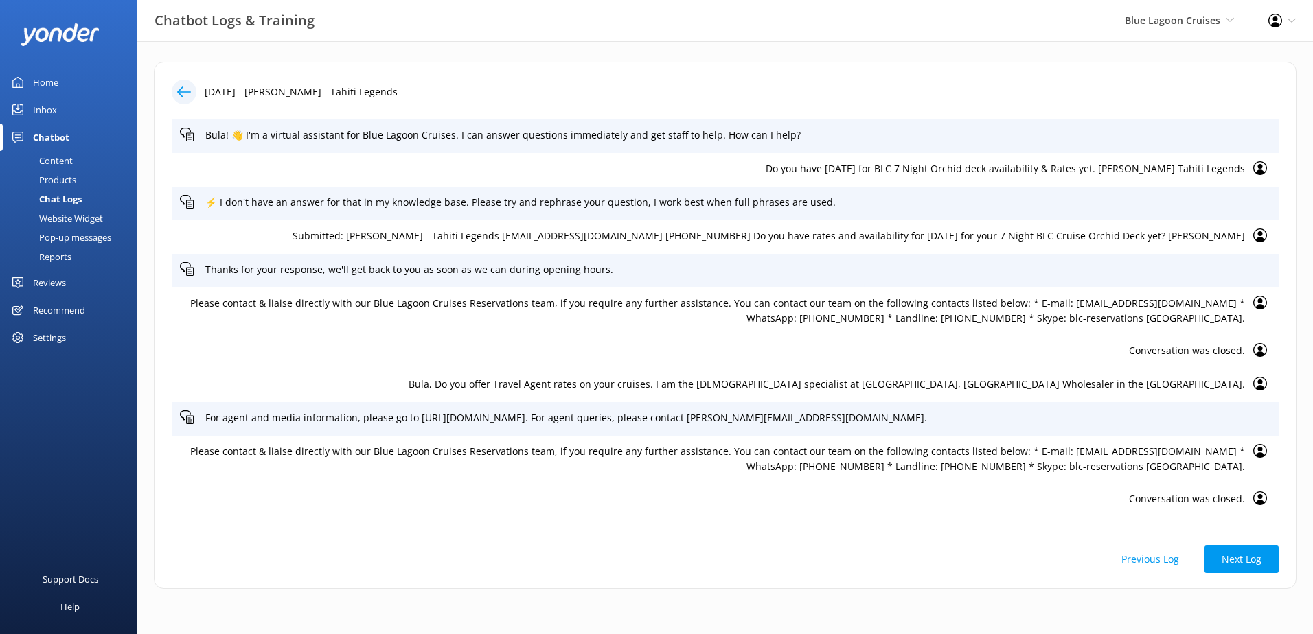
click at [43, 163] on div "Content" at bounding box center [40, 160] width 65 height 19
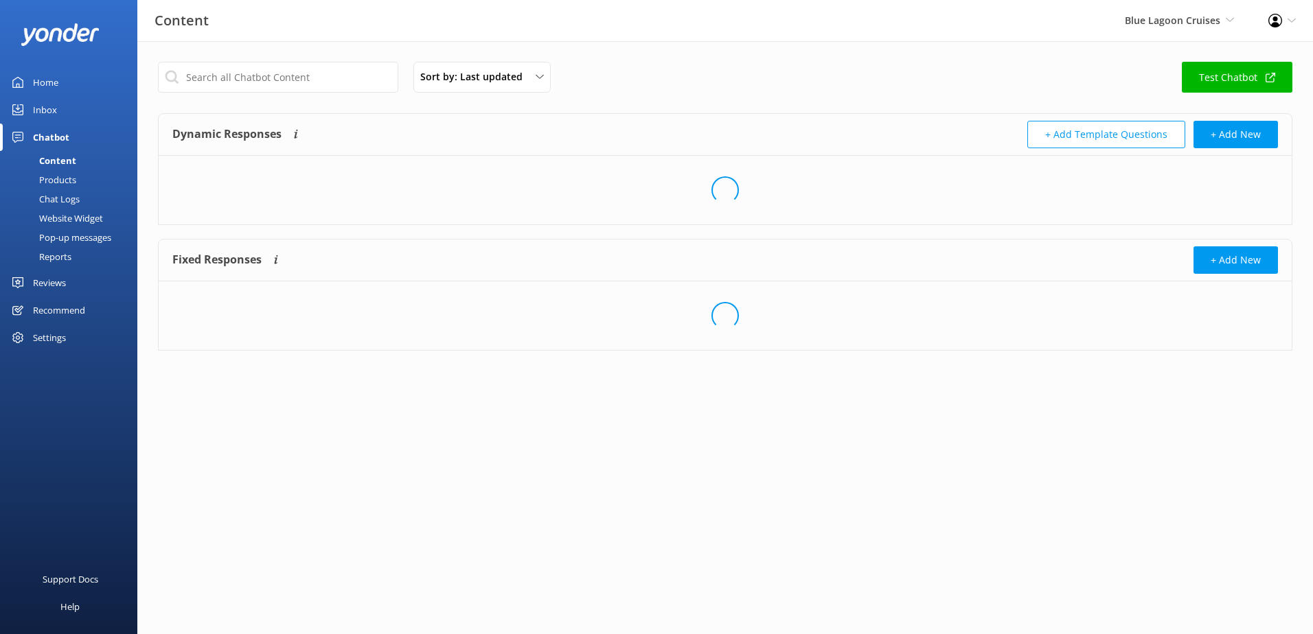
click at [51, 196] on div "Chat Logs" at bounding box center [43, 199] width 71 height 19
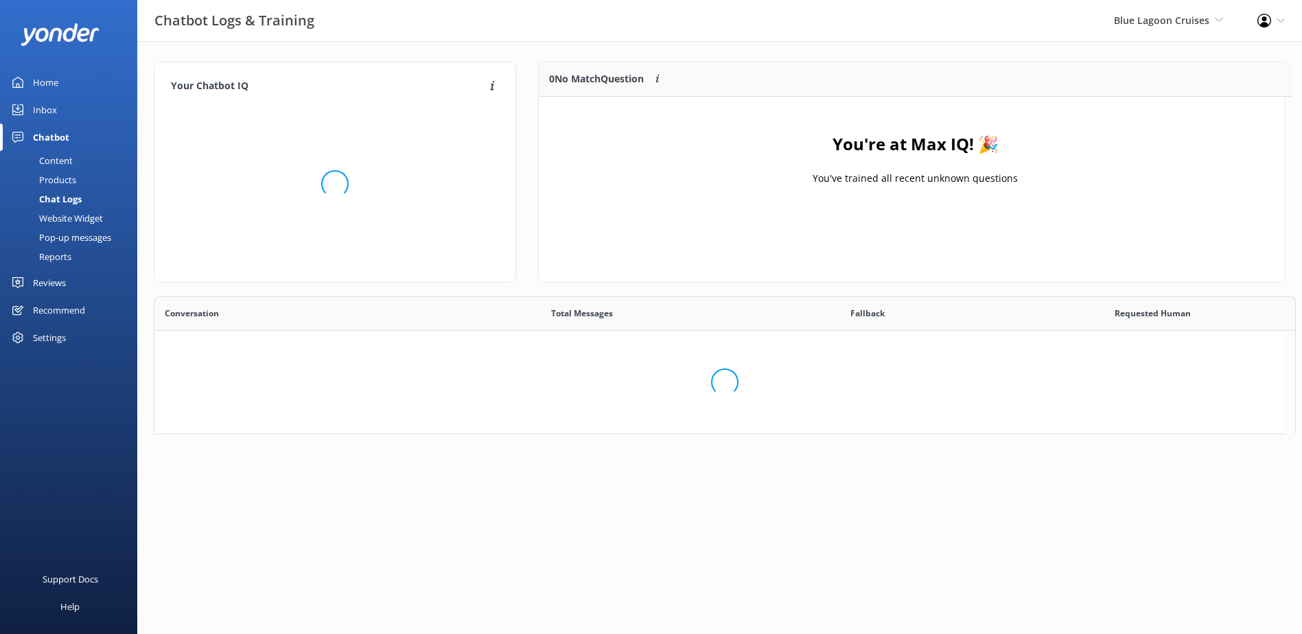
scroll to position [161, 735]
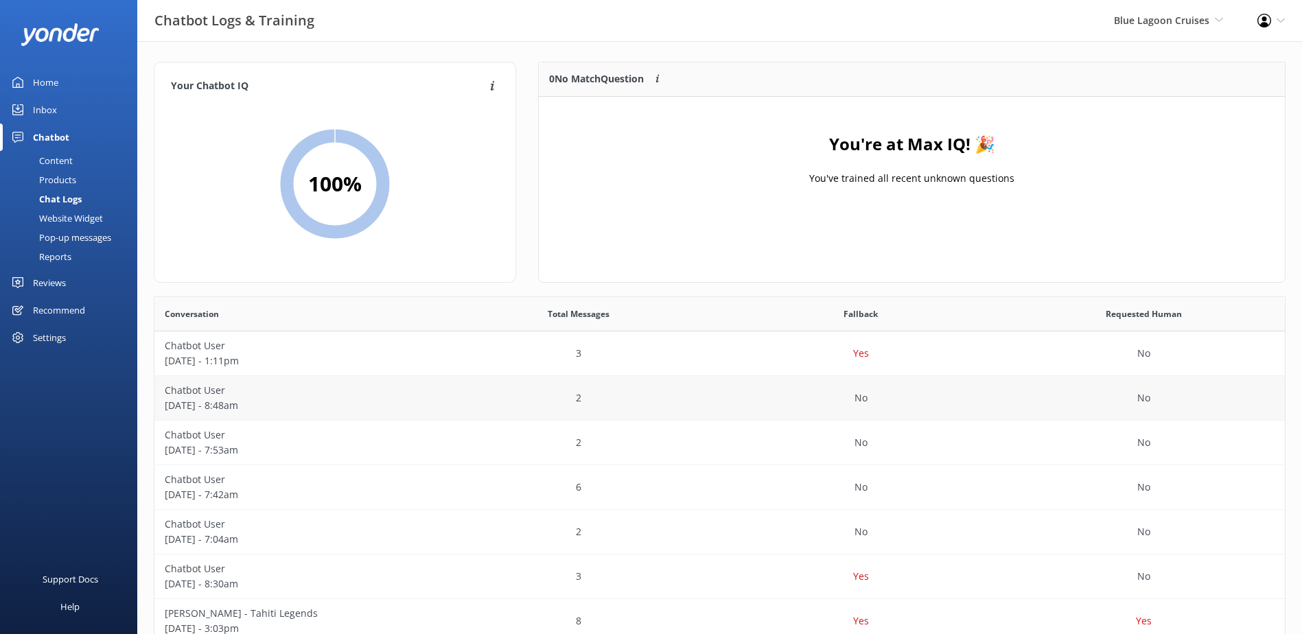
click at [833, 388] on div "No" at bounding box center [861, 398] width 283 height 45
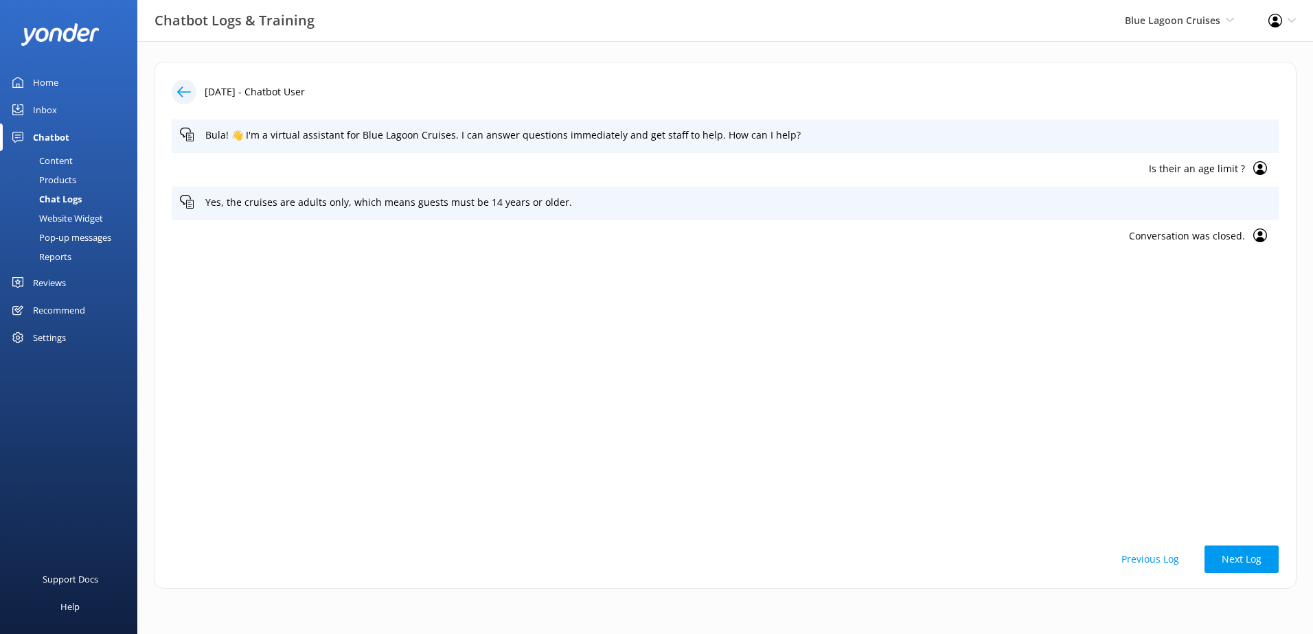
click at [21, 110] on icon at bounding box center [17, 109] width 11 height 11
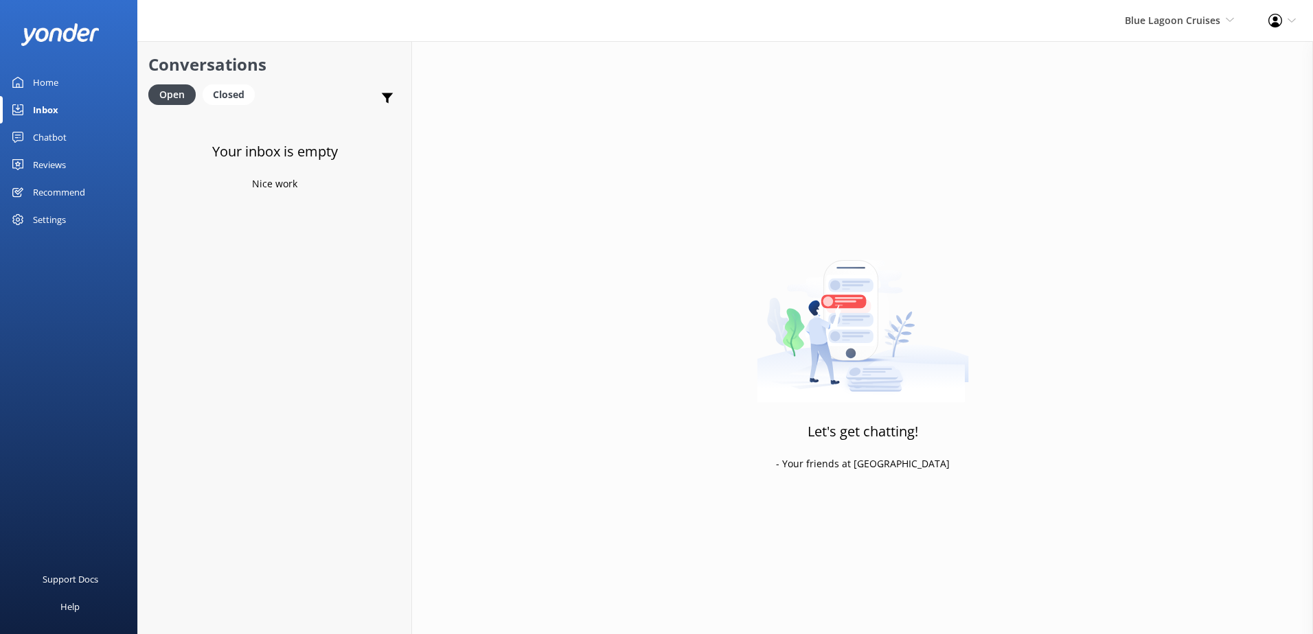
click at [36, 90] on div "Home" at bounding box center [45, 82] width 25 height 27
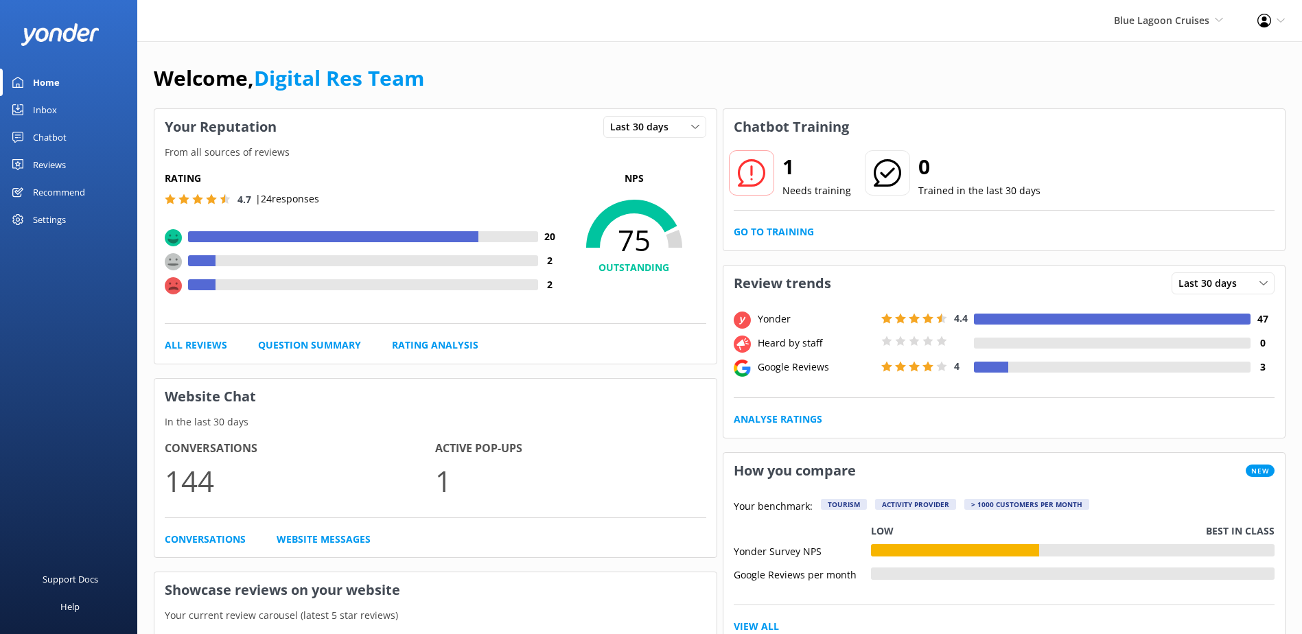
click at [777, 224] on div "1 Needs training 0 Trained in the last 30 days Go to Training" at bounding box center [1005, 198] width 562 height 106
click at [643, 201] on icon at bounding box center [631, 224] width 91 height 48
click at [630, 268] on h4 "OUTSTANDING" at bounding box center [634, 267] width 144 height 15
click at [334, 66] on link "Digital Res Team" at bounding box center [339, 78] width 170 height 28
